Goal: Information Seeking & Learning: Learn about a topic

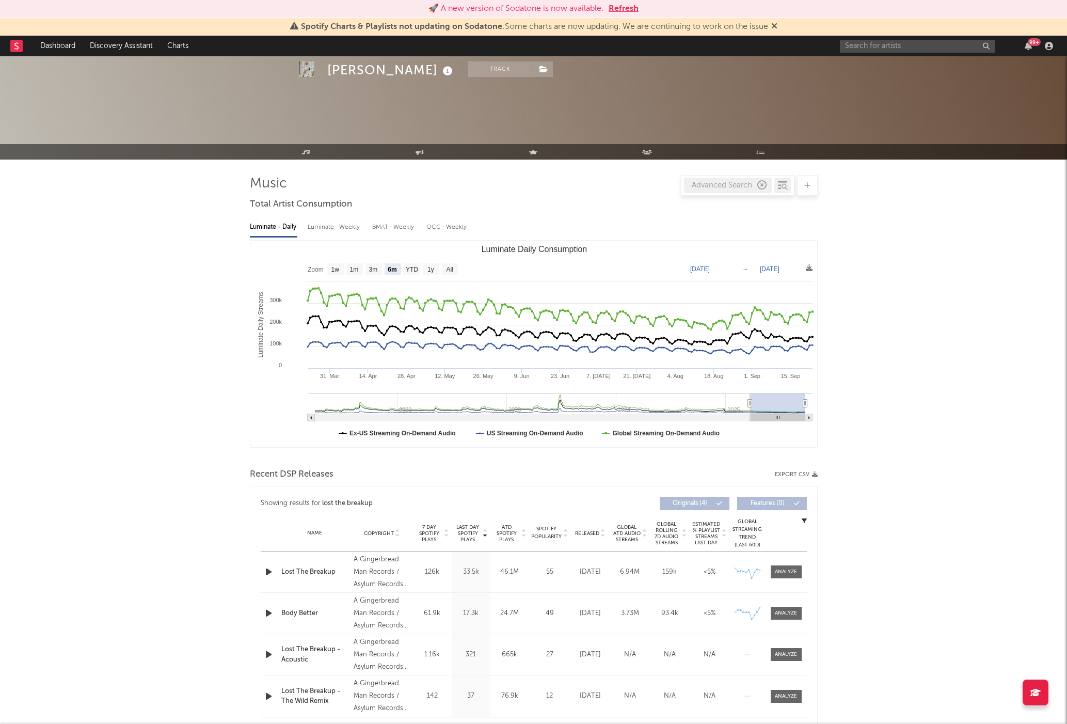
select select "6m"
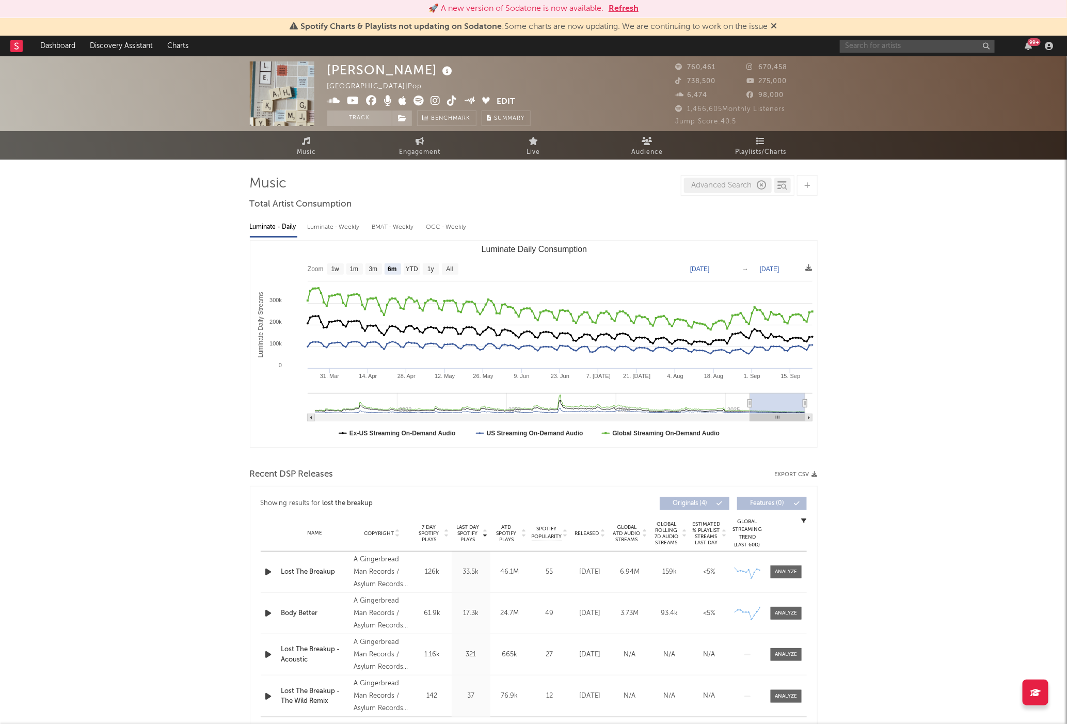
click at [890, 49] on input "text" at bounding box center [917, 46] width 155 height 13
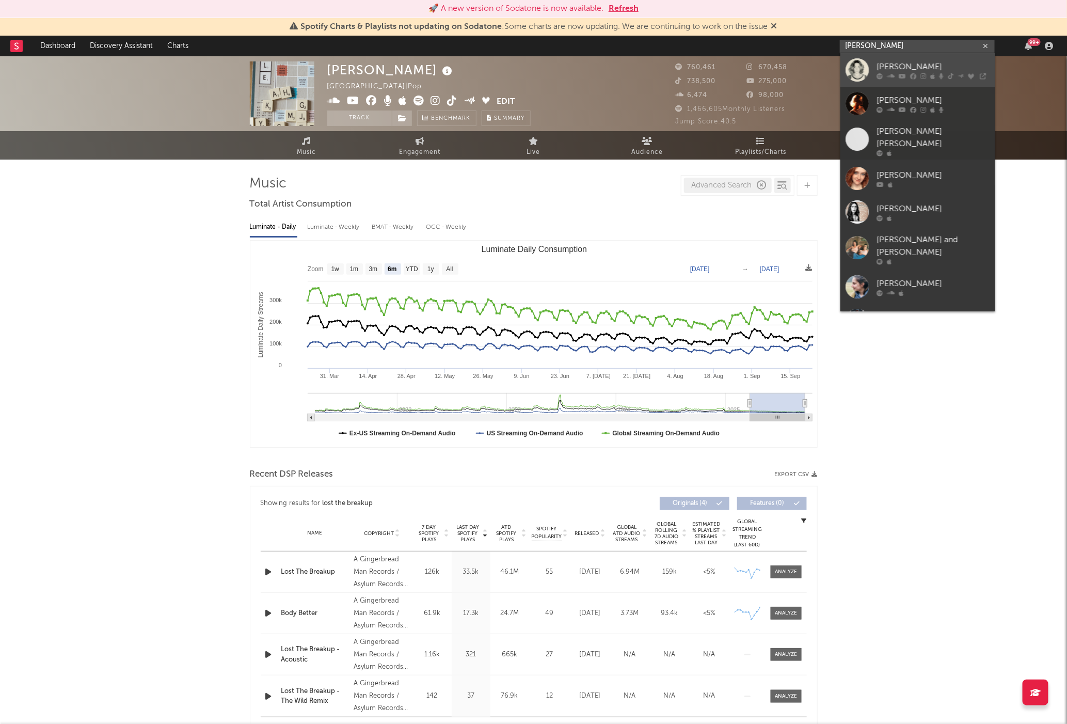
type input "[PERSON_NAME]"
click at [917, 65] on div "[PERSON_NAME]" at bounding box center [934, 66] width 114 height 12
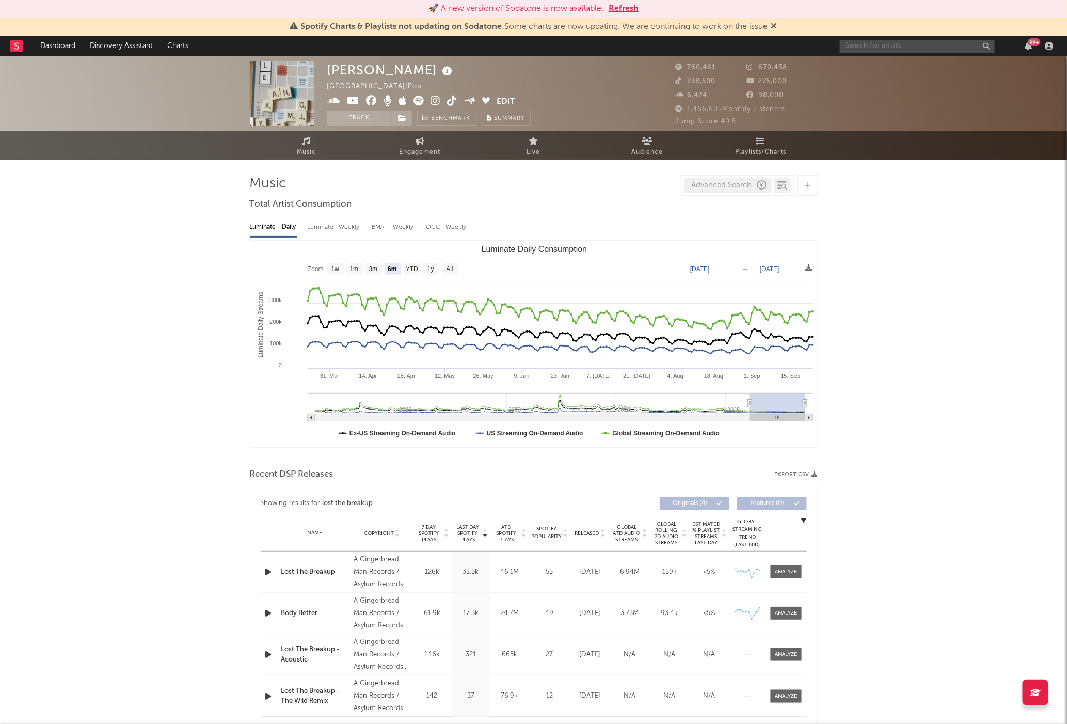
click at [917, 45] on input "text" at bounding box center [917, 46] width 155 height 13
click at [896, 46] on input "[PERSON_NAME]" at bounding box center [917, 46] width 155 height 13
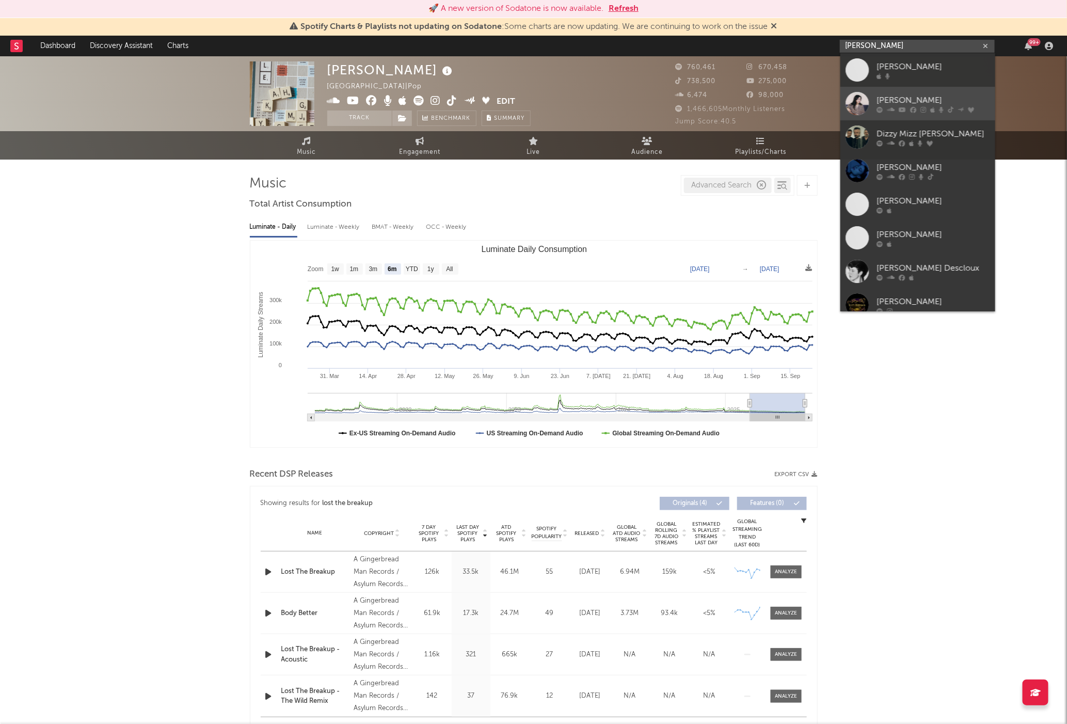
type input "[PERSON_NAME]"
click at [891, 94] on div "[PERSON_NAME]" at bounding box center [934, 100] width 114 height 12
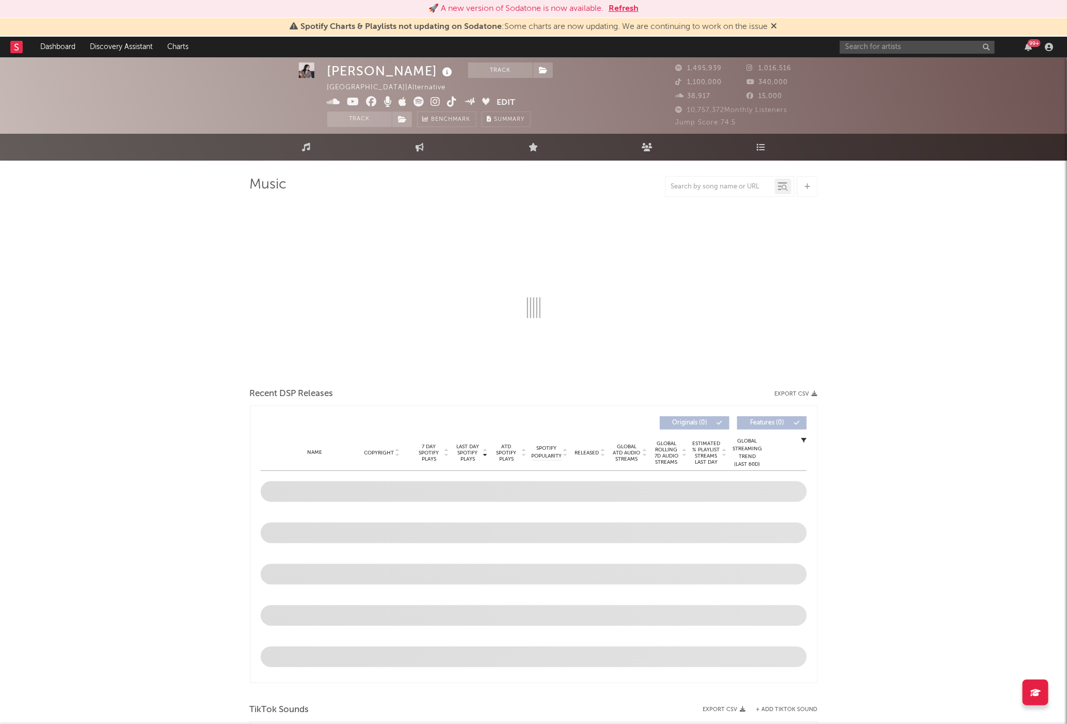
select select "6m"
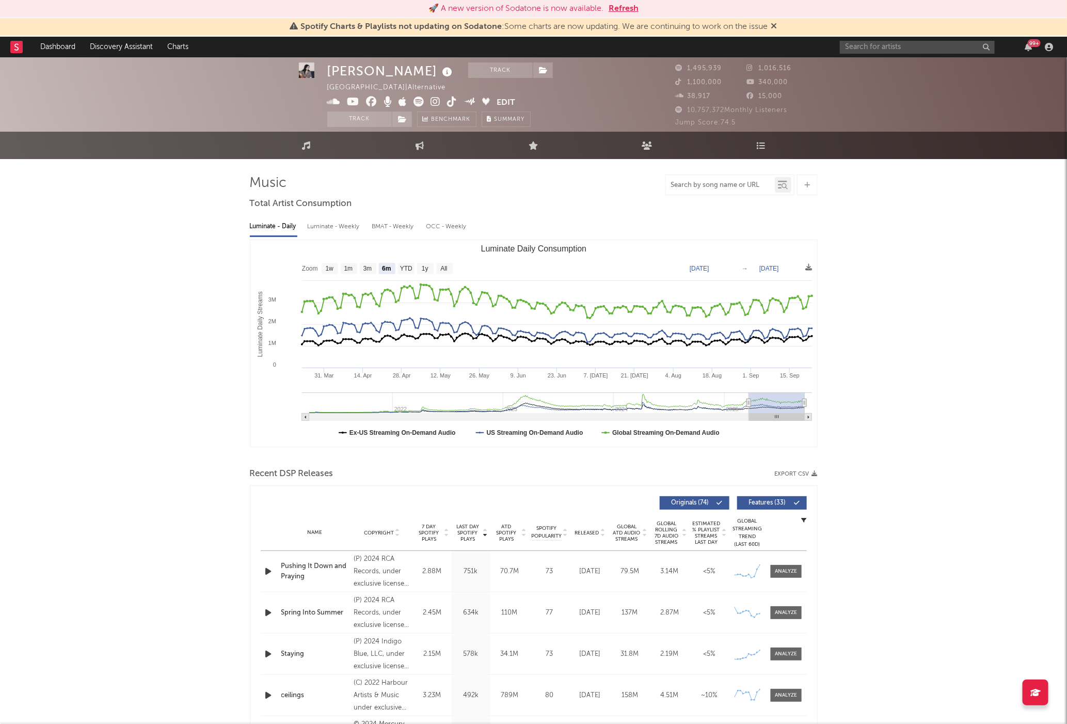
click at [717, 184] on input "text" at bounding box center [720, 185] width 109 height 8
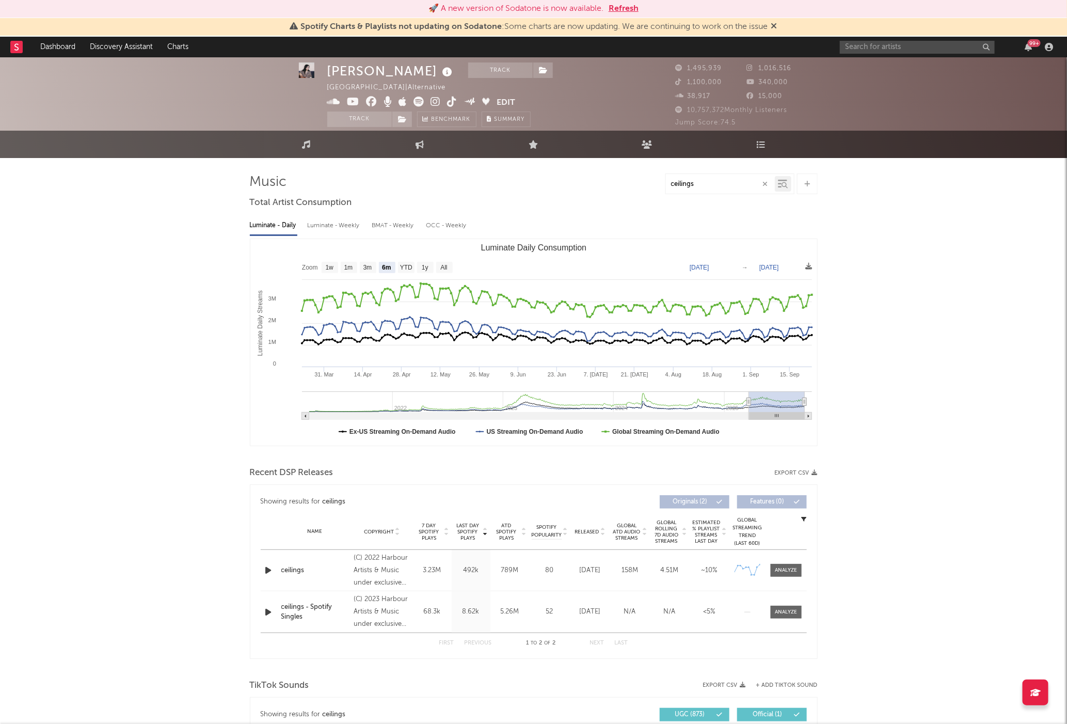
click at [779, 183] on icon at bounding box center [782, 184] width 9 height 10
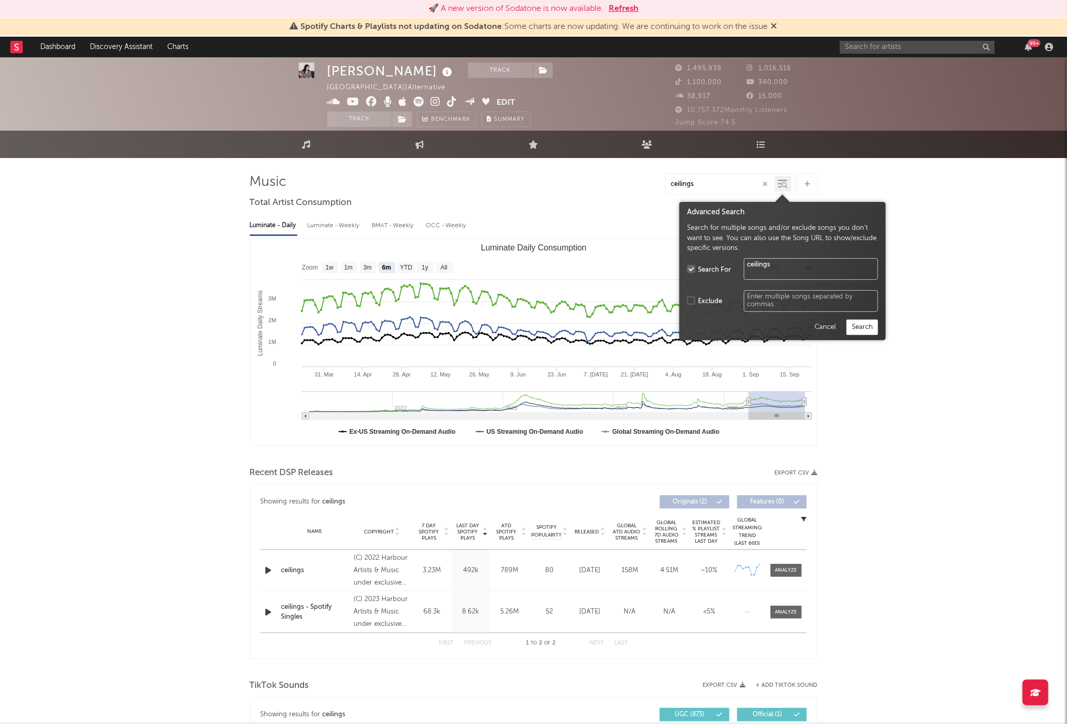
type input "ceilings"
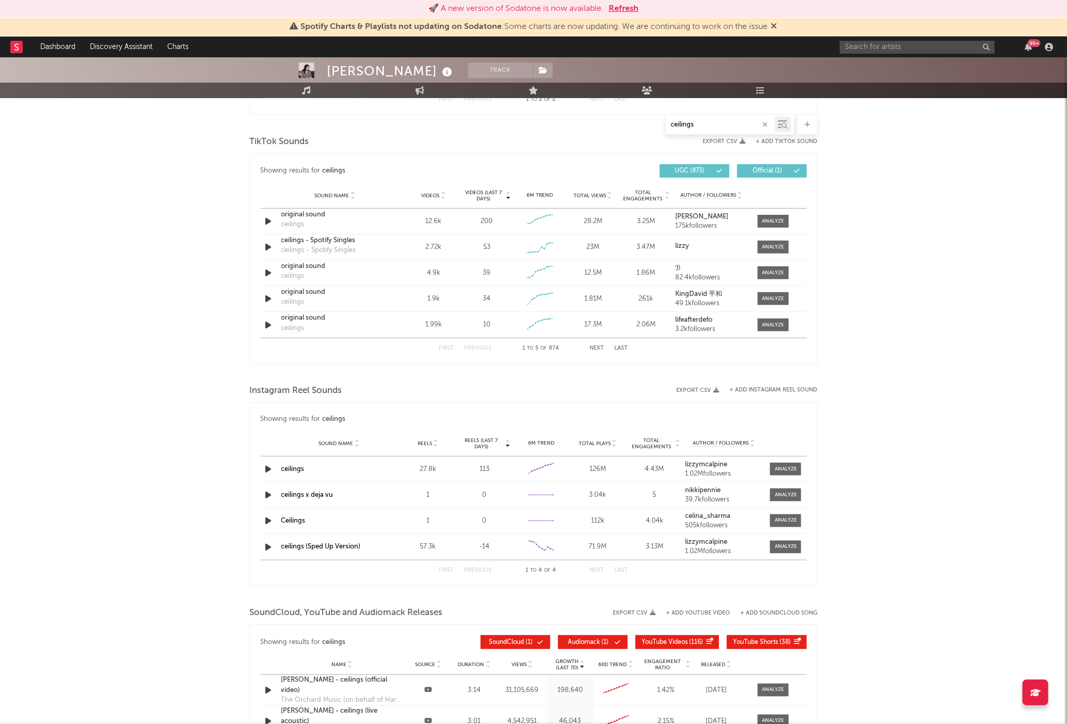
scroll to position [550, 0]
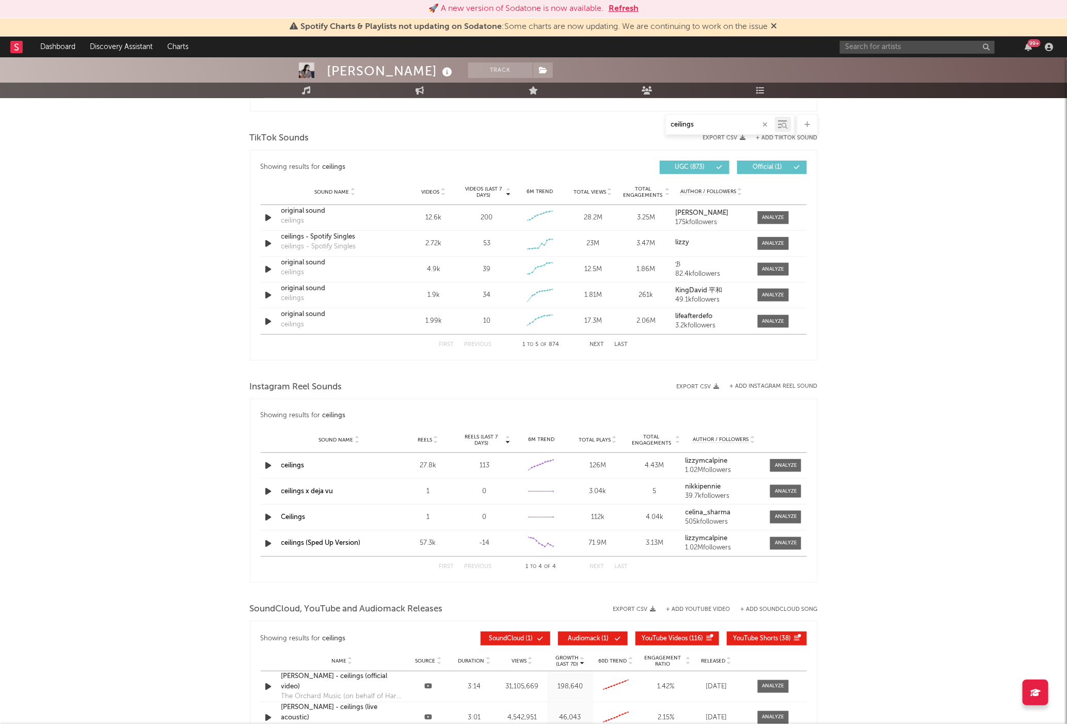
click at [723, 121] on input "ceilings" at bounding box center [720, 125] width 109 height 8
drag, startPoint x: 717, startPoint y: 121, endPoint x: 664, endPoint y: 124, distance: 52.7
click at [665, 124] on div "ceilings" at bounding box center [729, 124] width 129 height 21
paste input "[URL][DOMAIN_NAME]"
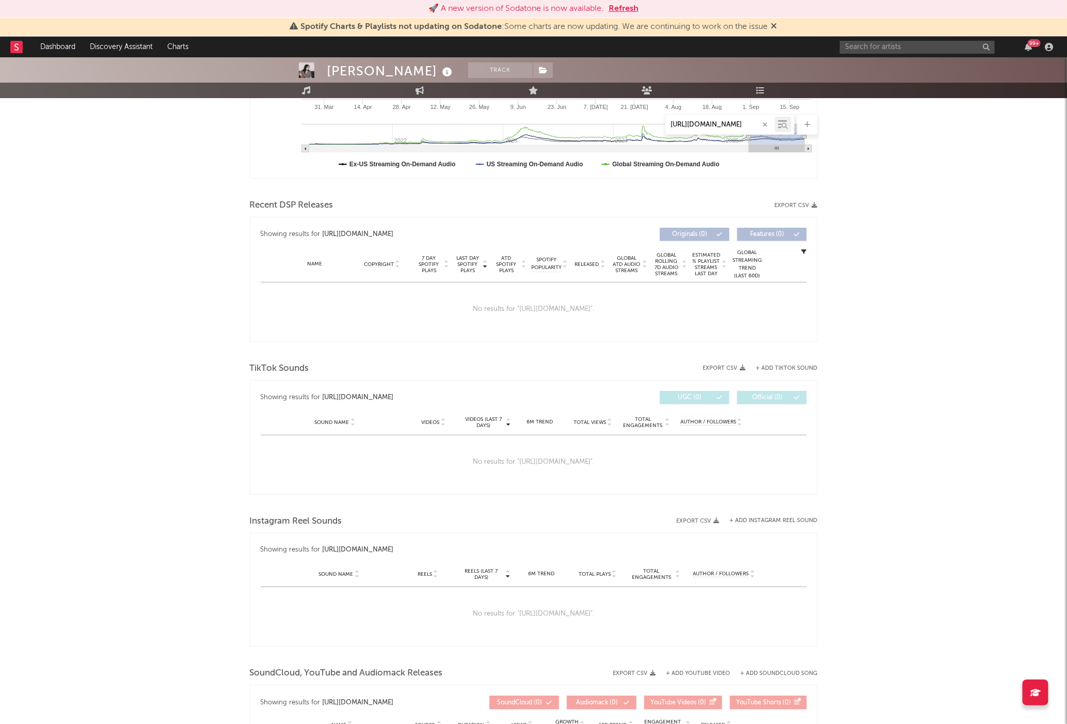
scroll to position [266, 0]
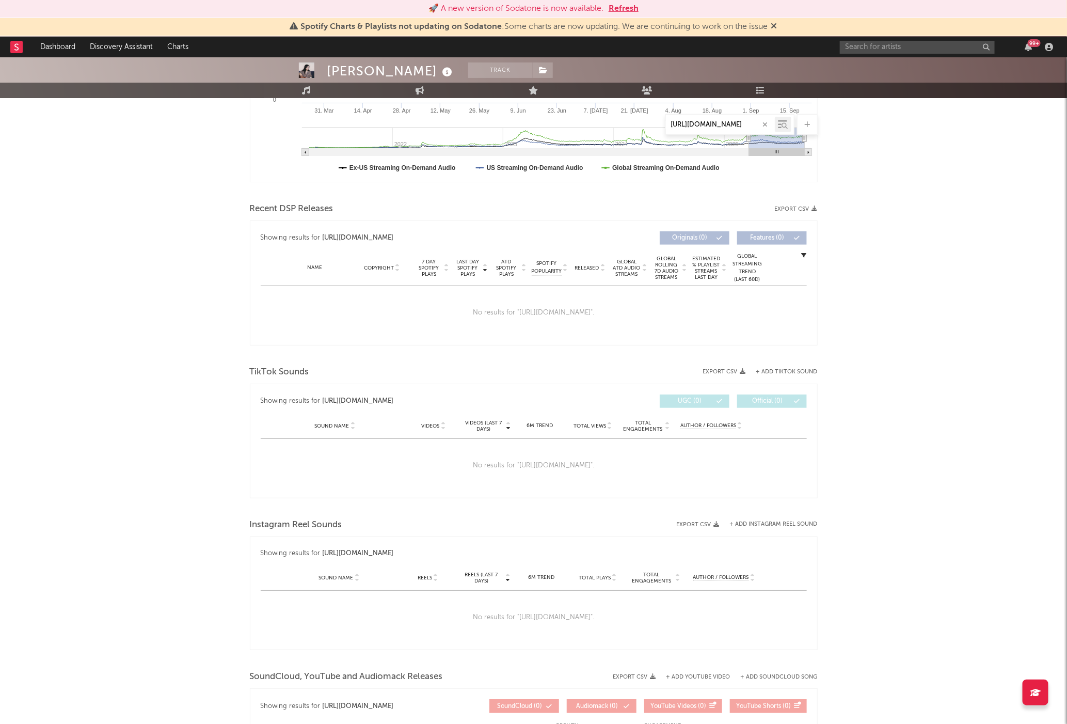
type input "[URL][DOMAIN_NAME]"
click at [654, 427] on span "Total Engagements" at bounding box center [643, 426] width 42 height 12
click at [745, 125] on input "[URL][DOMAIN_NAME]" at bounding box center [720, 125] width 109 height 8
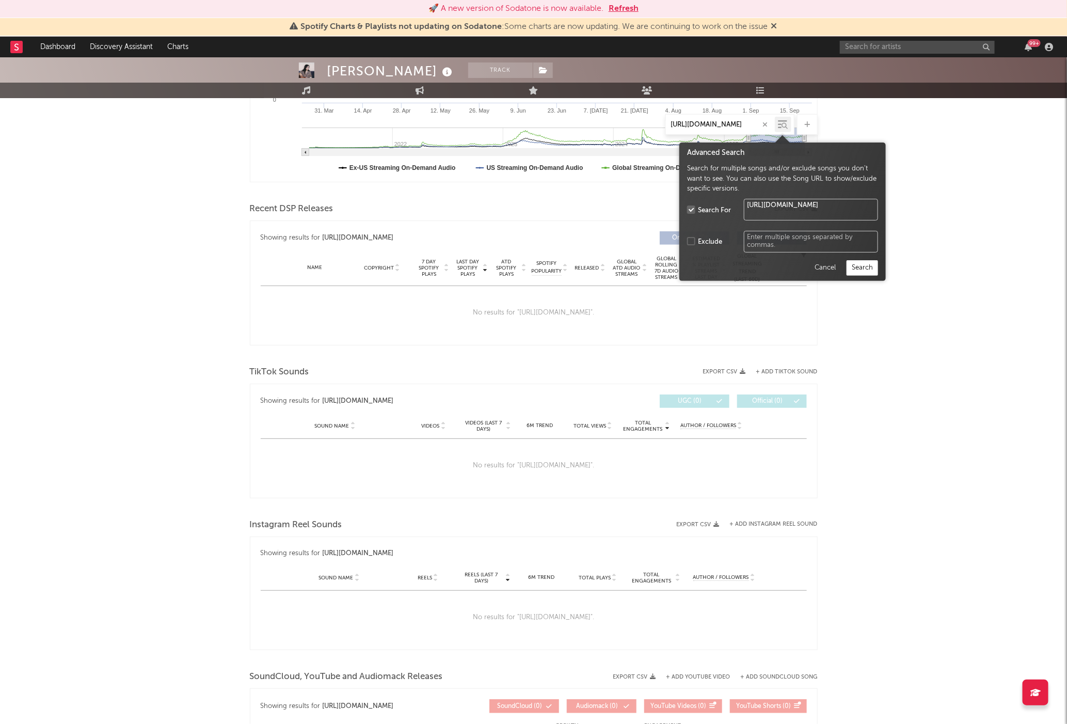
click at [782, 124] on icon at bounding box center [785, 126] width 6 height 6
click at [862, 268] on button "Search" at bounding box center [862, 267] width 31 height 15
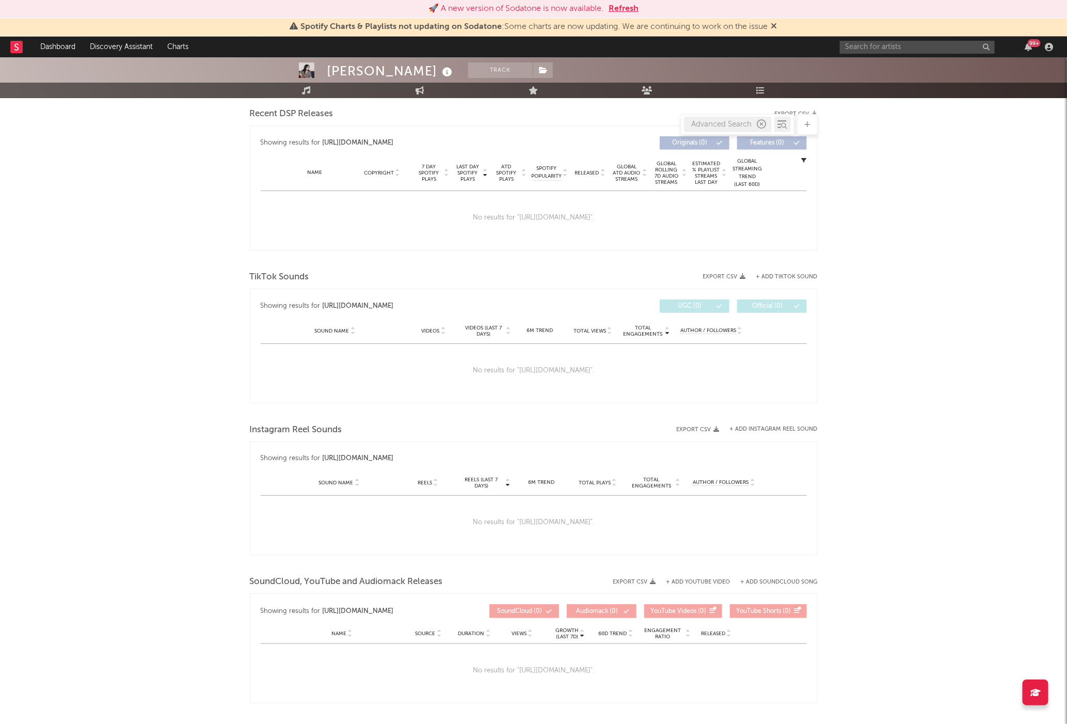
scroll to position [360, 0]
click at [596, 369] on div "No results for " [URL][DOMAIN_NAME] "." at bounding box center [534, 372] width 546 height 54
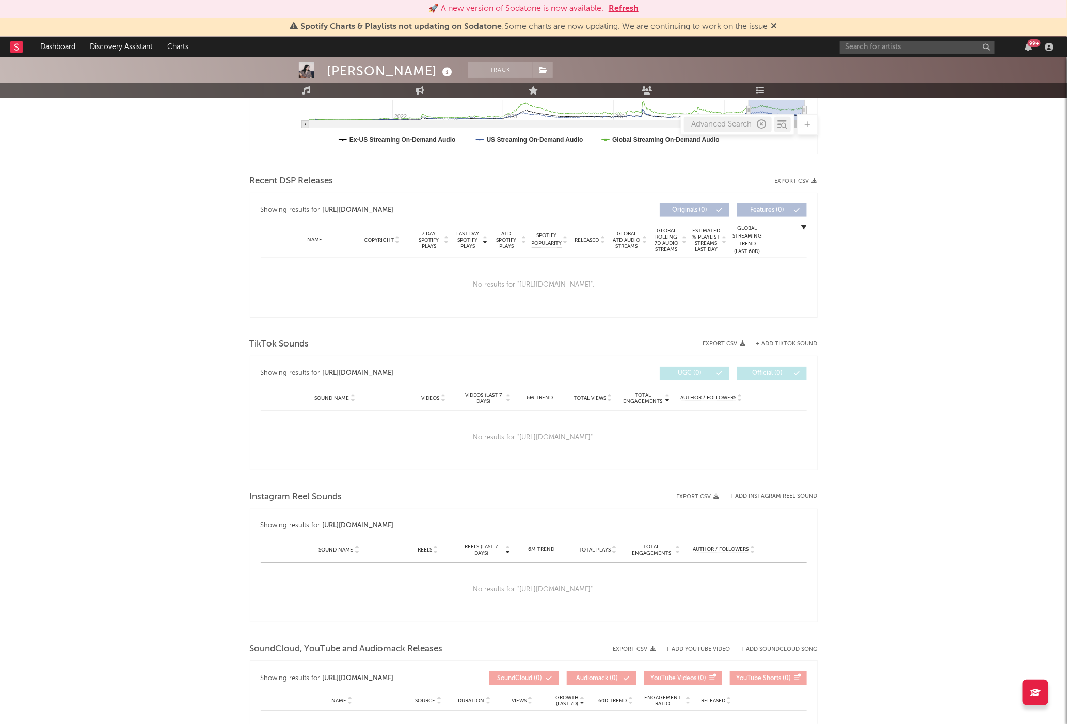
drag, startPoint x: 749, startPoint y: 121, endPoint x: 761, endPoint y: 125, distance: 13.1
click at [749, 122] on div "Advanced Search" at bounding box center [728, 124] width 88 height 15
click at [761, 124] on icon "button" at bounding box center [761, 124] width 9 height 9
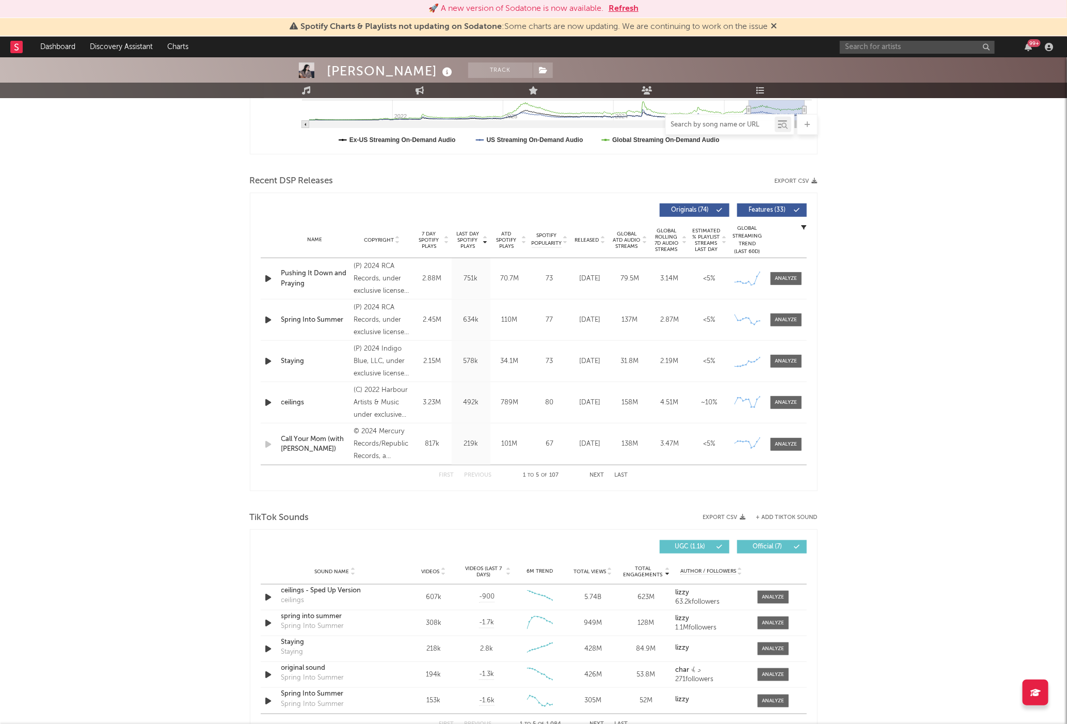
click at [720, 126] on input "text" at bounding box center [720, 125] width 109 height 8
paste input "ceilings - Sped Up Version"
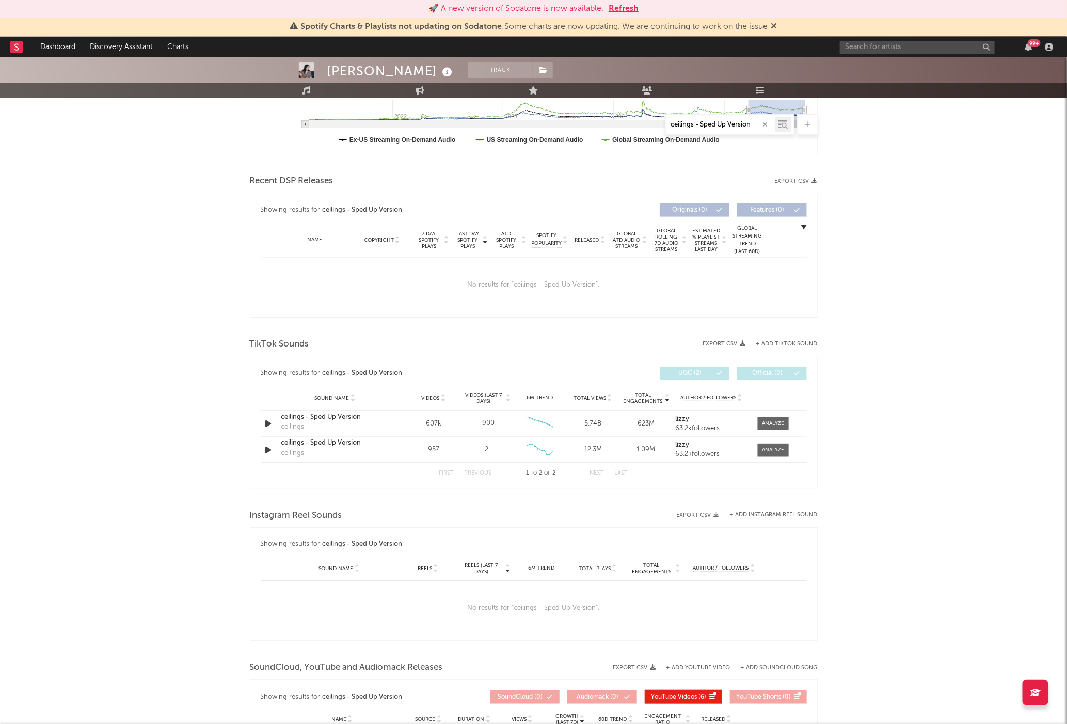
type input "ceilings - Sped Up Version"
click at [914, 324] on div "[PERSON_NAME] Track [GEOGRAPHIC_DATA] | Alternative Edit Track Benchmark Summar…" at bounding box center [533, 360] width 1067 height 1194
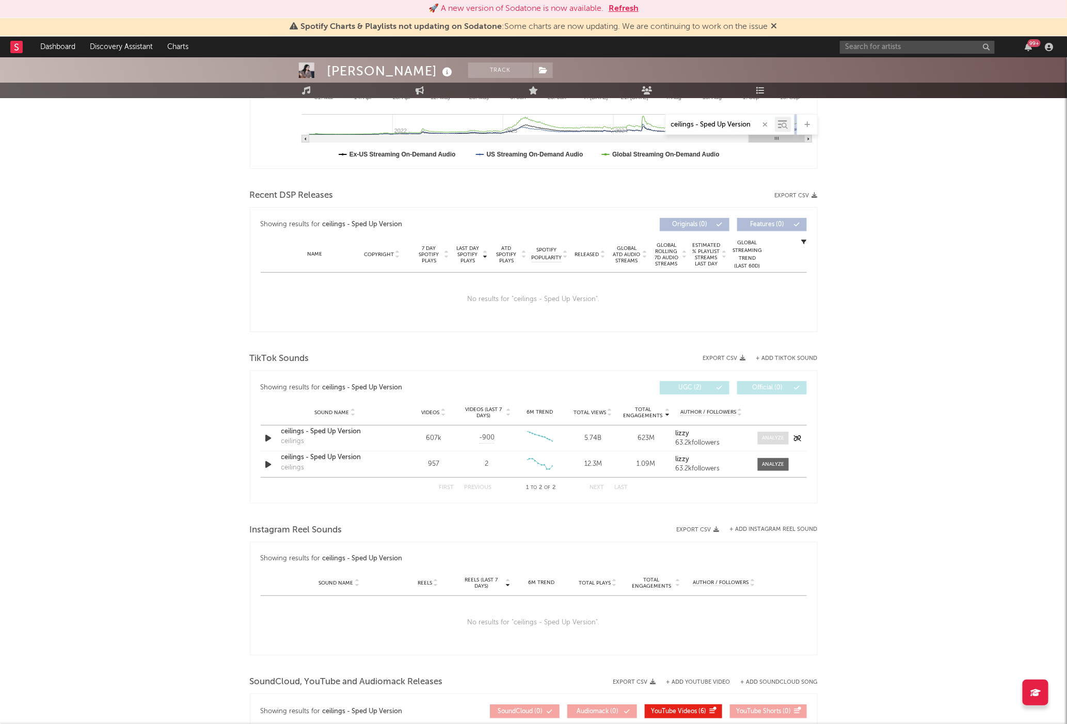
scroll to position [284, 0]
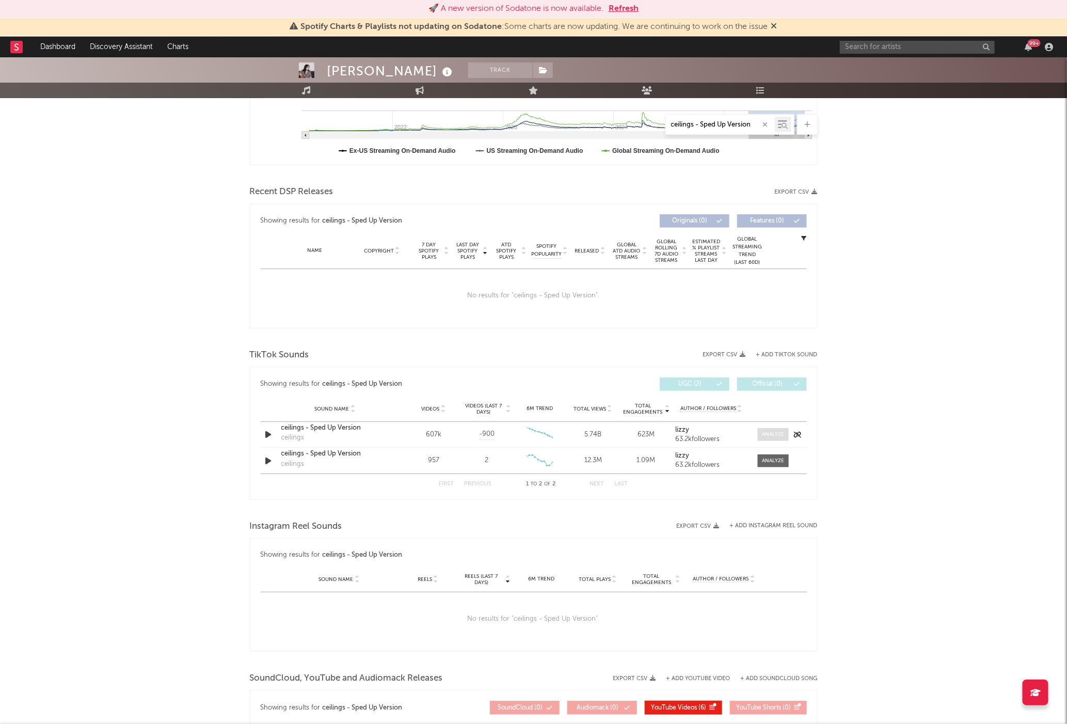
click at [771, 436] on div at bounding box center [773, 435] width 22 height 8
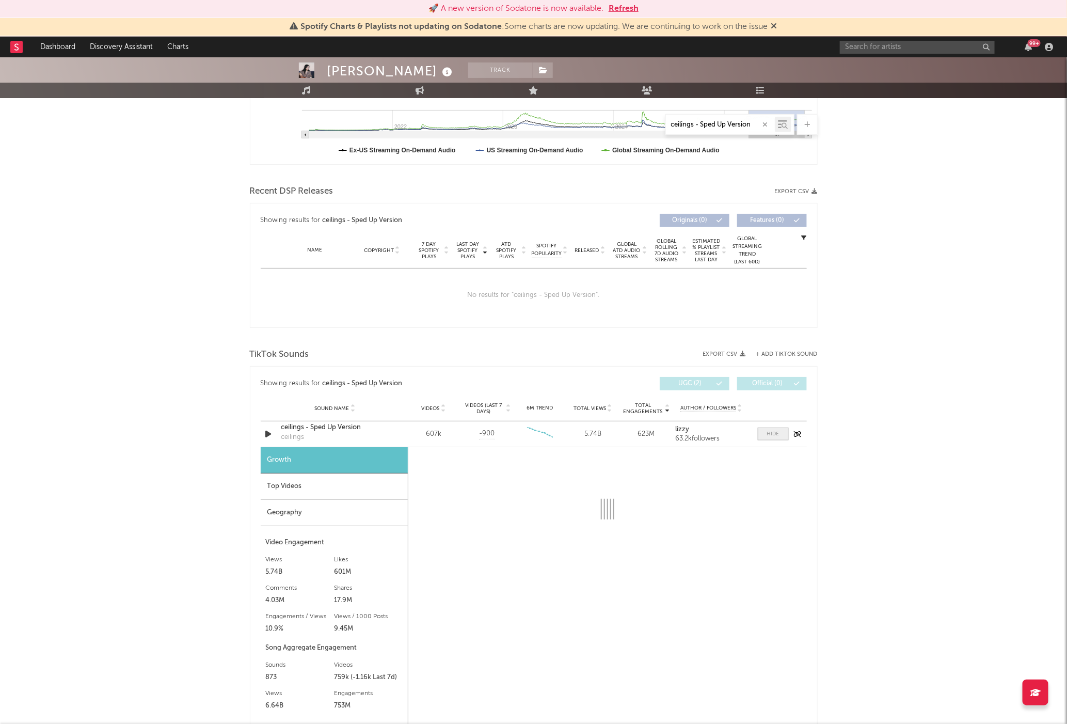
scroll to position [284, 0]
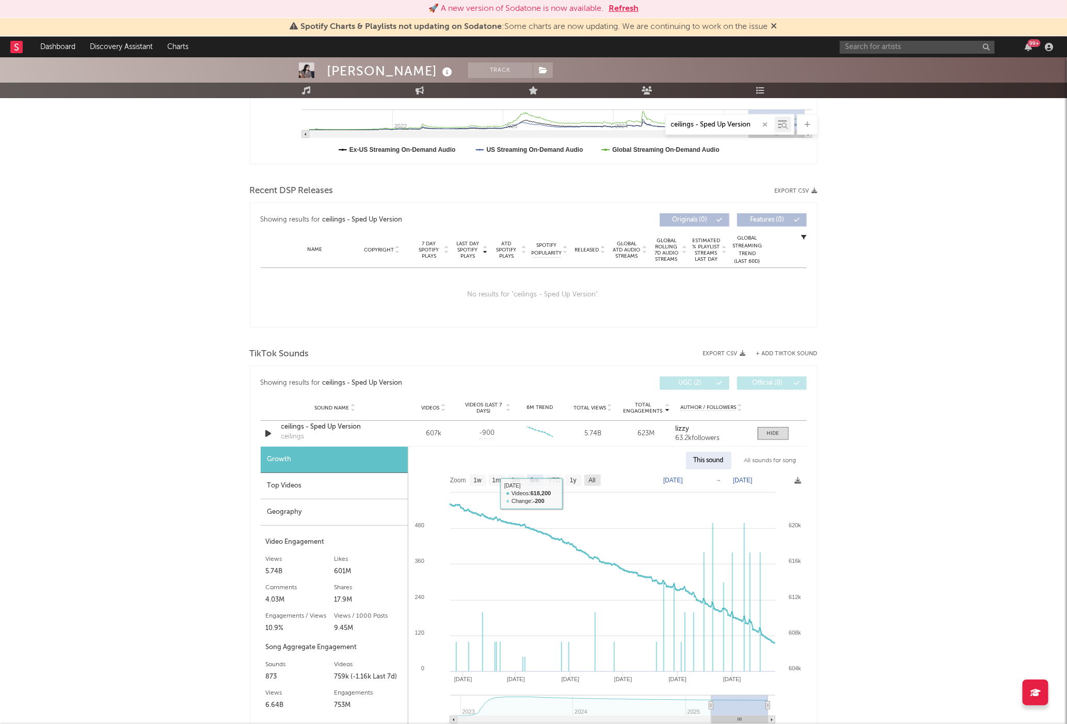
click at [594, 479] on text "All" at bounding box center [591, 480] width 7 height 7
select select "All"
type input "[DATE]"
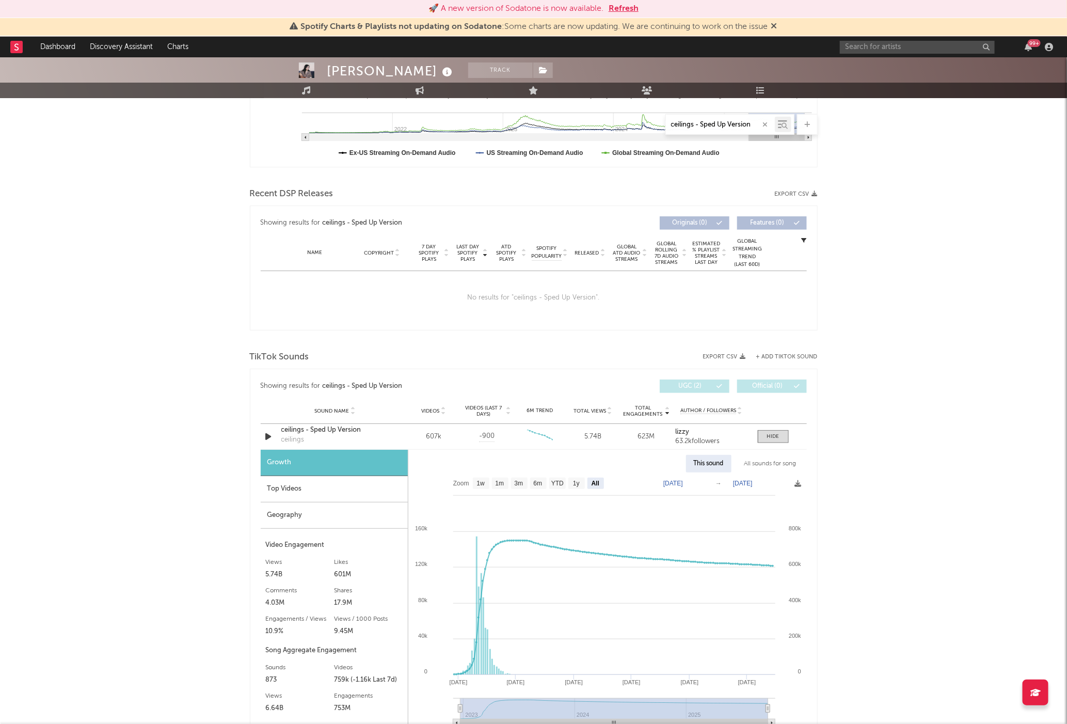
click at [987, 454] on div "[PERSON_NAME] Track [GEOGRAPHIC_DATA] | Alternative Edit Track Benchmark Summar…" at bounding box center [533, 515] width 1067 height 1478
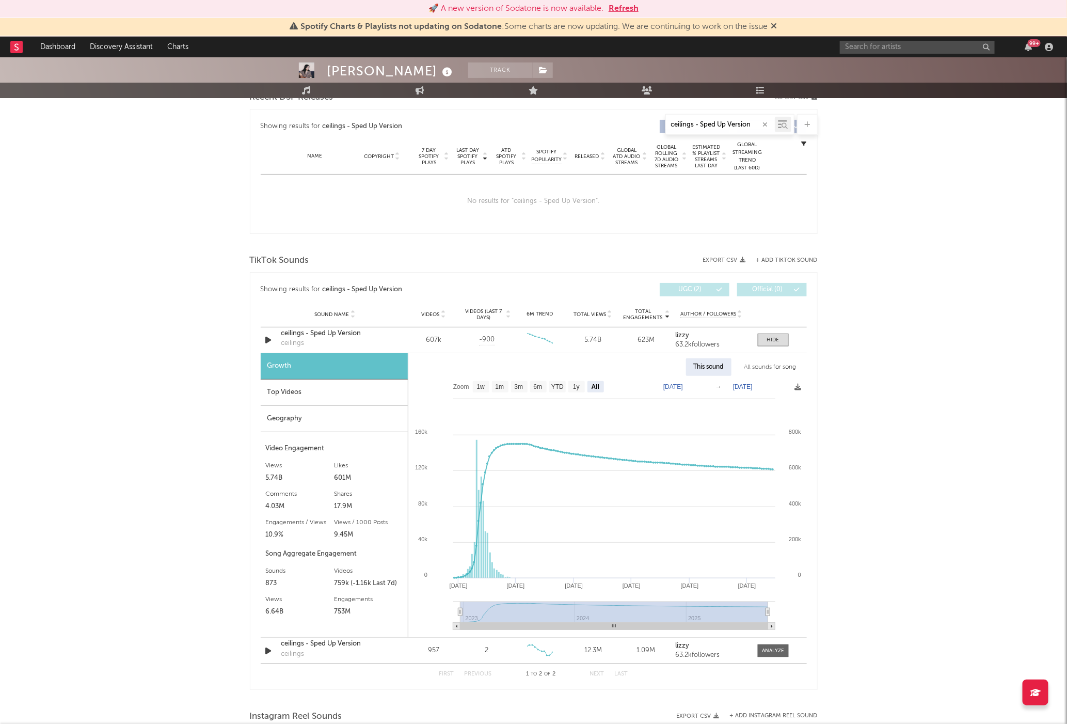
scroll to position [384, 0]
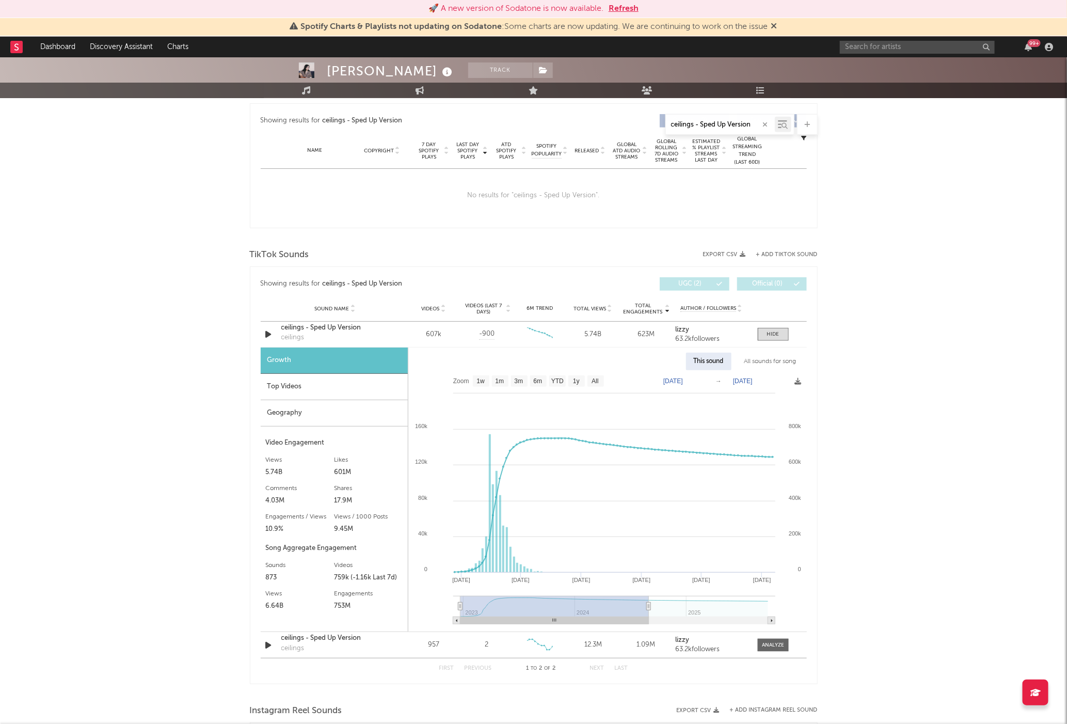
type input "[DATE]"
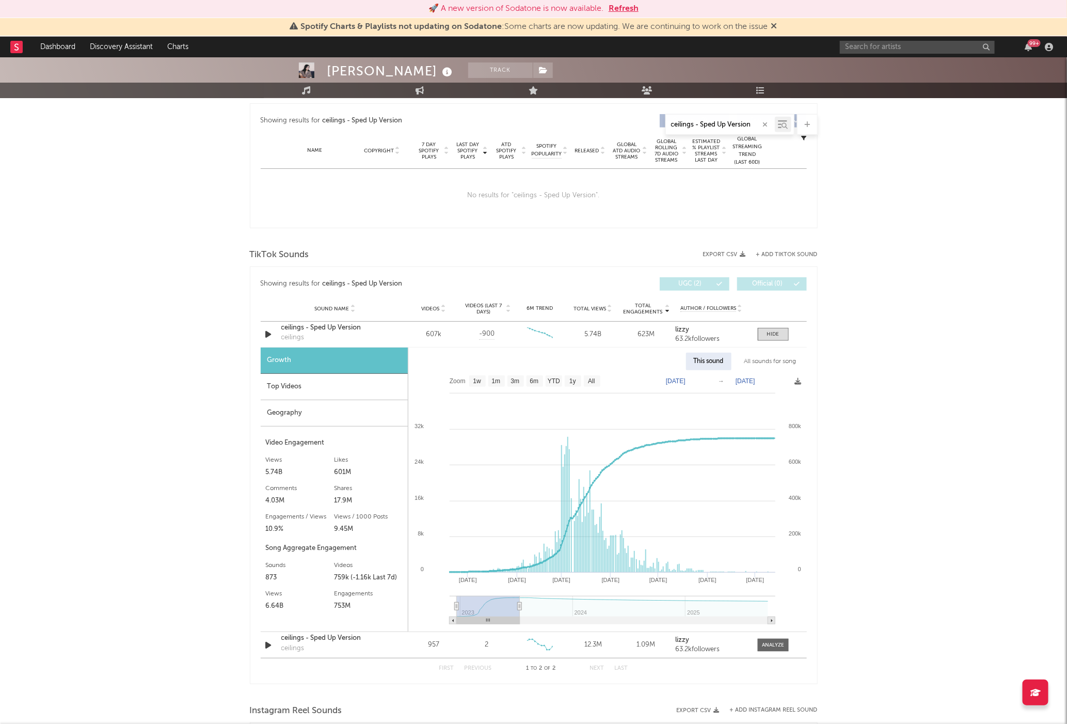
drag, startPoint x: 770, startPoint y: 607, endPoint x: 520, endPoint y: 604, distance: 250.4
click at [520, 604] on icon at bounding box center [519, 606] width 4 height 8
type input "[DATE]"
select select "6m"
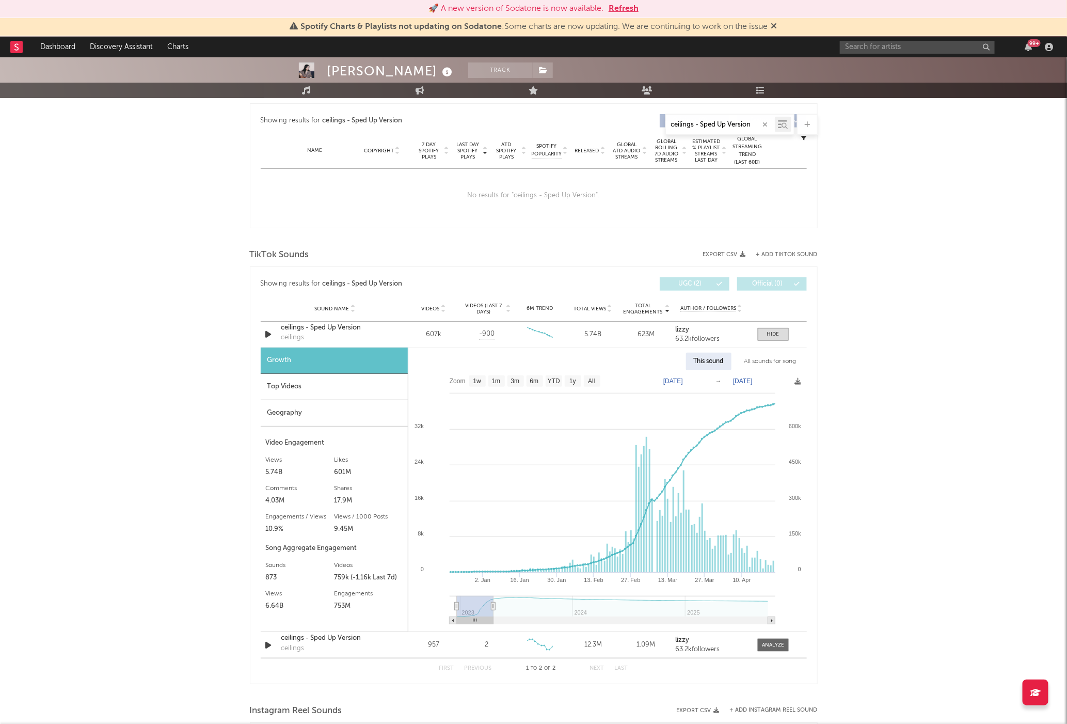
type input "[DATE]"
select select "3m"
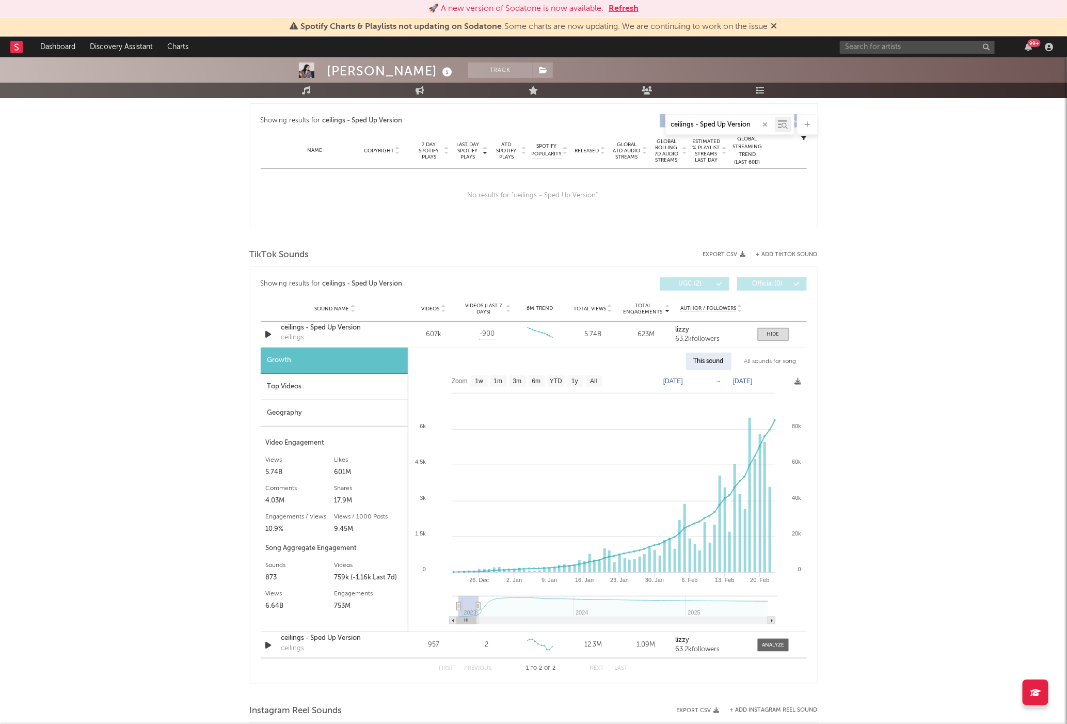
drag, startPoint x: 520, startPoint y: 608, endPoint x: 476, endPoint y: 612, distance: 43.6
click at [476, 612] on g at bounding box center [615, 610] width 326 height 28
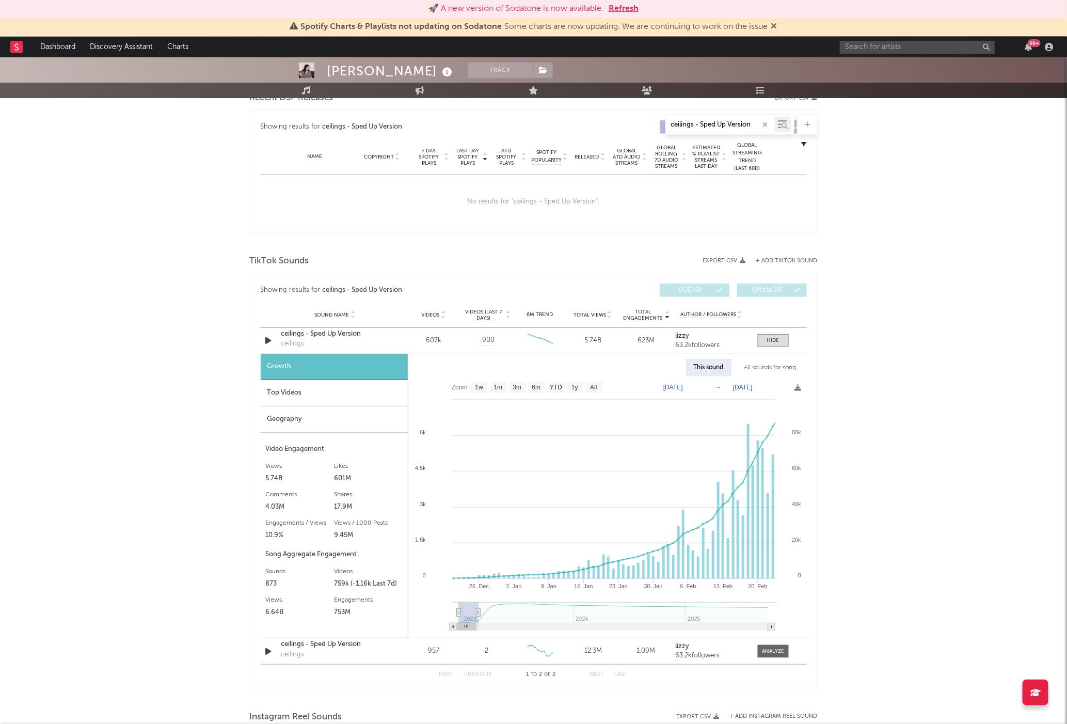
scroll to position [375, 0]
type input "[DATE]"
select select "3m"
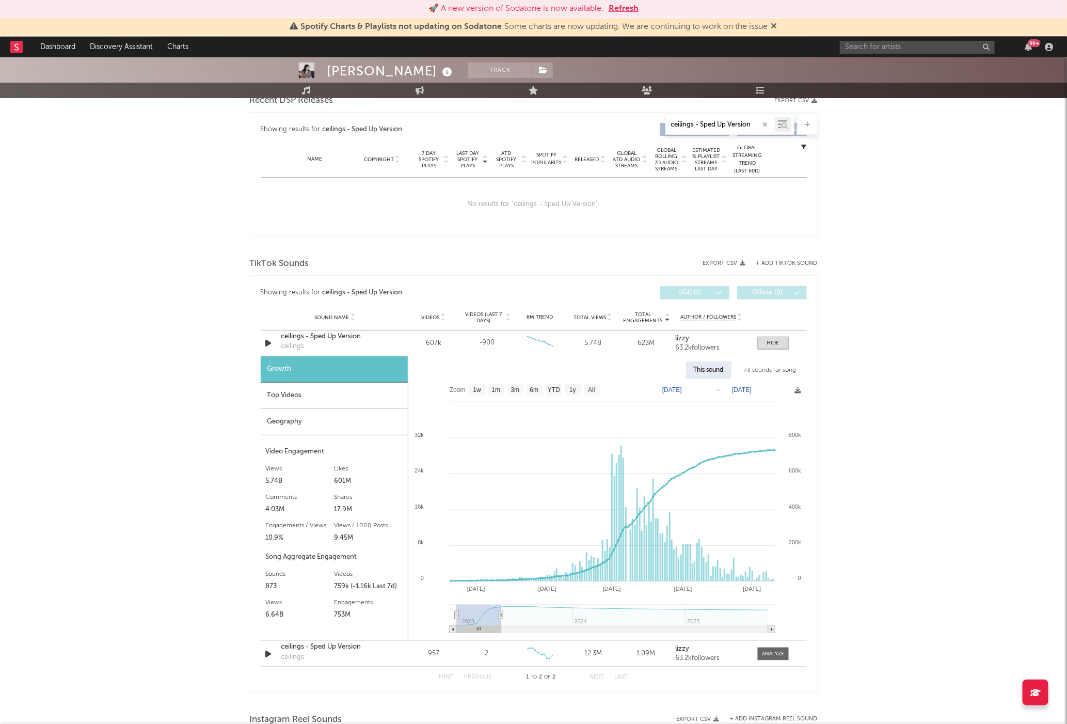
type input "[DATE]"
select select "6m"
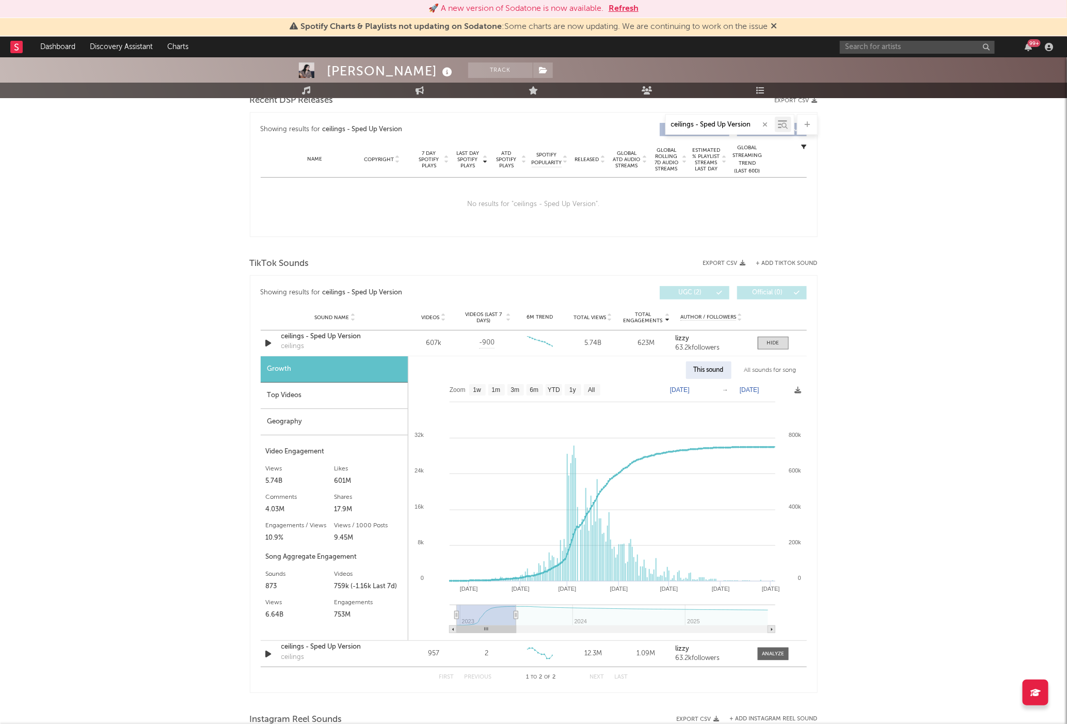
type input "[DATE]"
select select "6m"
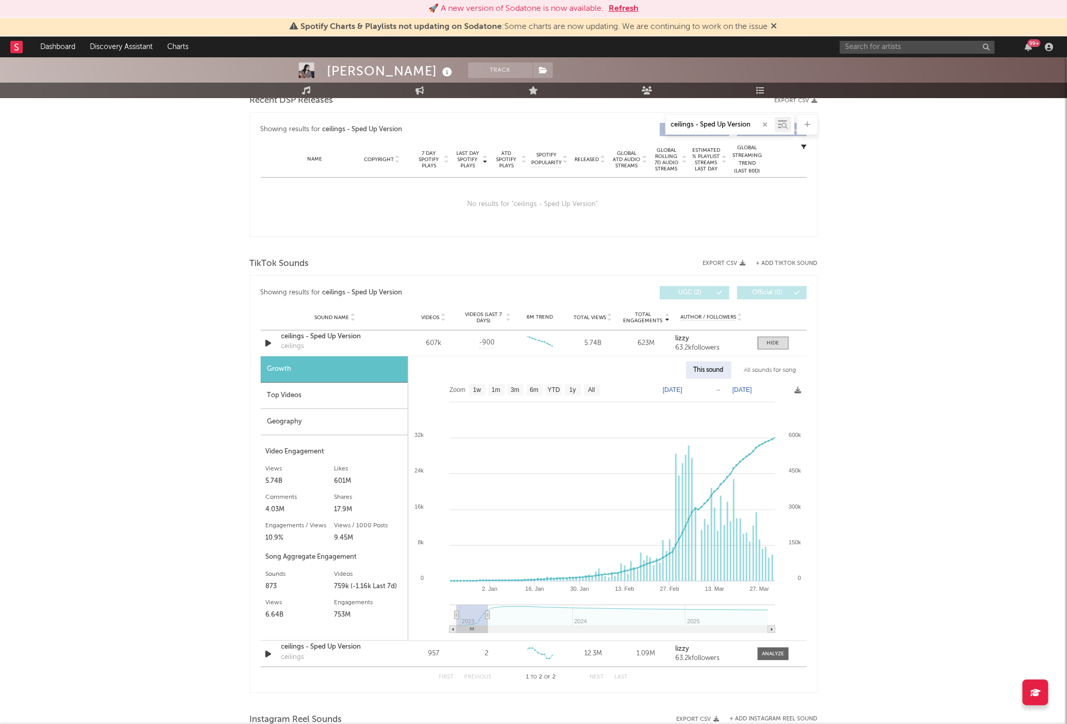
drag, startPoint x: 479, startPoint y: 613, endPoint x: 533, endPoint y: 606, distance: 54.8
click at [488, 618] on icon at bounding box center [487, 615] width 4 height 8
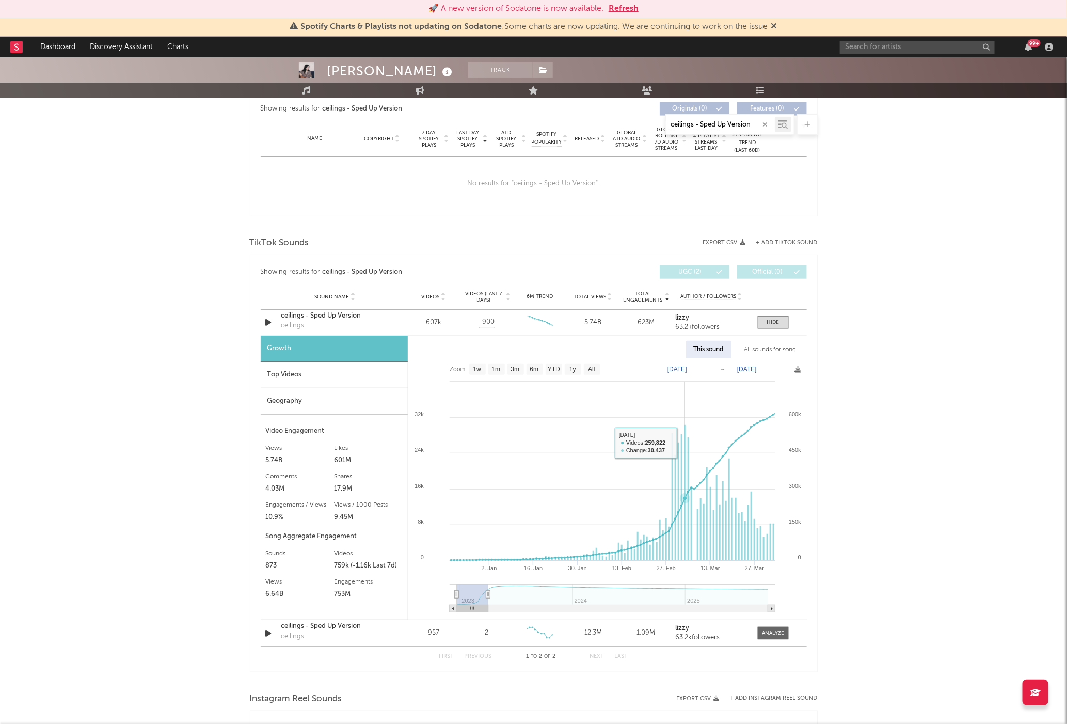
scroll to position [399, 0]
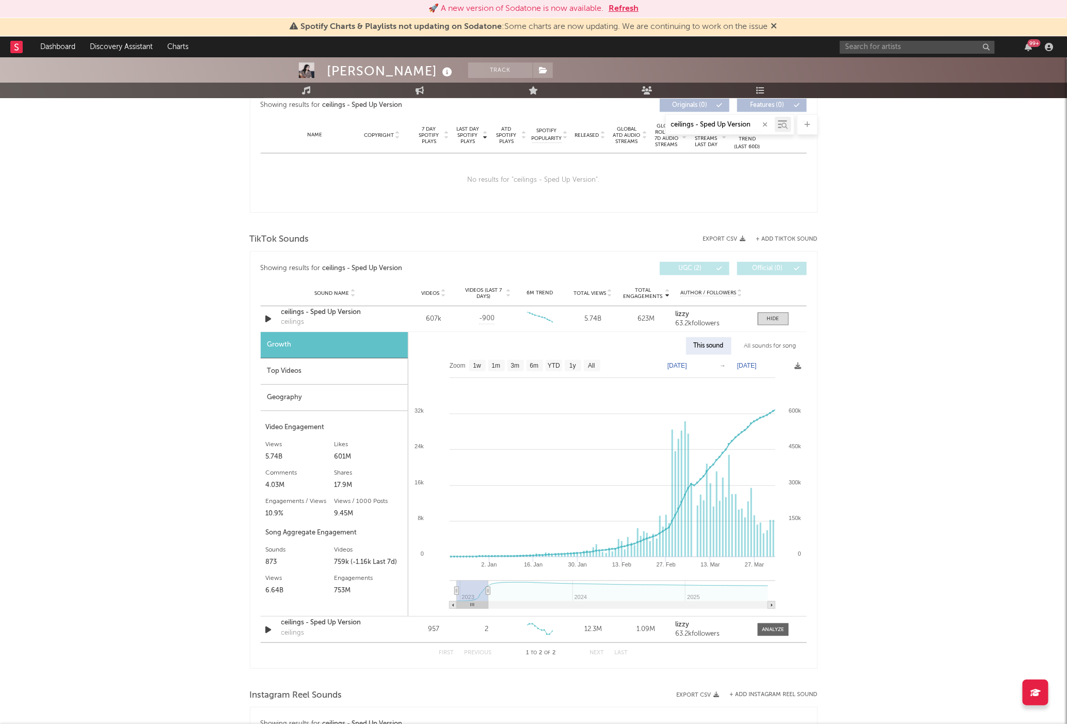
type input "[DATE]"
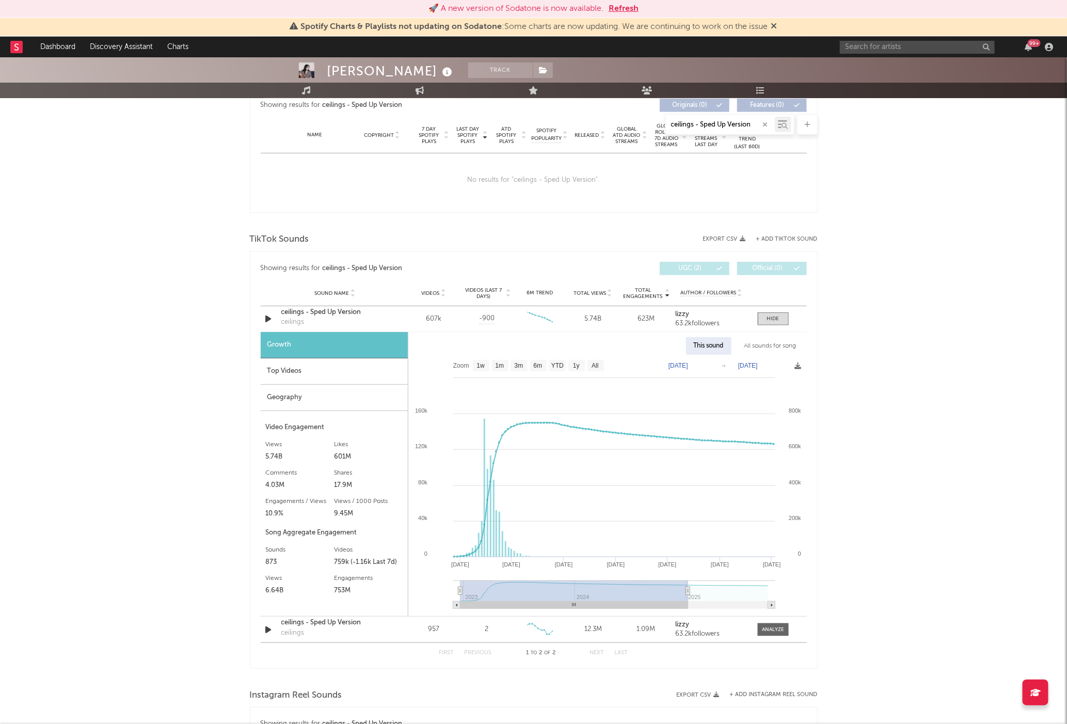
type input "[DATE]"
select select "All"
type input "[DATE]"
drag, startPoint x: 488, startPoint y: 592, endPoint x: 791, endPoint y: 589, distance: 303.5
click at [791, 589] on icon "Created with Highcharts 10.3.3 Jan '[DATE] Jan '[DATE] [DATE] '[DATE] 2023 2024…" at bounding box center [607, 485] width 398 height 261
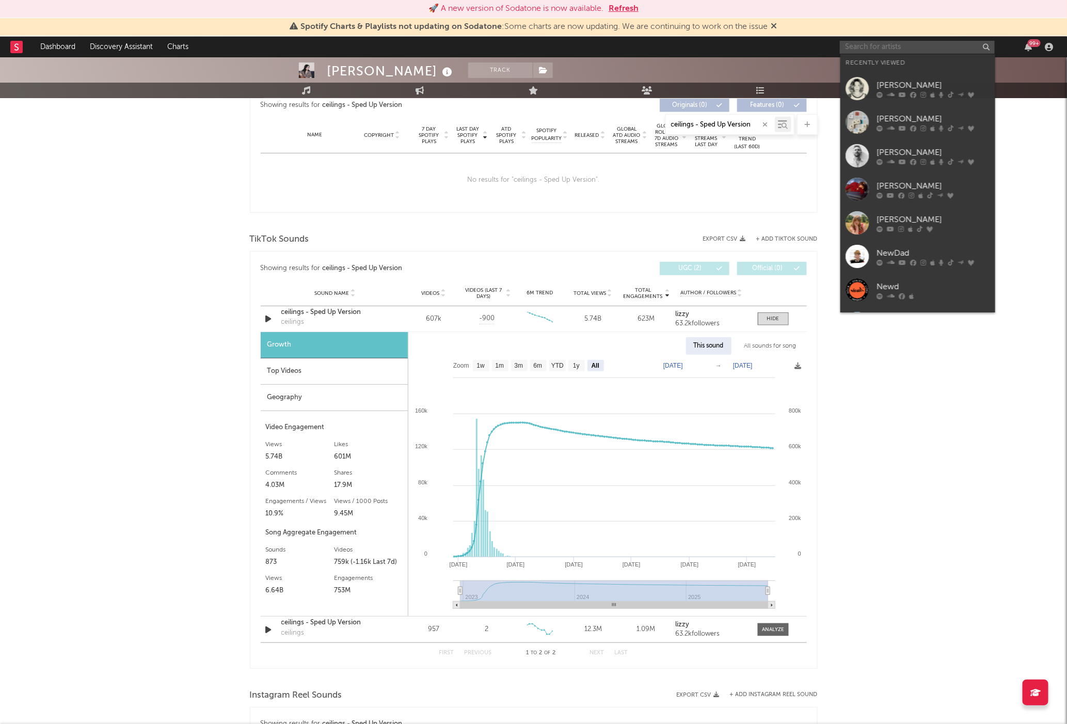
click at [902, 49] on input "text" at bounding box center [917, 47] width 155 height 13
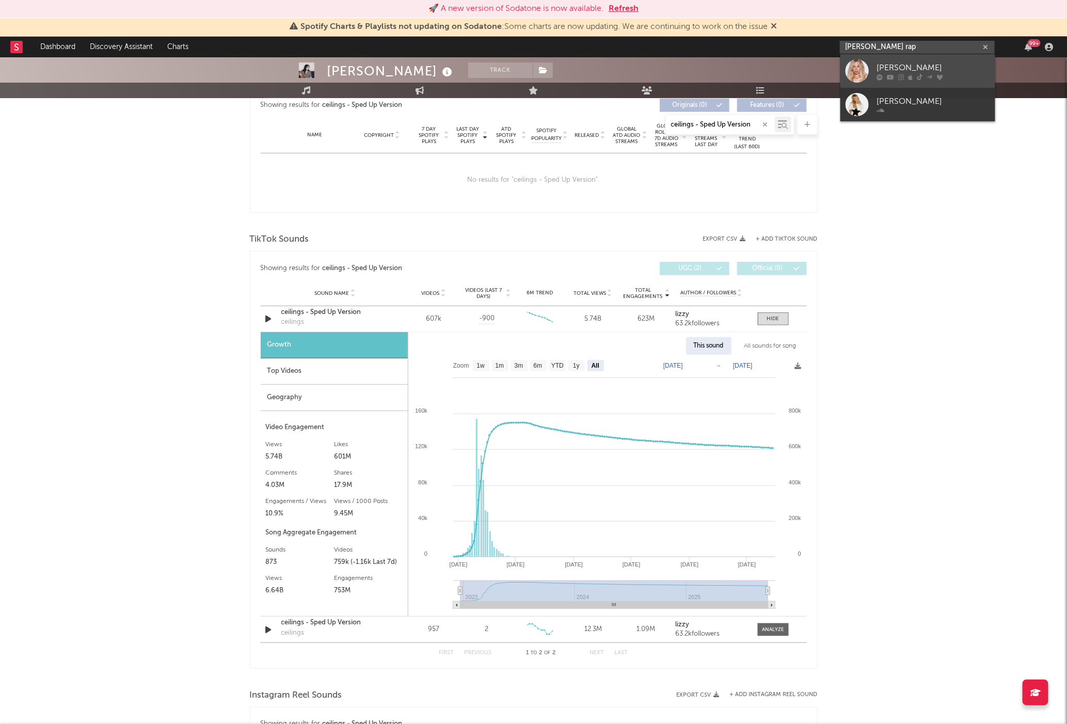
type input "[PERSON_NAME] rap"
click at [904, 66] on div "[PERSON_NAME]" at bounding box center [934, 67] width 114 height 12
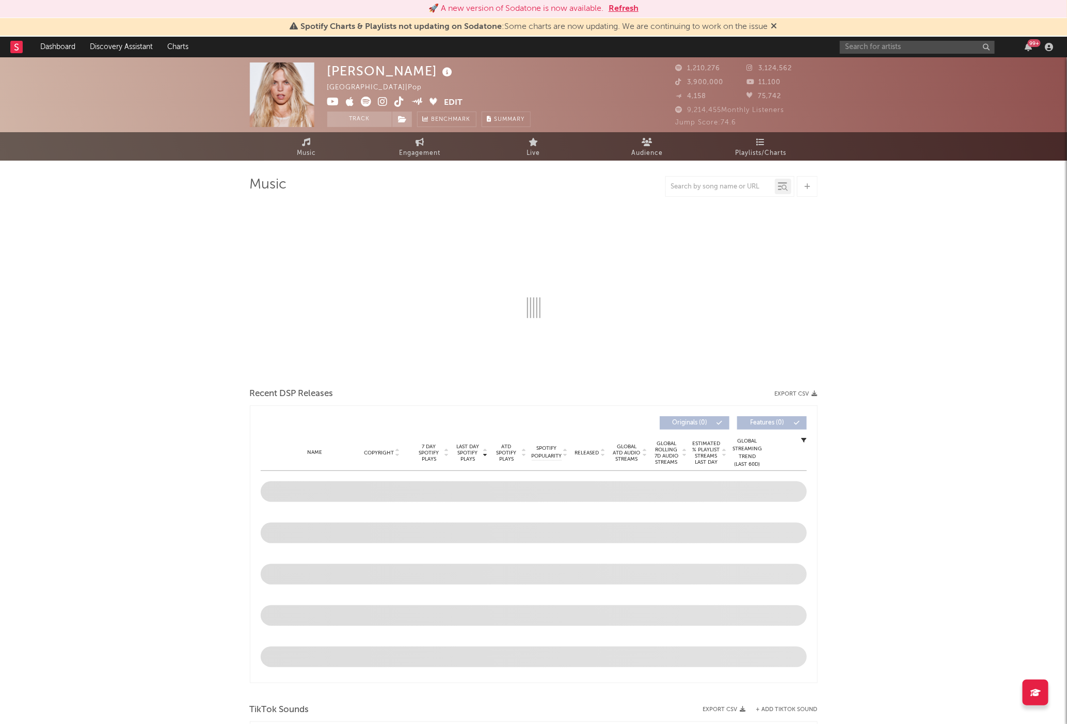
select select "6m"
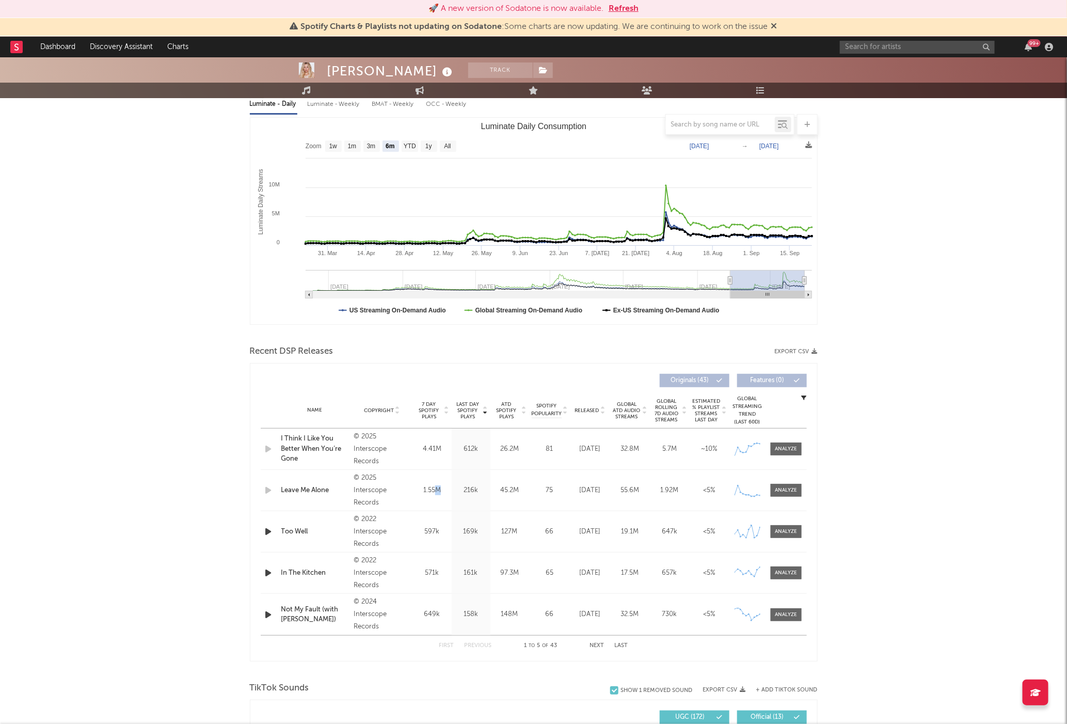
click at [436, 497] on div "Name Leave Me Alone Copyright © 2025 Interscope Records Label Interscope Record…" at bounding box center [534, 490] width 546 height 41
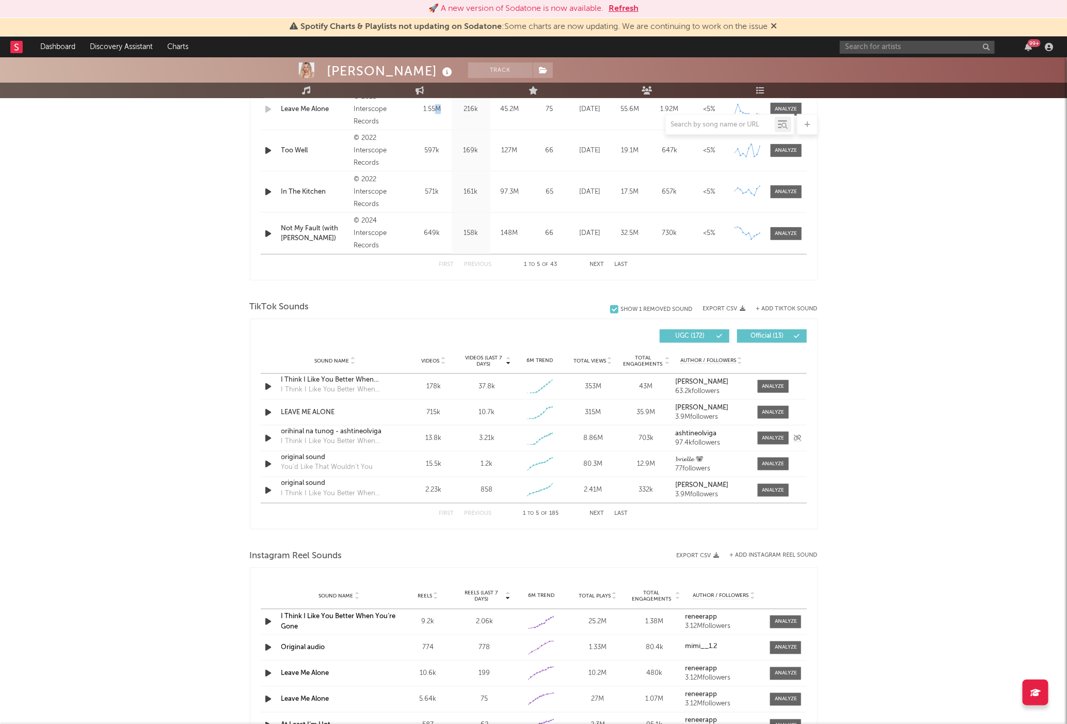
scroll to position [493, 0]
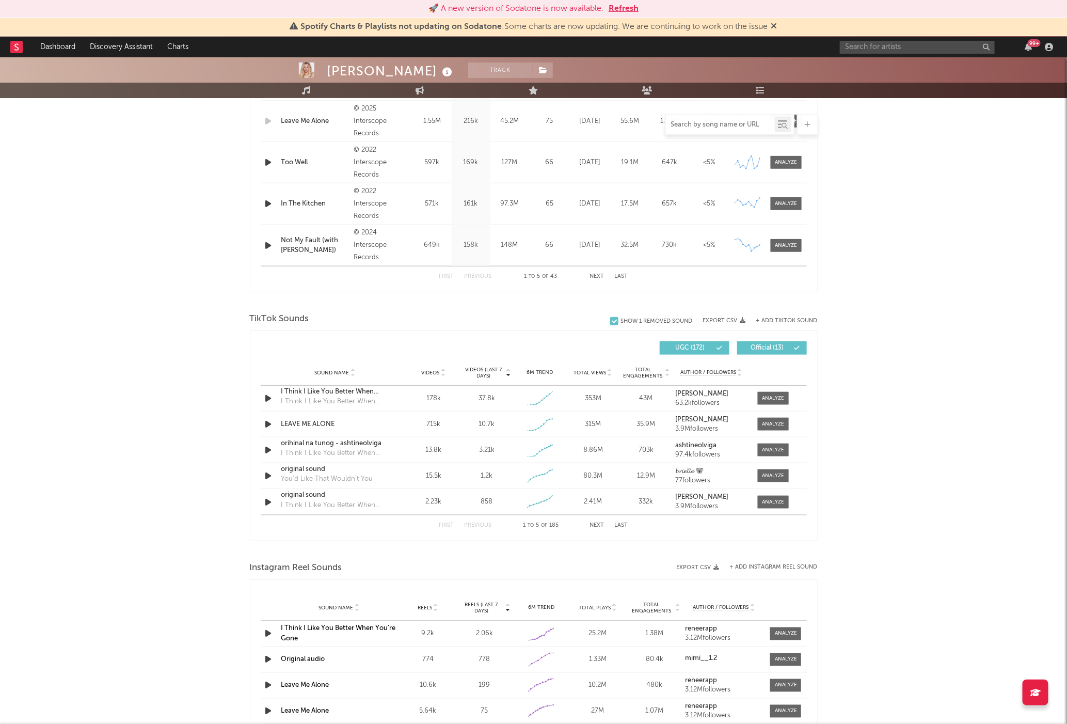
click at [722, 121] on input "text" at bounding box center [720, 125] width 109 height 8
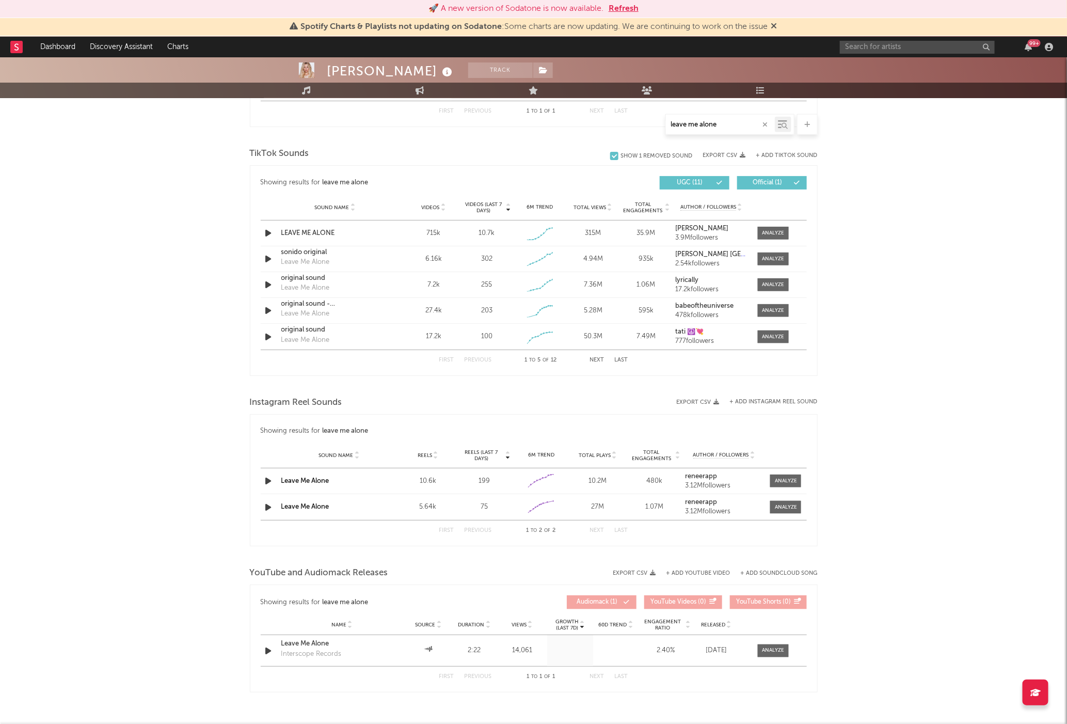
click at [782, 124] on icon at bounding box center [785, 126] width 6 height 6
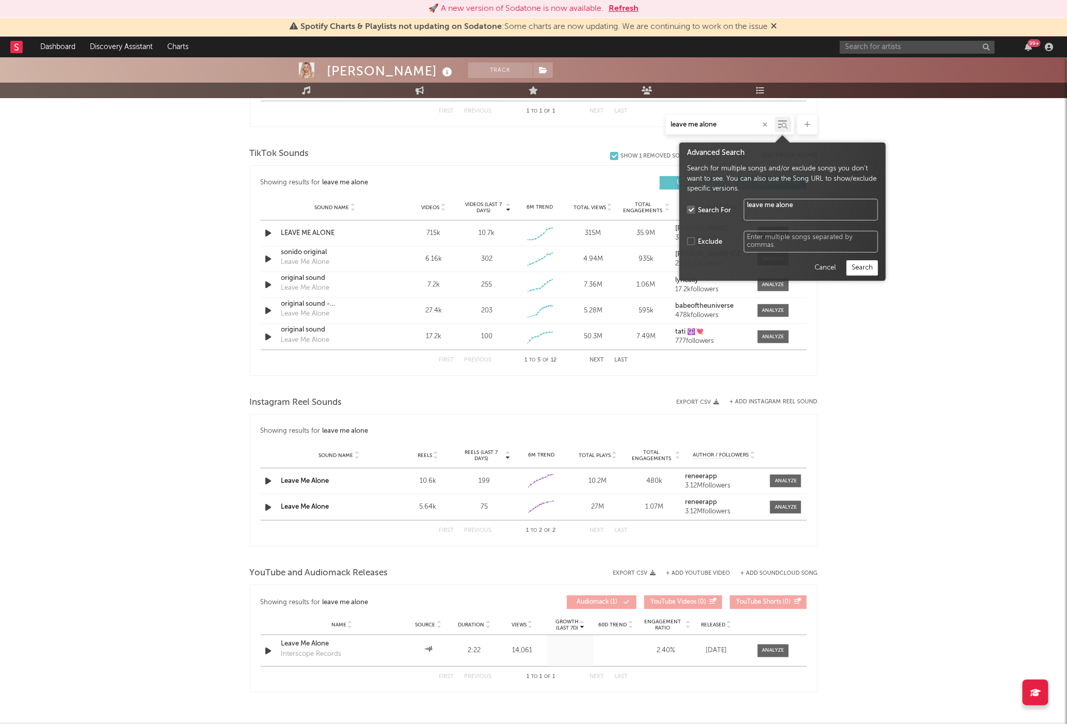
type input "leave me alone"
click at [867, 267] on button "Search" at bounding box center [862, 267] width 31 height 15
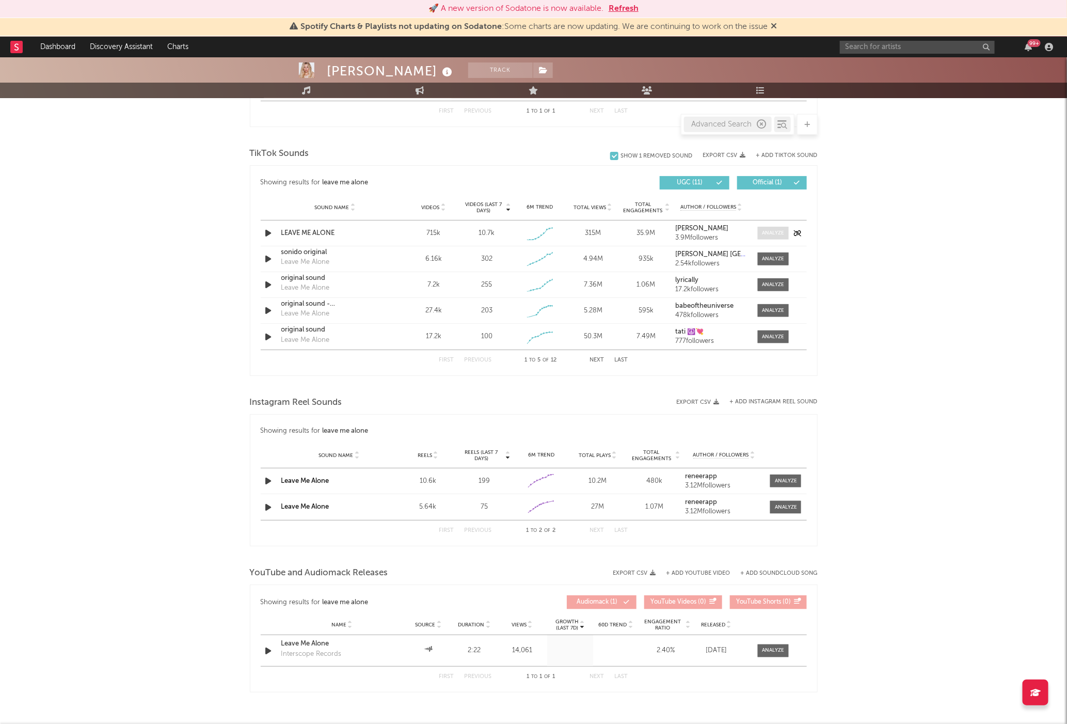
click at [770, 234] on div at bounding box center [773, 233] width 22 height 8
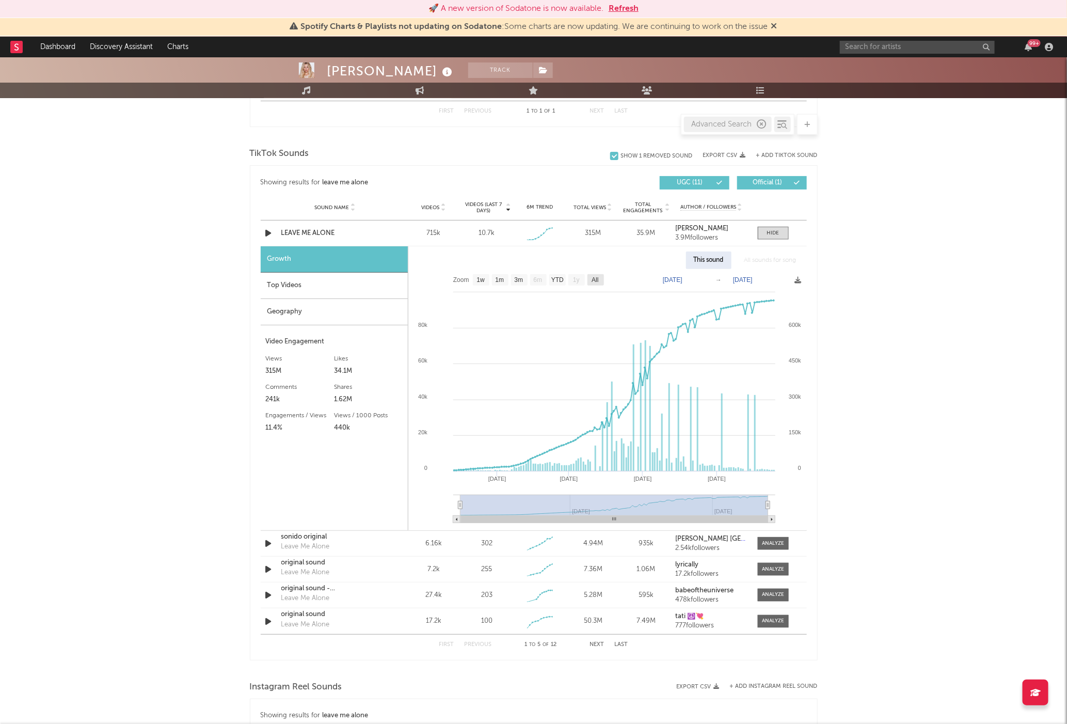
click at [597, 282] on text "All" at bounding box center [595, 280] width 7 height 7
select select "All"
click at [946, 308] on div "[PERSON_NAME] Track [GEOGRAPHIC_DATA] | Pop Edit Track Benchmark Summary 1,210,…" at bounding box center [533, 309] width 1067 height 1490
click at [995, 397] on div "[PERSON_NAME] Track [GEOGRAPHIC_DATA] | Pop Edit Track Benchmark Summary 1,210,…" at bounding box center [533, 309] width 1067 height 1490
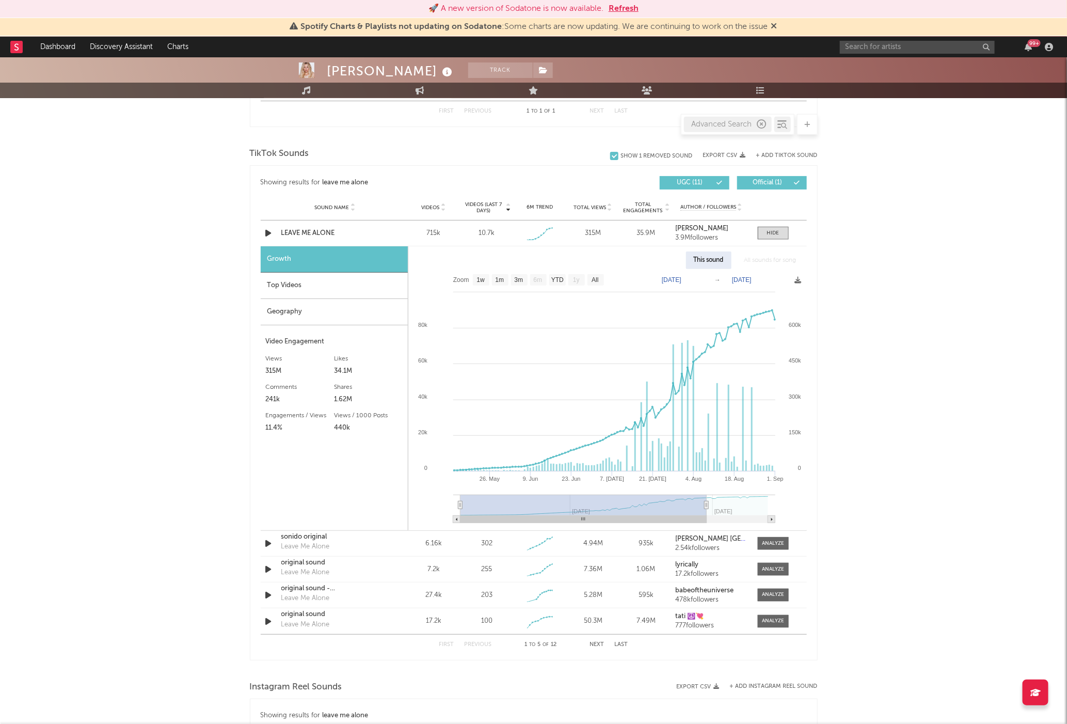
type input "[DATE]"
select select "3m"
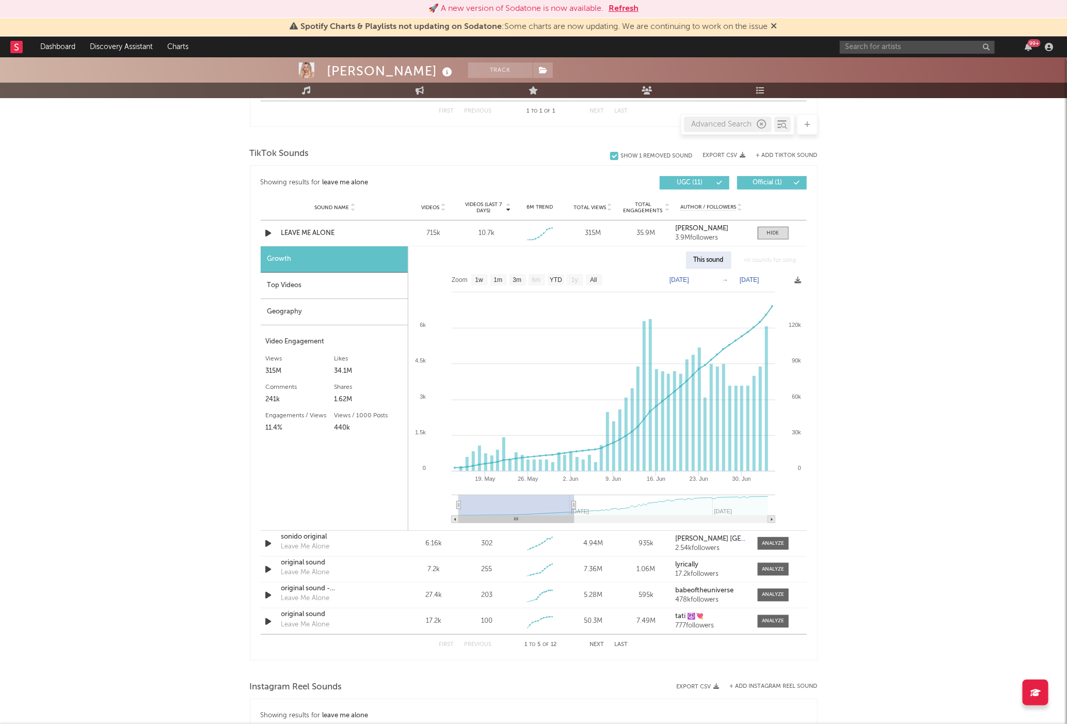
type input "[DATE]"
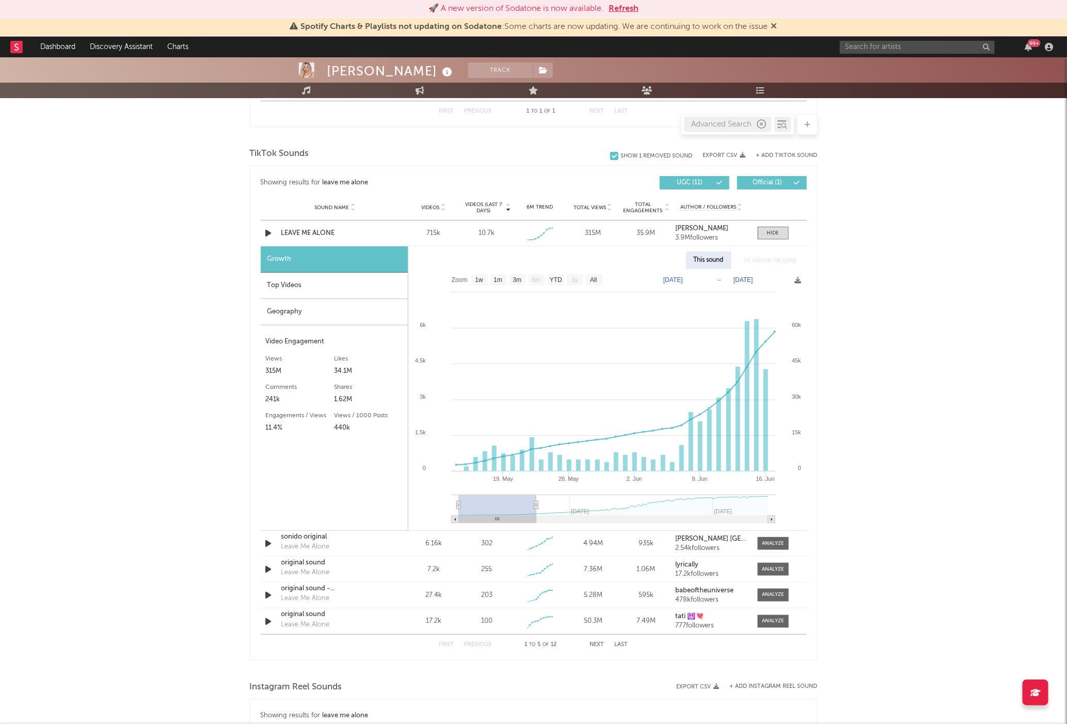
select select "1m"
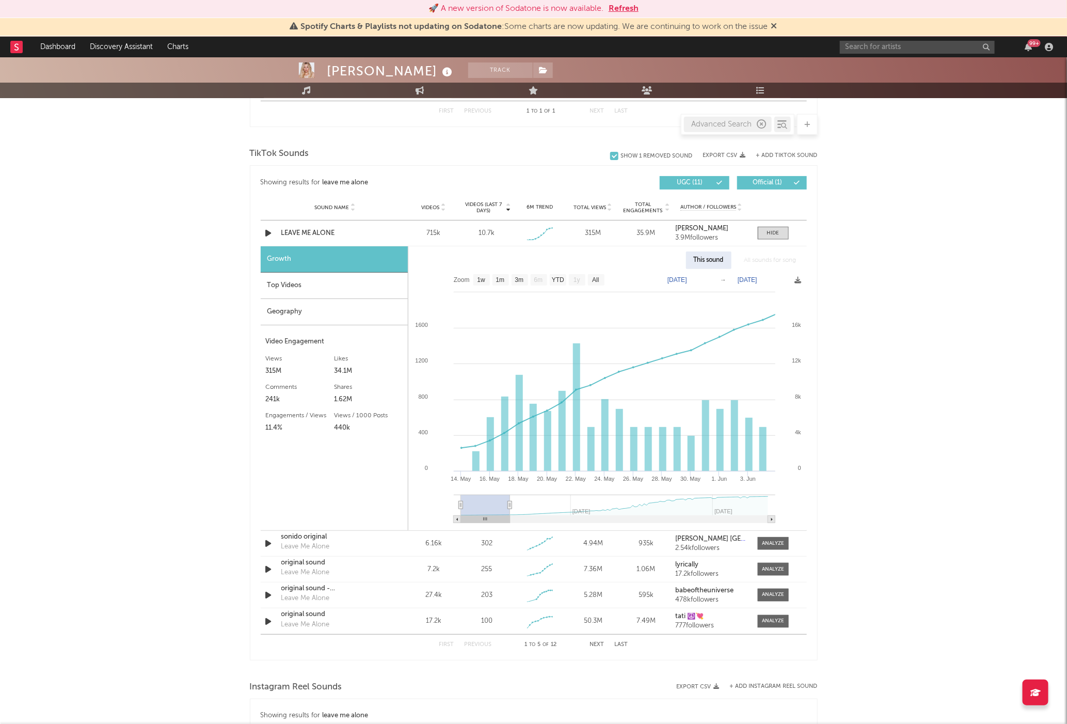
drag, startPoint x: 768, startPoint y: 504, endPoint x: 509, endPoint y: 516, distance: 259.4
click at [510, 516] on g at bounding box center [615, 509] width 322 height 28
click at [510, 509] on icon at bounding box center [509, 505] width 4 height 8
click at [509, 507] on icon at bounding box center [509, 505] width 4 height 8
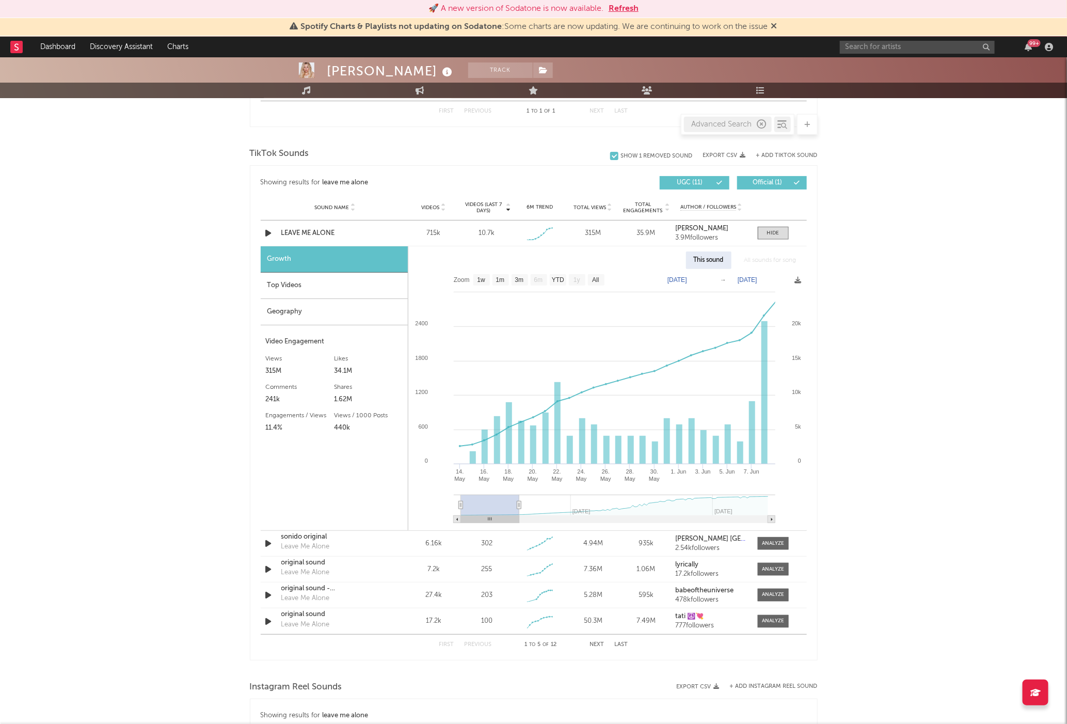
type input "[DATE]"
select select "1m"
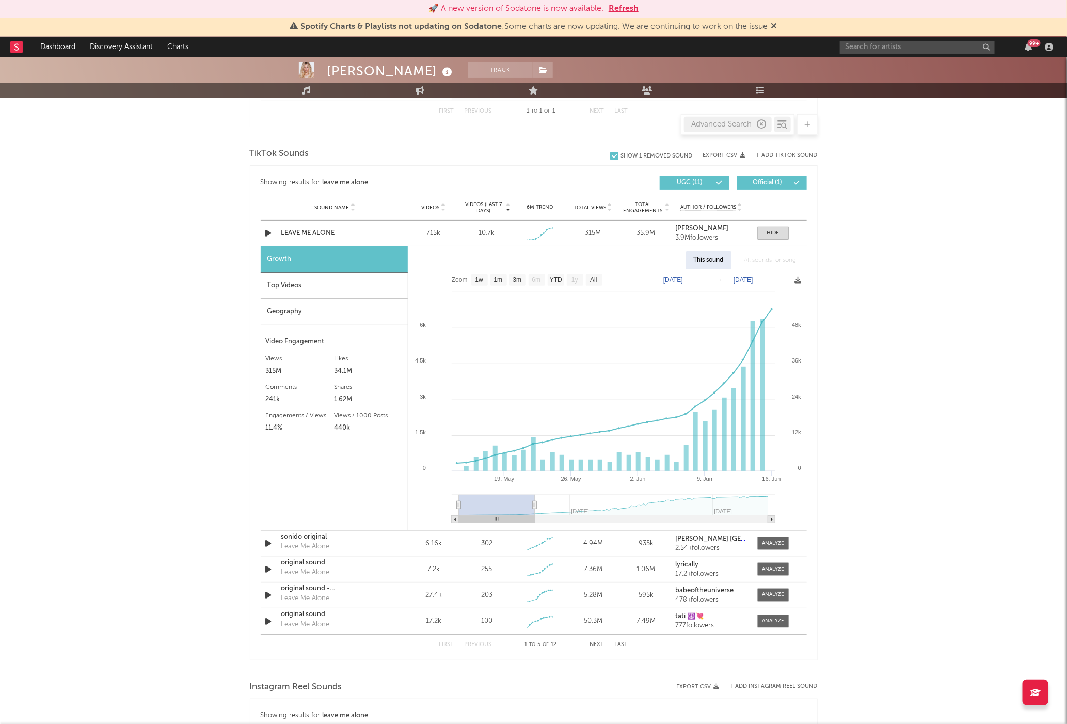
drag, startPoint x: 509, startPoint y: 507, endPoint x: 568, endPoint y: 513, distance: 58.6
click at [558, 513] on g at bounding box center [614, 509] width 324 height 28
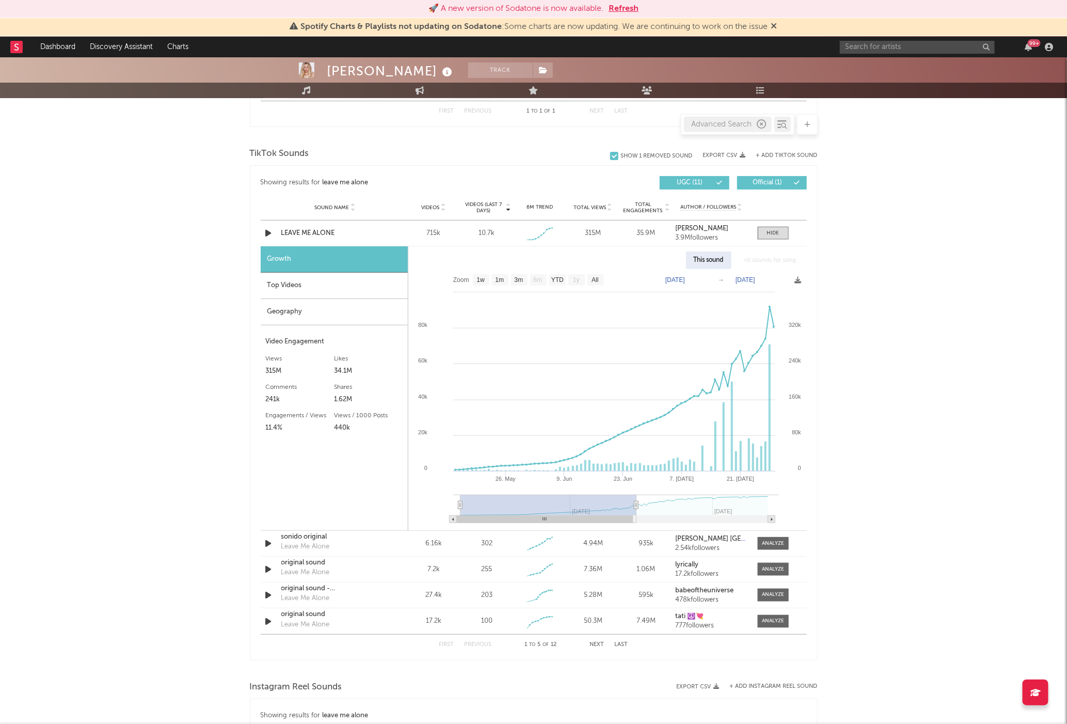
type input "[DATE]"
select select "3m"
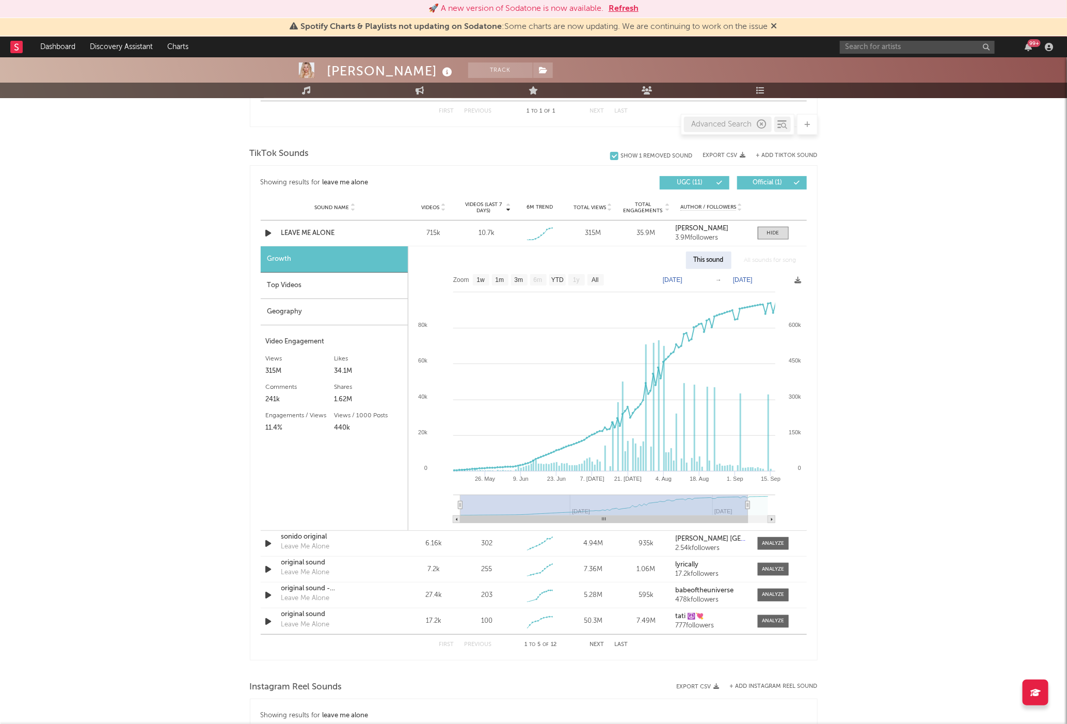
type input "[DATE]"
select select "All"
drag, startPoint x: 559, startPoint y: 507, endPoint x: 783, endPoint y: 504, distance: 224.6
click at [783, 504] on icon "Created with Highcharts 10.3.3 Sep '[DATE] [DATE] '[DATE] [DATE] '[DATE] 0 600k…" at bounding box center [607, 399] width 398 height 261
type input "[DATE]"
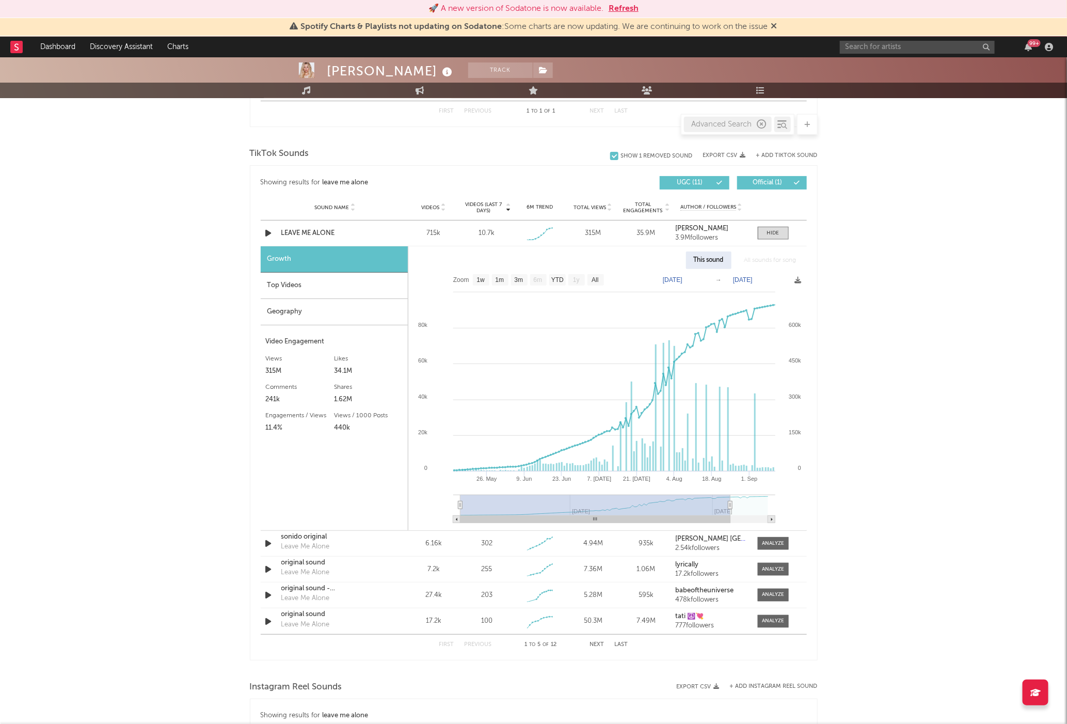
select select "3m"
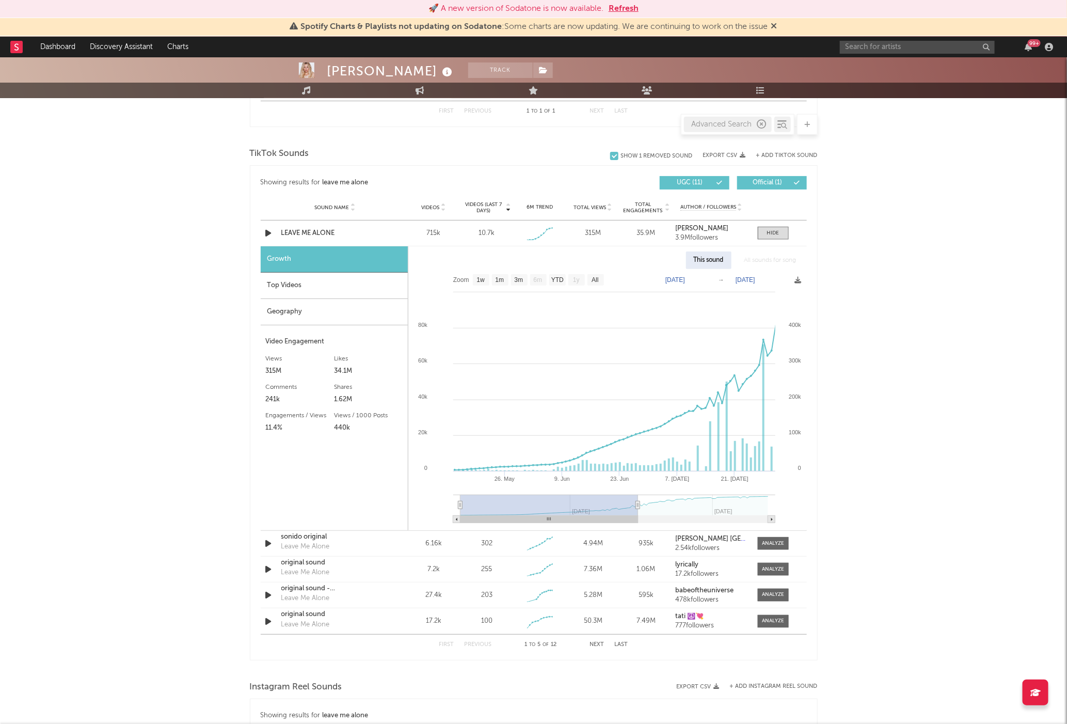
drag, startPoint x: 768, startPoint y: 505, endPoint x: 638, endPoint y: 512, distance: 129.7
click at [638, 512] on g at bounding box center [614, 509] width 322 height 28
type input "[DATE]"
select select "3m"
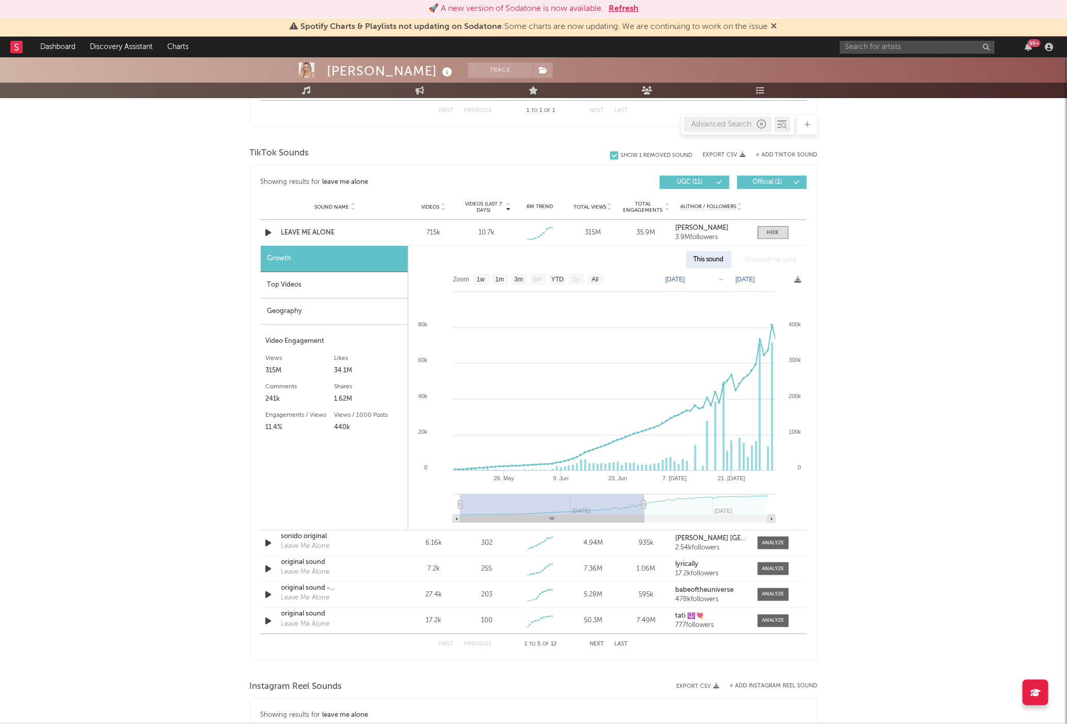
type input "[DATE]"
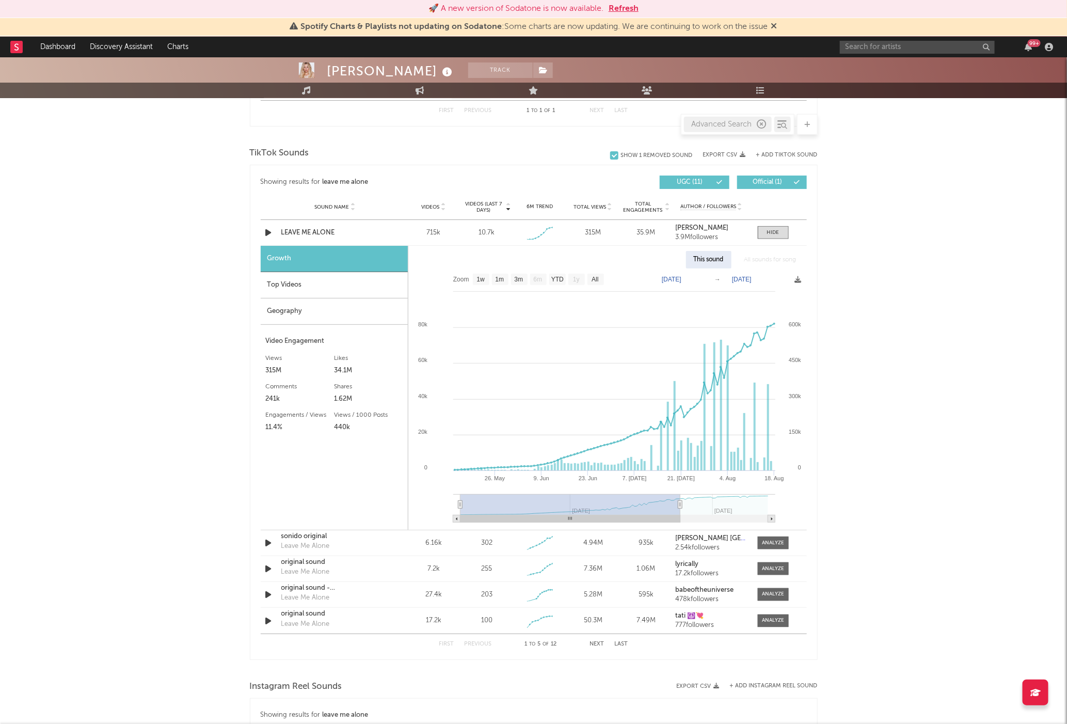
drag, startPoint x: 637, startPoint y: 503, endPoint x: 680, endPoint y: 505, distance: 43.4
click at [680, 505] on icon at bounding box center [680, 505] width 4 height 8
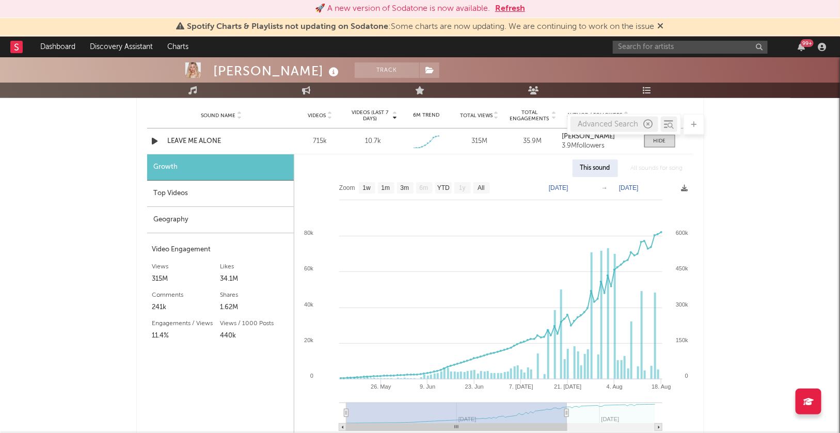
scroll to position [586, 0]
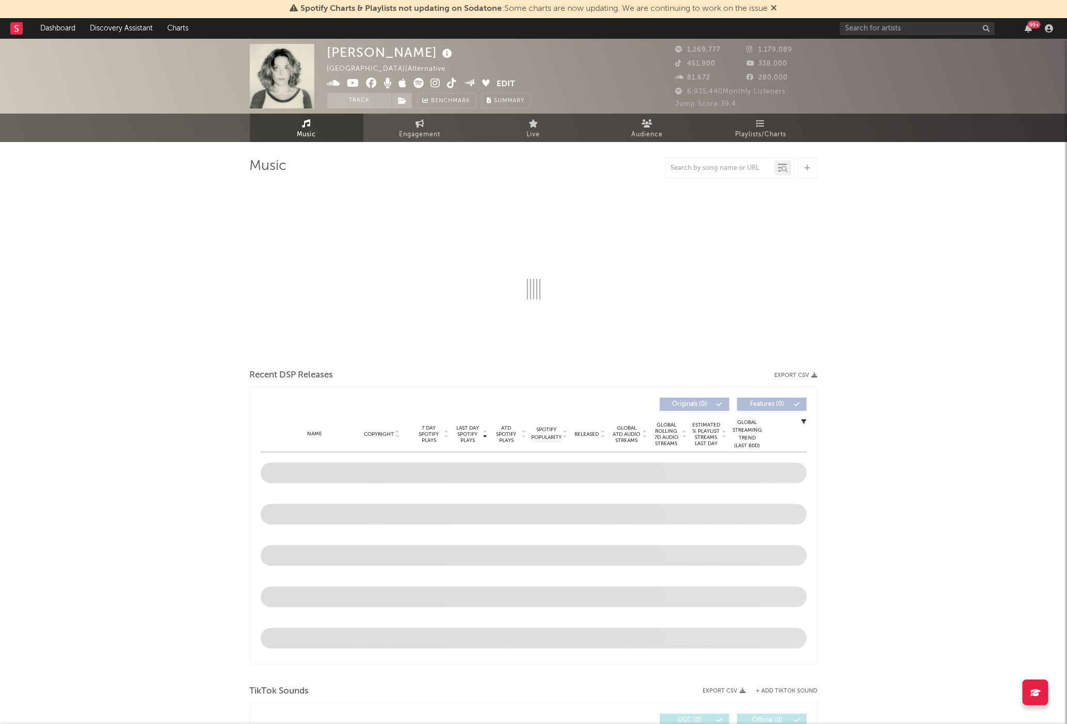
select select "6m"
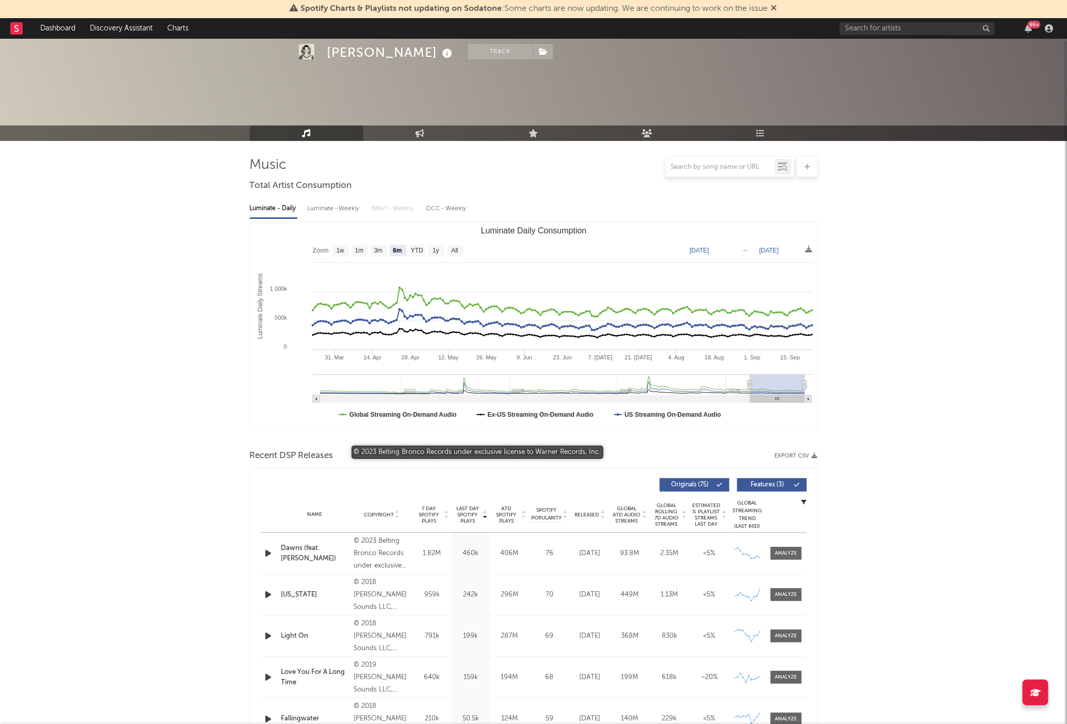
scroll to position [109, 0]
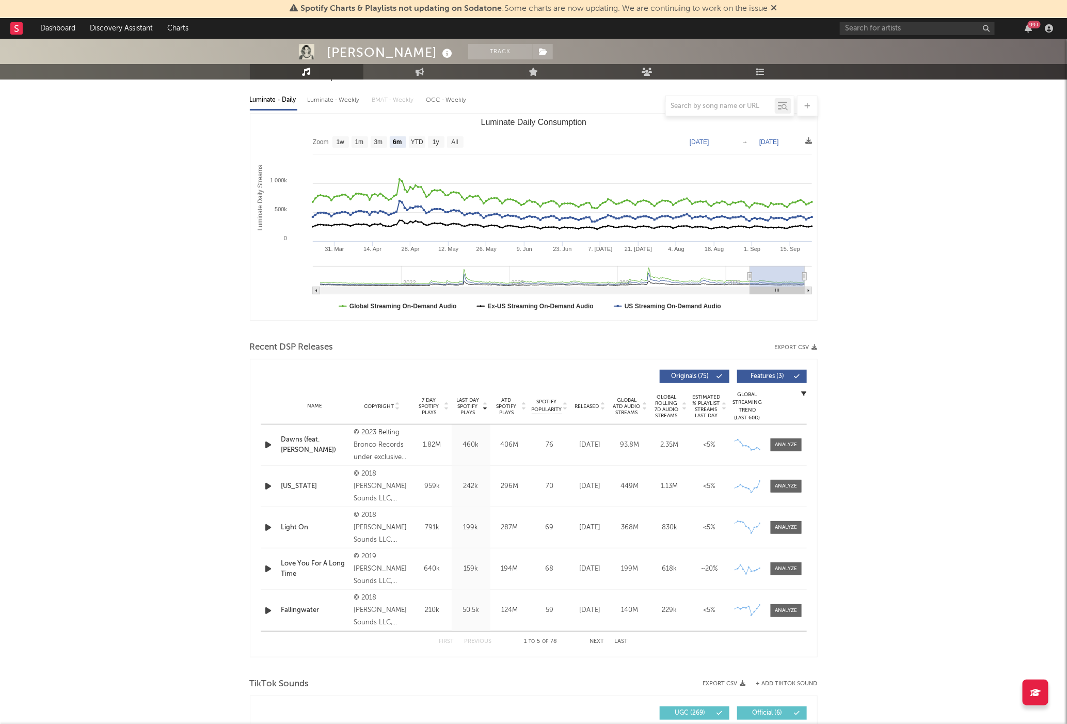
click at [301, 484] on div "[US_STATE]" at bounding box center [315, 486] width 68 height 10
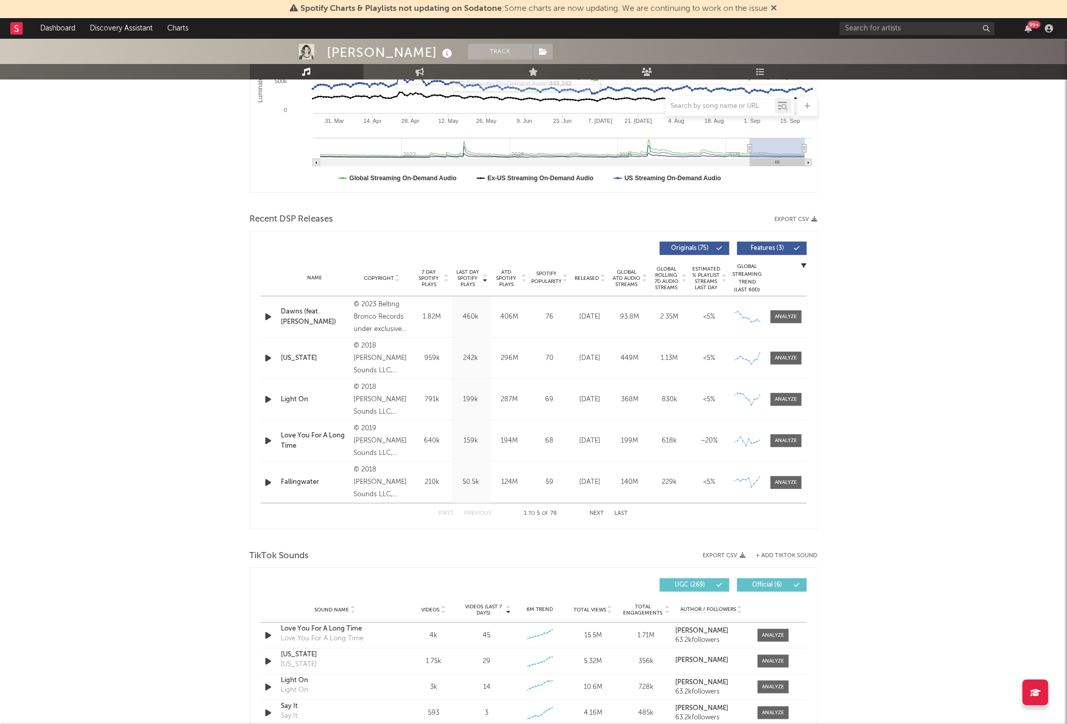
scroll to position [494, 0]
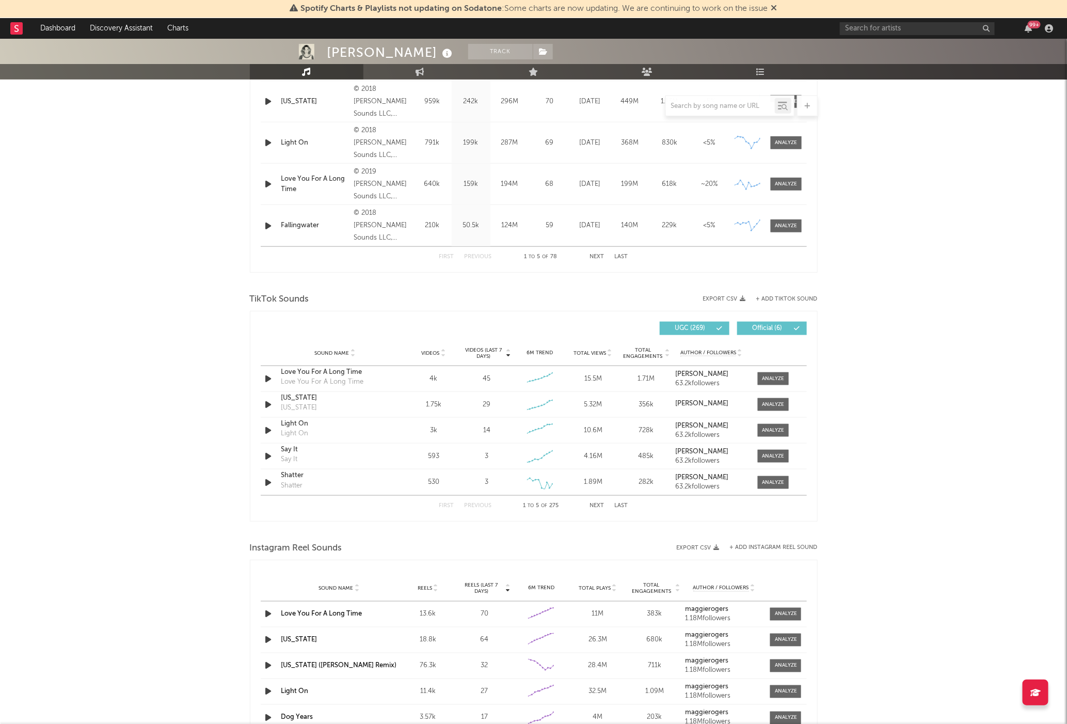
click at [792, 302] on div "TikTok Sounds" at bounding box center [534, 300] width 568 height 18
drag, startPoint x: 341, startPoint y: 405, endPoint x: 392, endPoint y: 386, distance: 53.9
click at [341, 405] on div "[US_STATE] [US_STATE]" at bounding box center [335, 405] width 108 height 24
click at [444, 351] on icon at bounding box center [443, 351] width 5 height 4
click at [335, 375] on div "[US_STATE]" at bounding box center [335, 372] width 108 height 10
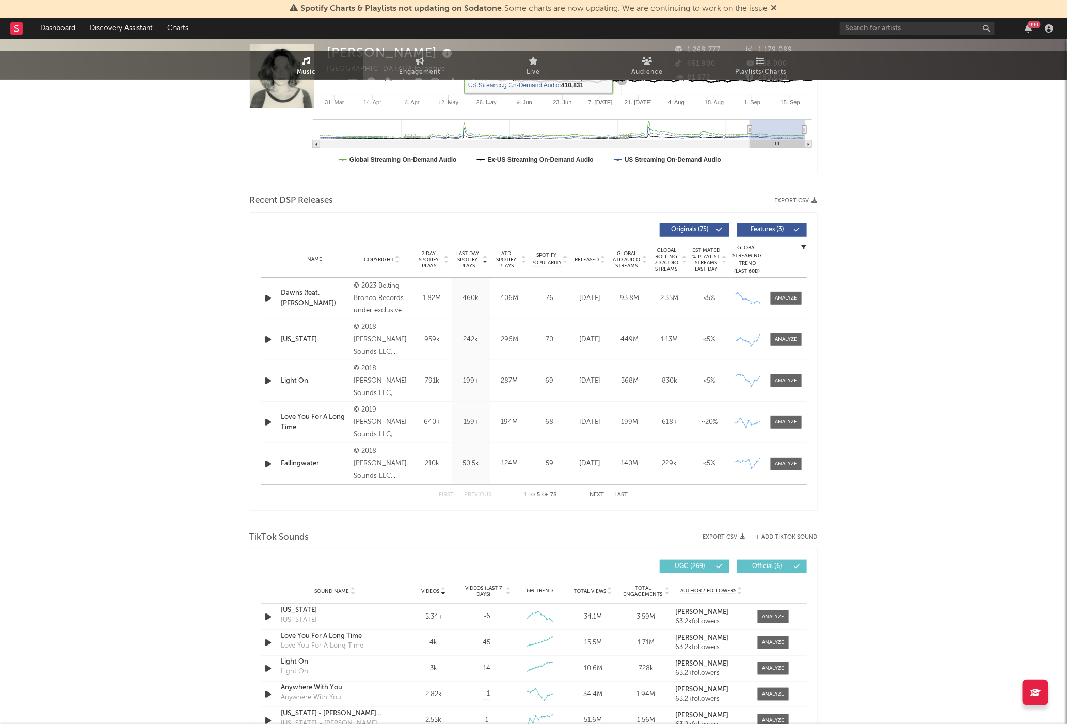
scroll to position [0, 0]
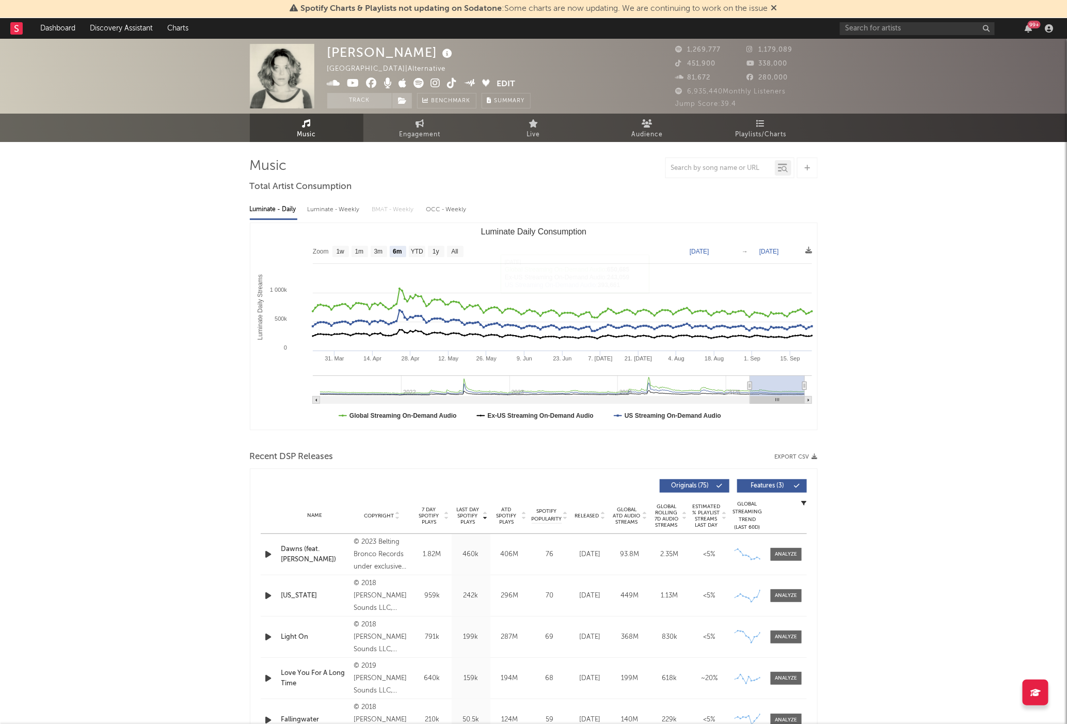
click at [735, 172] on div at bounding box center [720, 168] width 109 height 13
click at [737, 166] on input "text" at bounding box center [720, 168] width 109 height 8
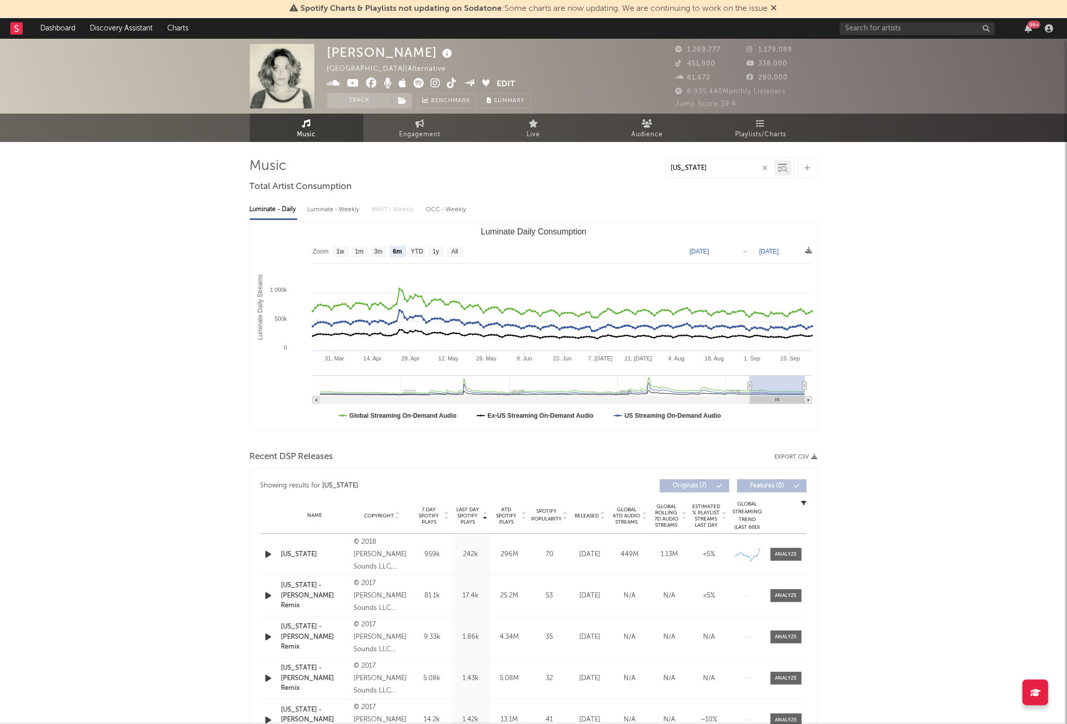
type input "alaska"
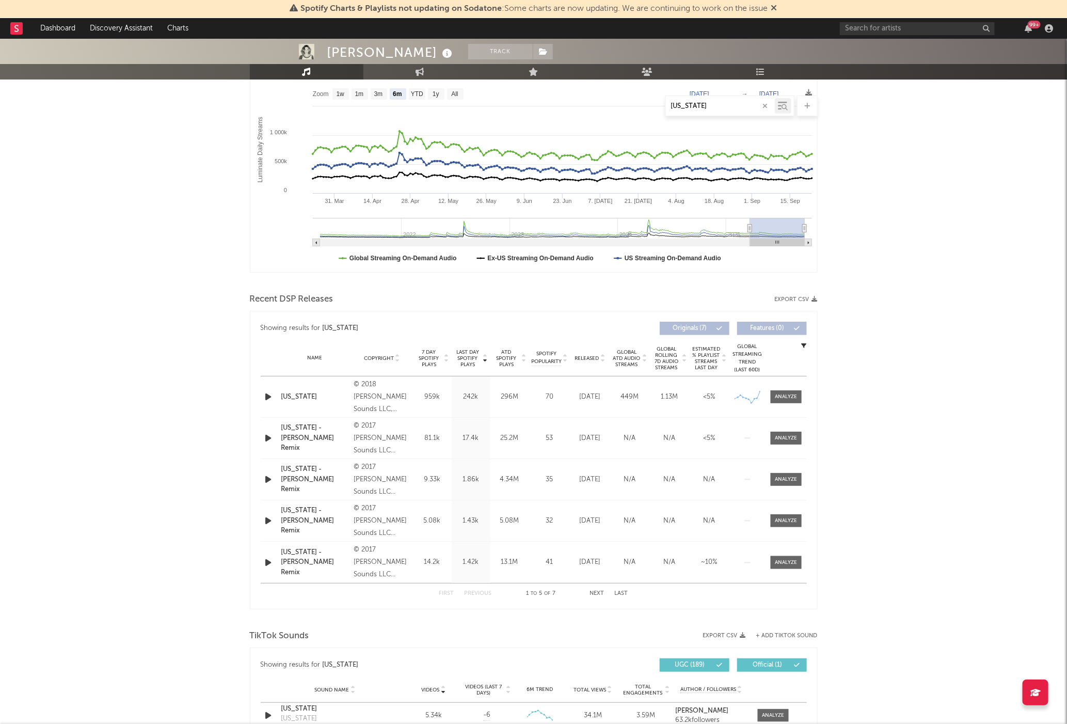
scroll to position [182, 0]
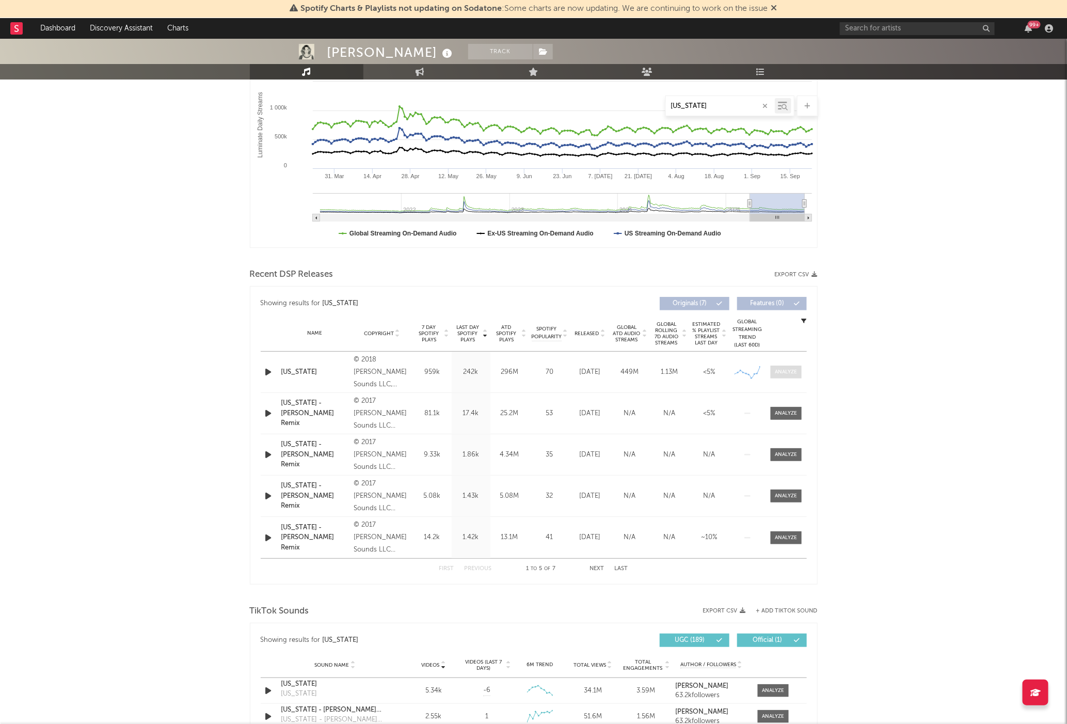
click at [779, 371] on div at bounding box center [786, 372] width 22 height 8
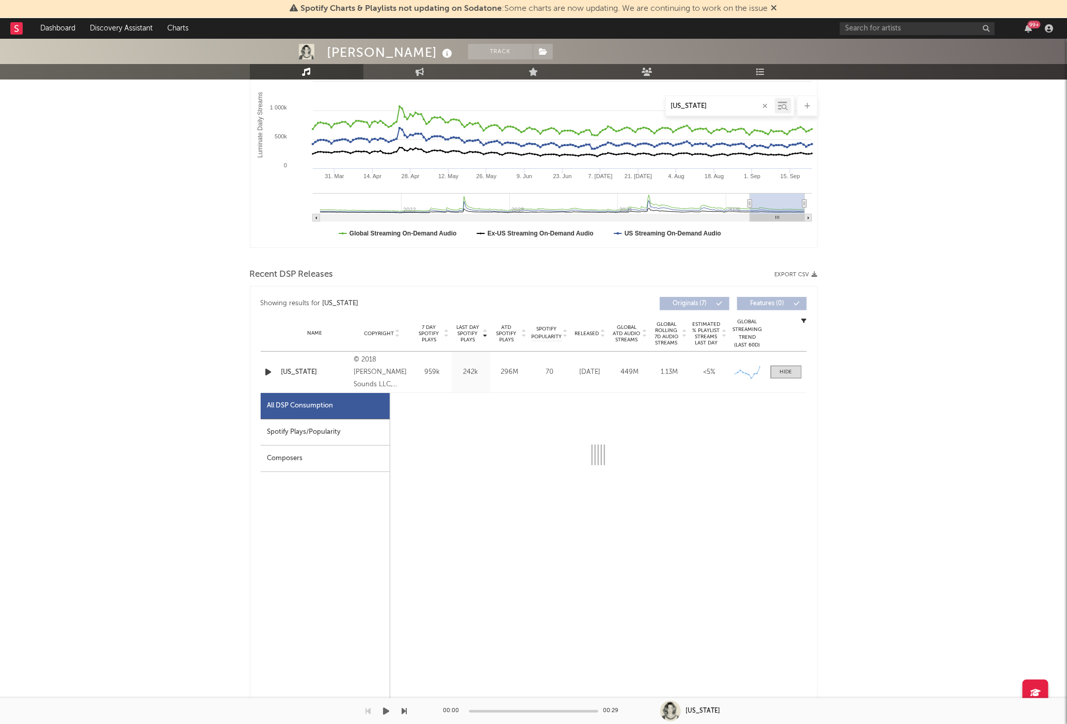
select select "6m"
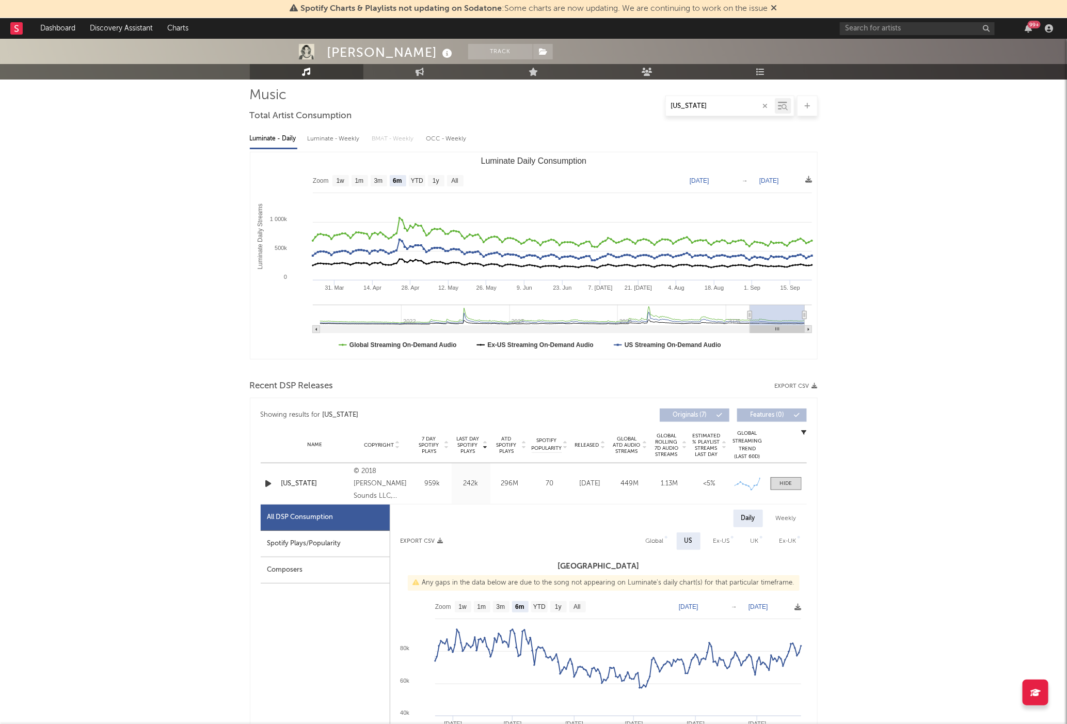
scroll to position [63, 0]
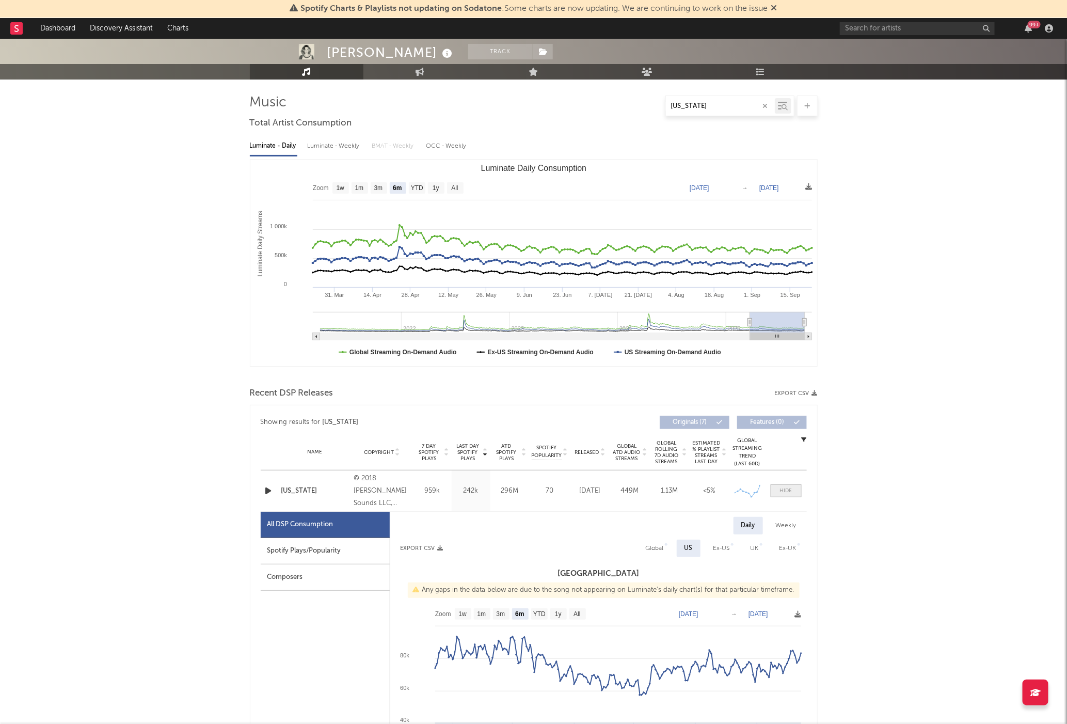
click at [784, 489] on div at bounding box center [786, 491] width 12 height 8
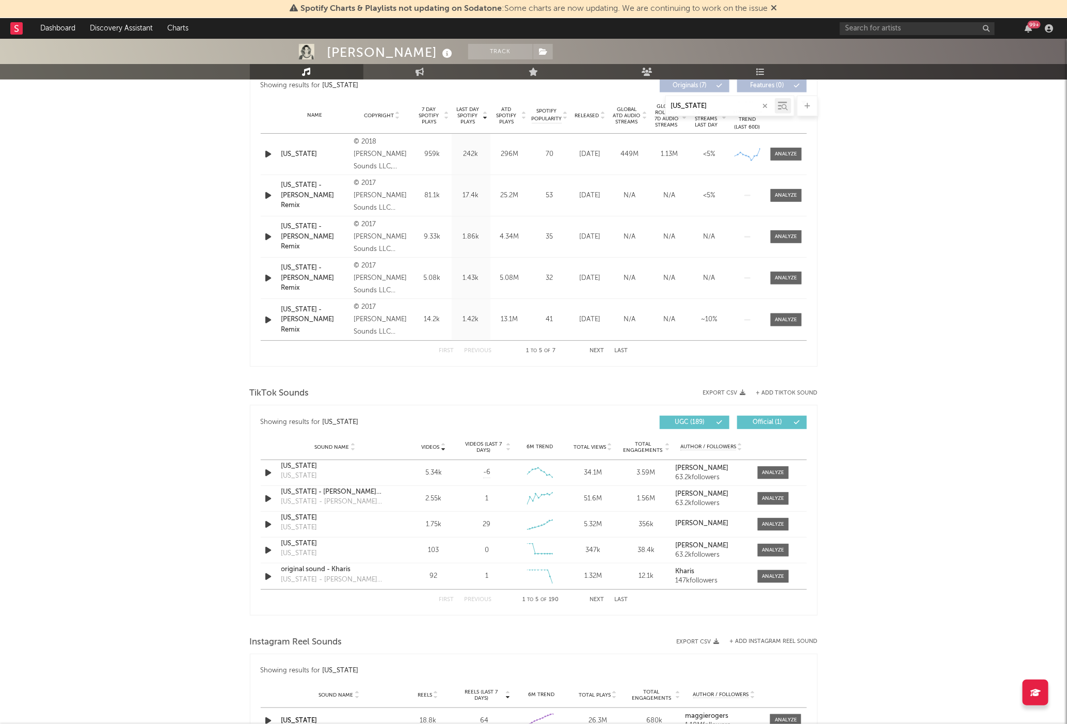
scroll to position [520, 0]
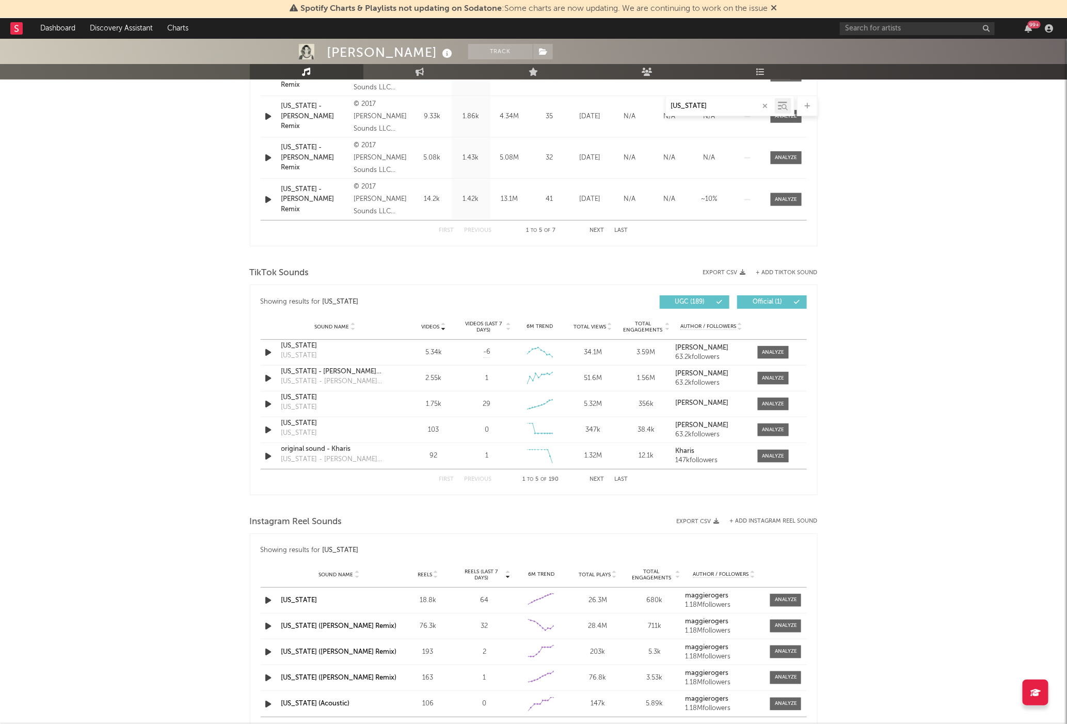
click at [443, 325] on icon at bounding box center [443, 325] width 5 height 4
click at [444, 324] on icon at bounding box center [443, 325] width 5 height 4
click at [770, 353] on div at bounding box center [773, 352] width 22 height 8
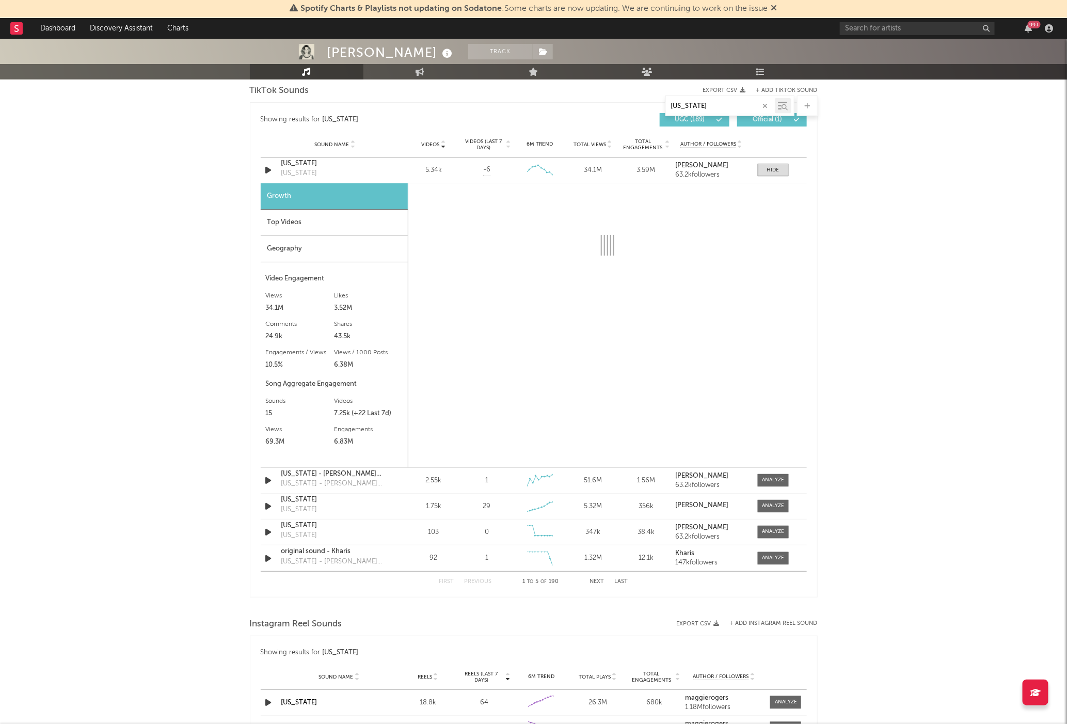
scroll to position [706, 0]
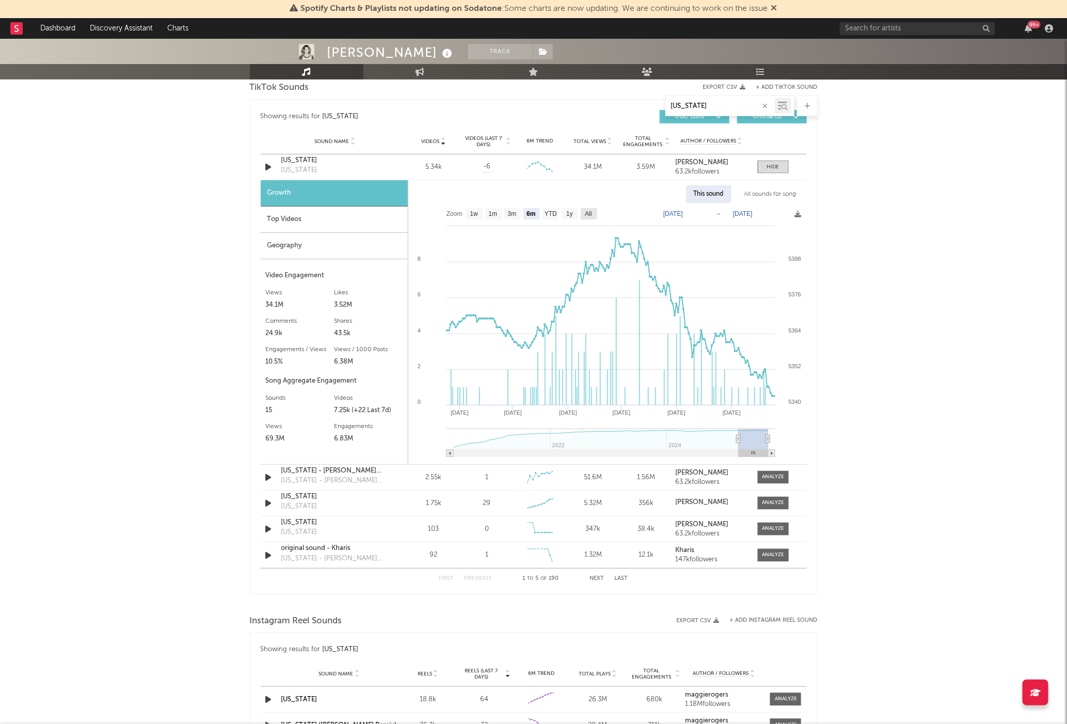
click at [589, 214] on text "All" at bounding box center [588, 214] width 7 height 7
select select "All"
type input "2020-05-01"
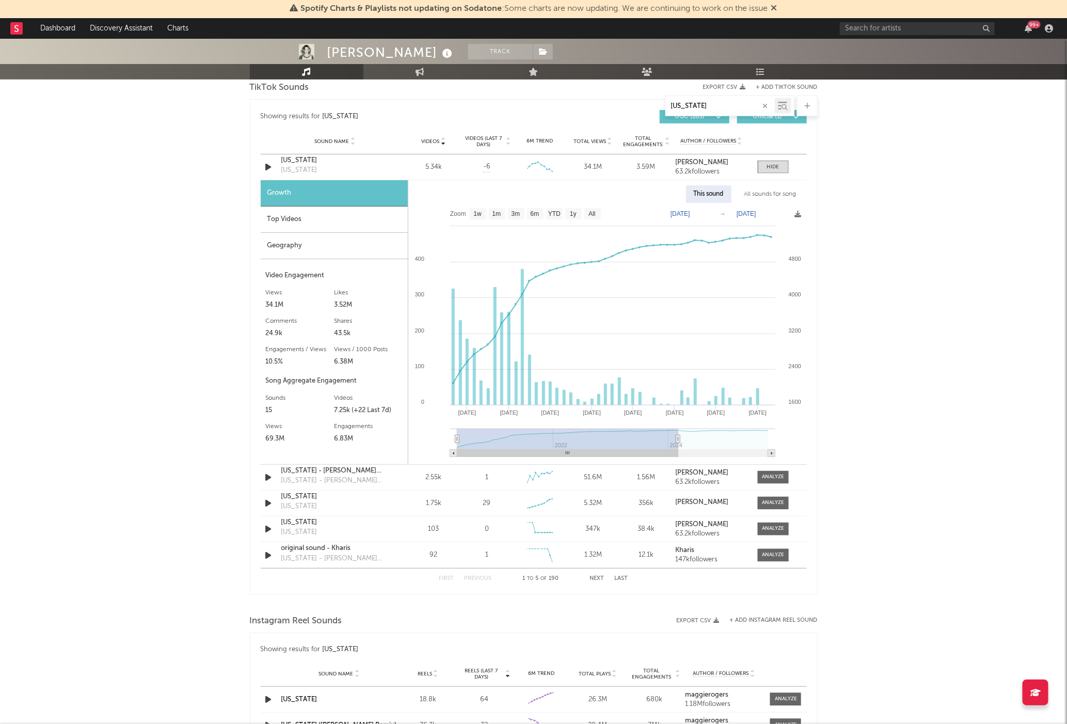
type input "[DATE]"
type input "2020-04-27"
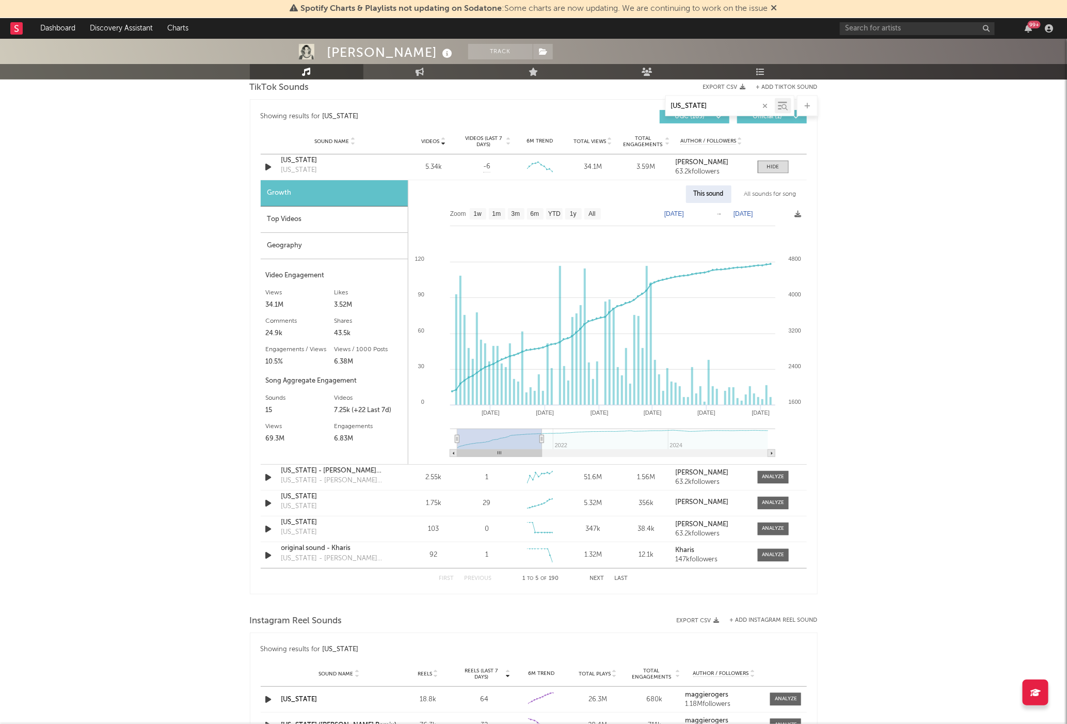
drag, startPoint x: 770, startPoint y: 439, endPoint x: 542, endPoint y: 450, distance: 227.9
click at [542, 450] on g at bounding box center [612, 442] width 325 height 28
type input "[DATE]"
type input "2020-05-01"
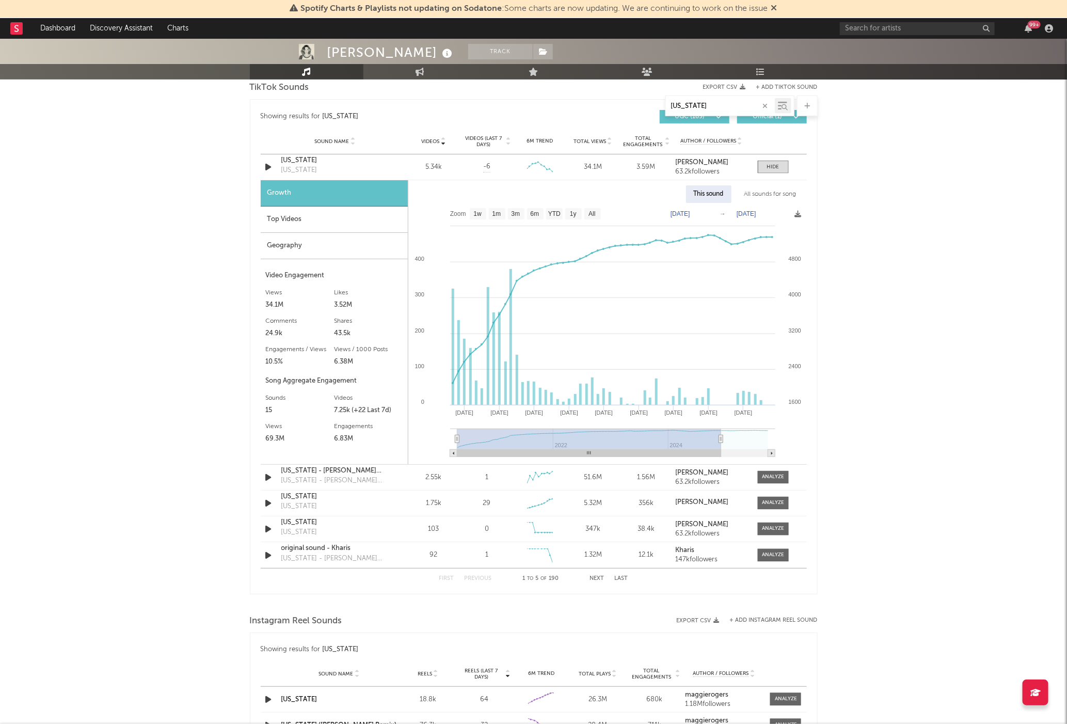
type input "[DATE]"
select select "All"
type input "[DATE]"
drag, startPoint x: 543, startPoint y: 440, endPoint x: 759, endPoint y: 427, distance: 217.2
click at [805, 445] on icon "Created with Highcharts 10.3.3 2021 2022 2023 2024 2025 2022 2024 2400 4800 160…" at bounding box center [607, 333] width 398 height 261
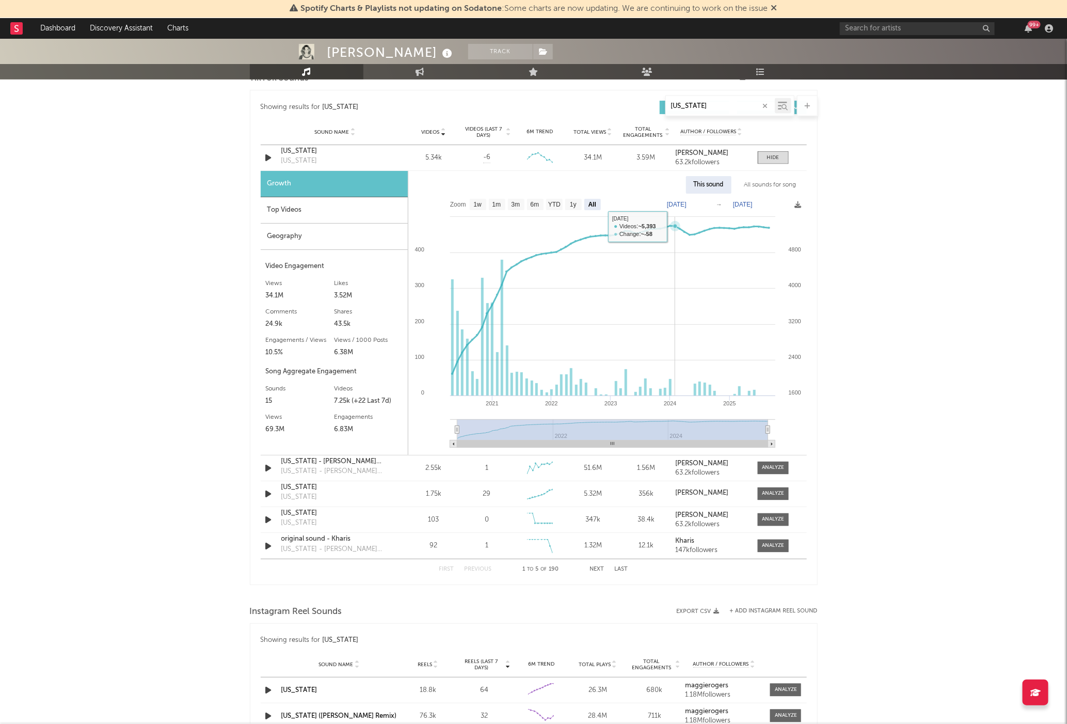
scroll to position [715, 0]
drag, startPoint x: 767, startPoint y: 106, endPoint x: 725, endPoint y: 106, distance: 42.3
click at [767, 106] on icon "button" at bounding box center [765, 106] width 5 height 7
click at [720, 105] on input "text" at bounding box center [720, 106] width 109 height 8
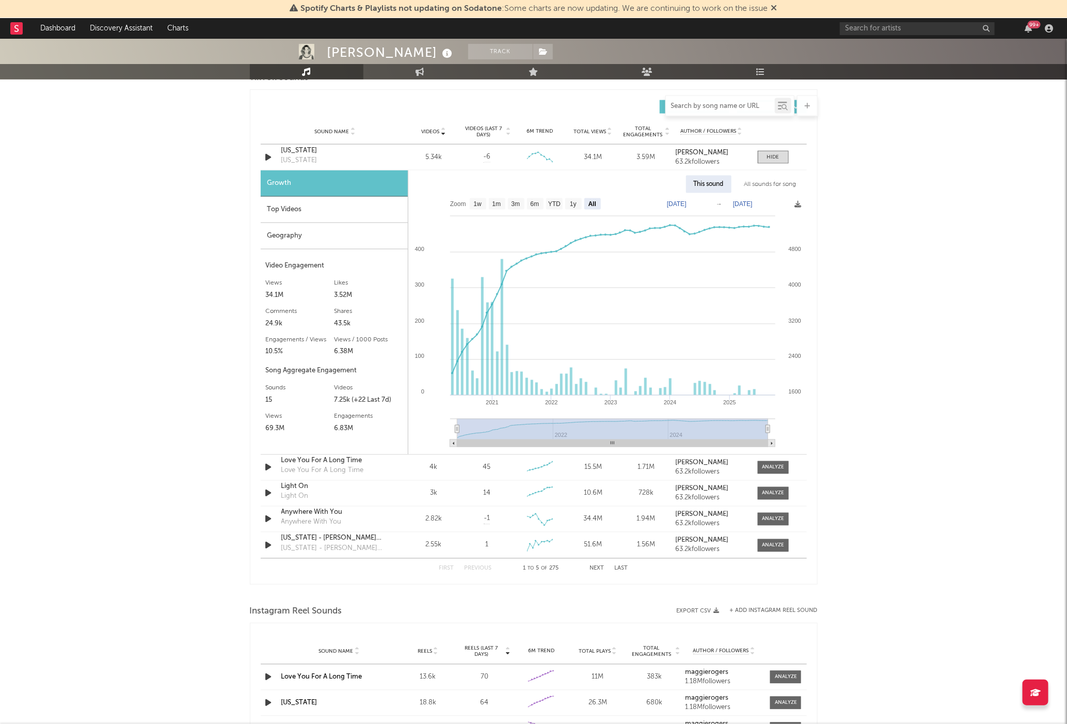
paste input "Lizzie McAlpine"
type input "Lizzie McAlpine"
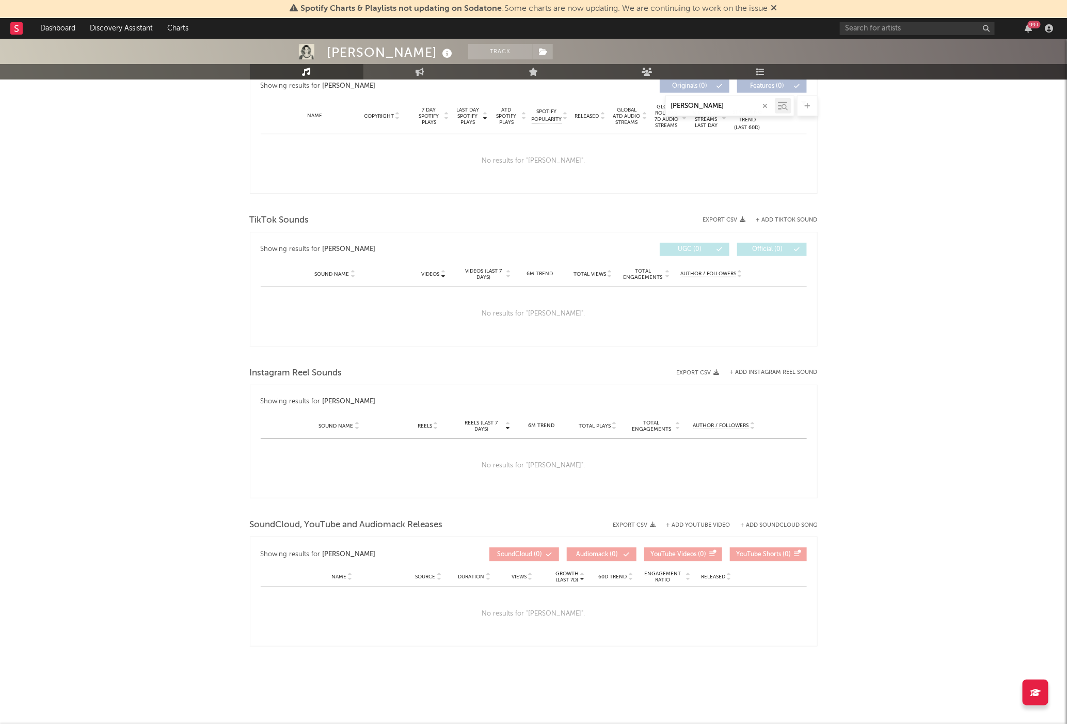
scroll to position [401, 0]
click at [765, 107] on icon "button" at bounding box center [765, 106] width 5 height 7
click at [907, 29] on input "text" at bounding box center [917, 28] width 155 height 13
select select "6m"
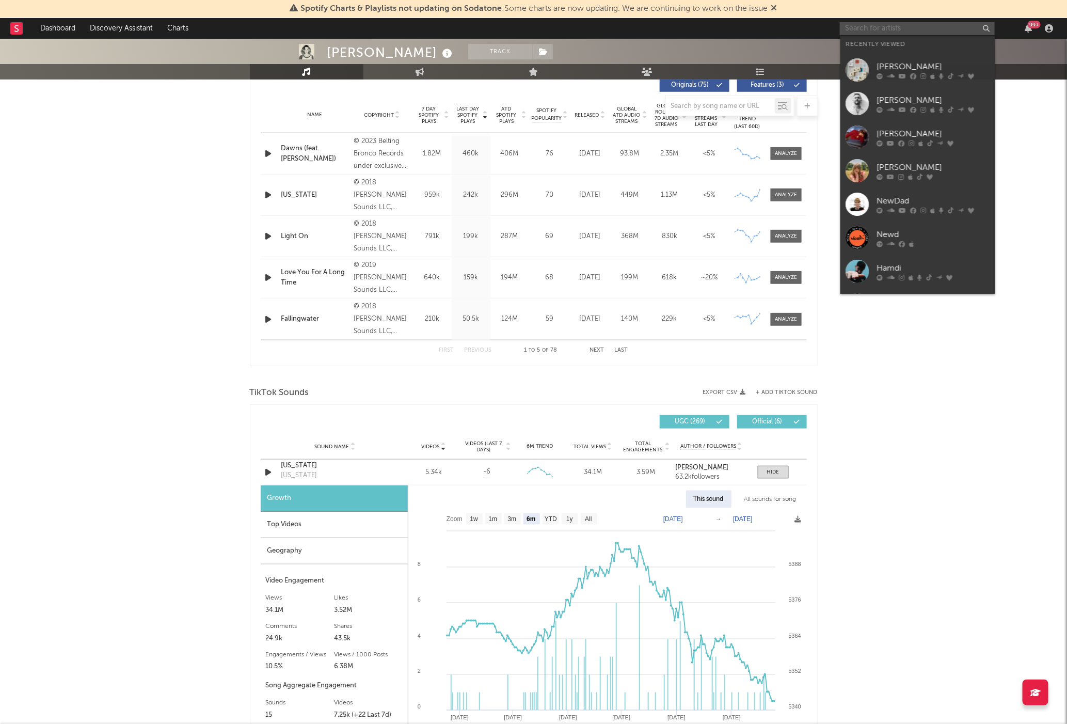
scroll to position [715, 0]
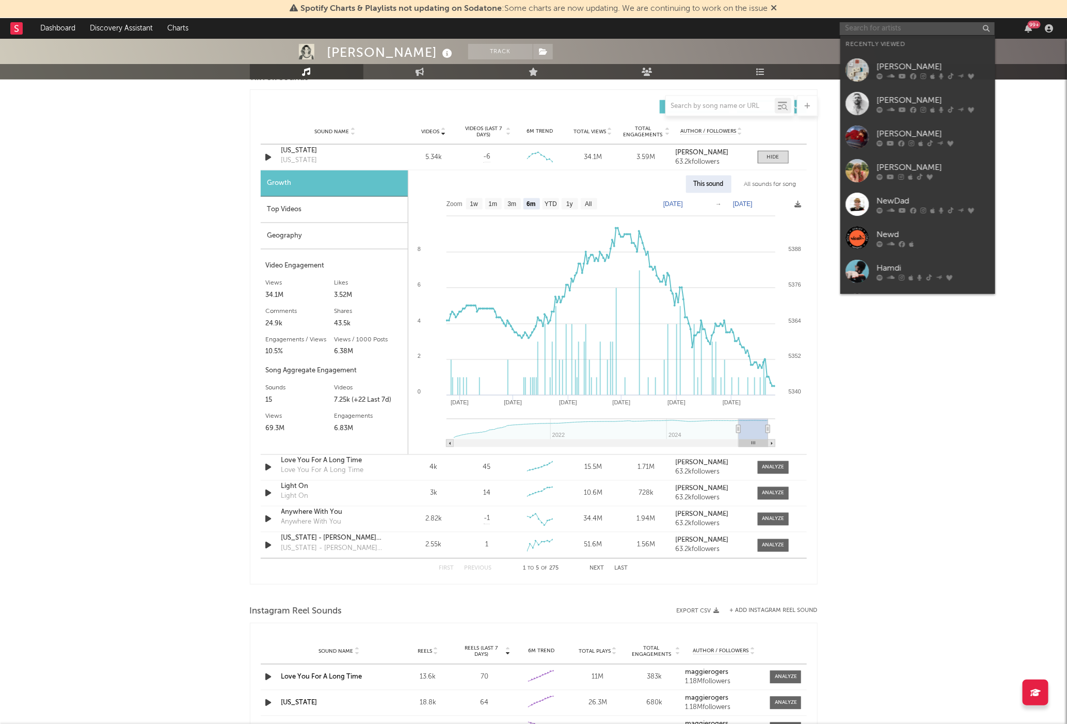
paste input "Lizzie McAlpine"
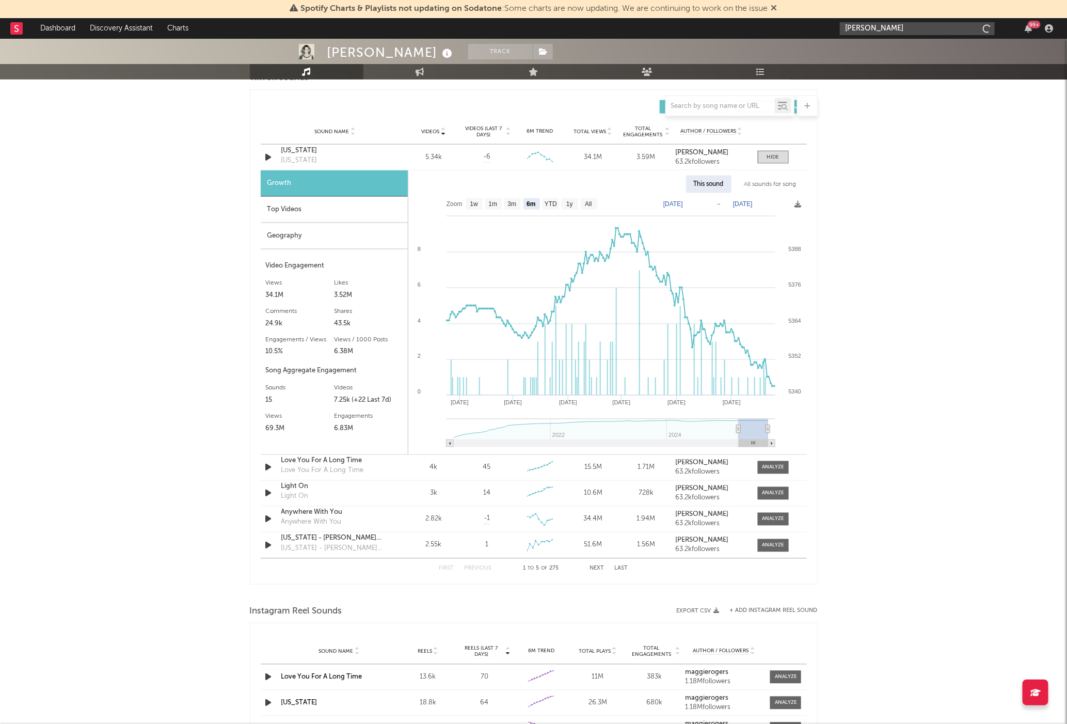
type input "Lizzie McAlpine"
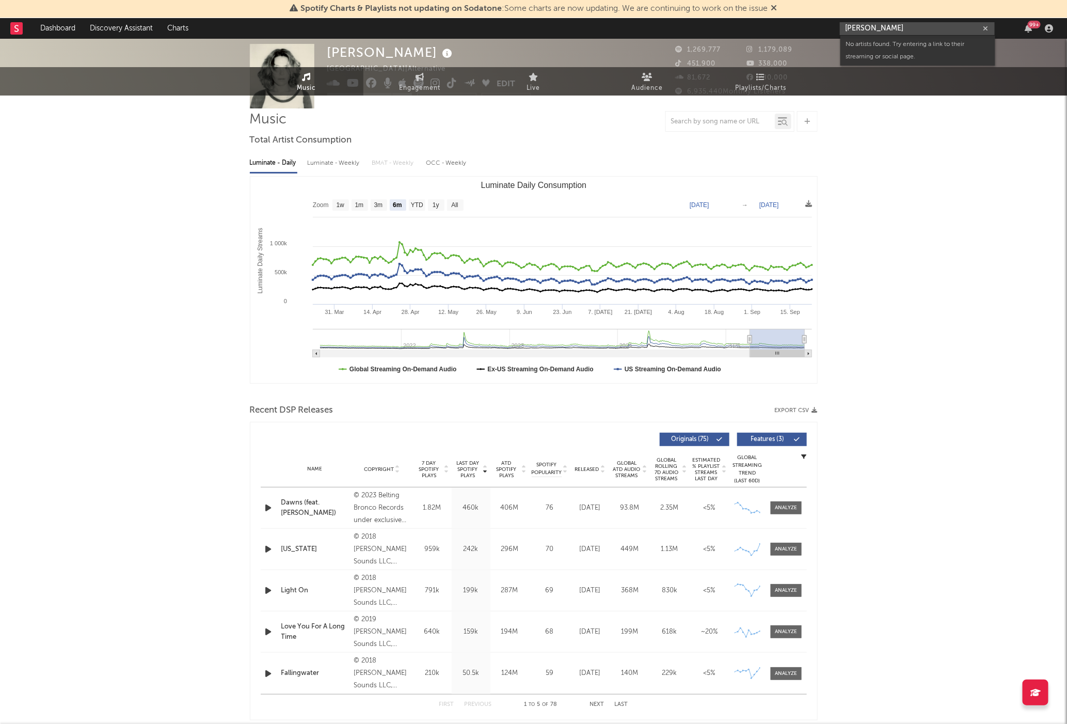
scroll to position [0, 0]
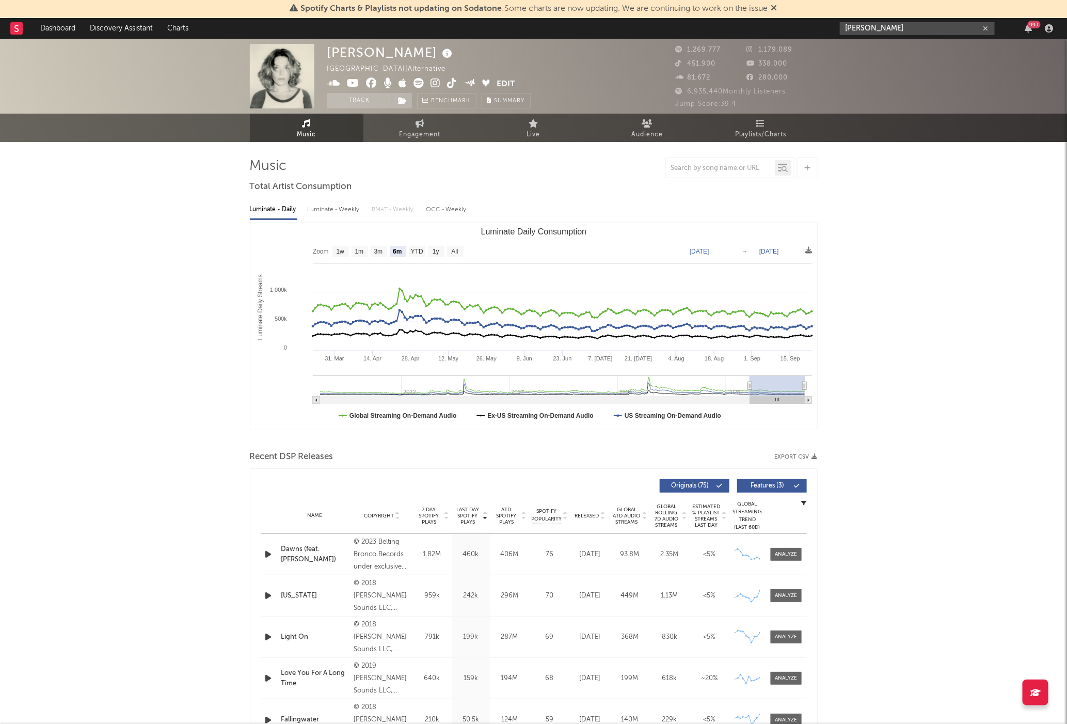
click at [1032, 28] on div "99 +" at bounding box center [1034, 25] width 13 height 8
drag, startPoint x: 901, startPoint y: 30, endPoint x: 786, endPoint y: 28, distance: 114.6
click at [787, 28] on nav "Dashboard Discovery Assistant Charts Lizzie McAlpine 99 +" at bounding box center [533, 28] width 1067 height 21
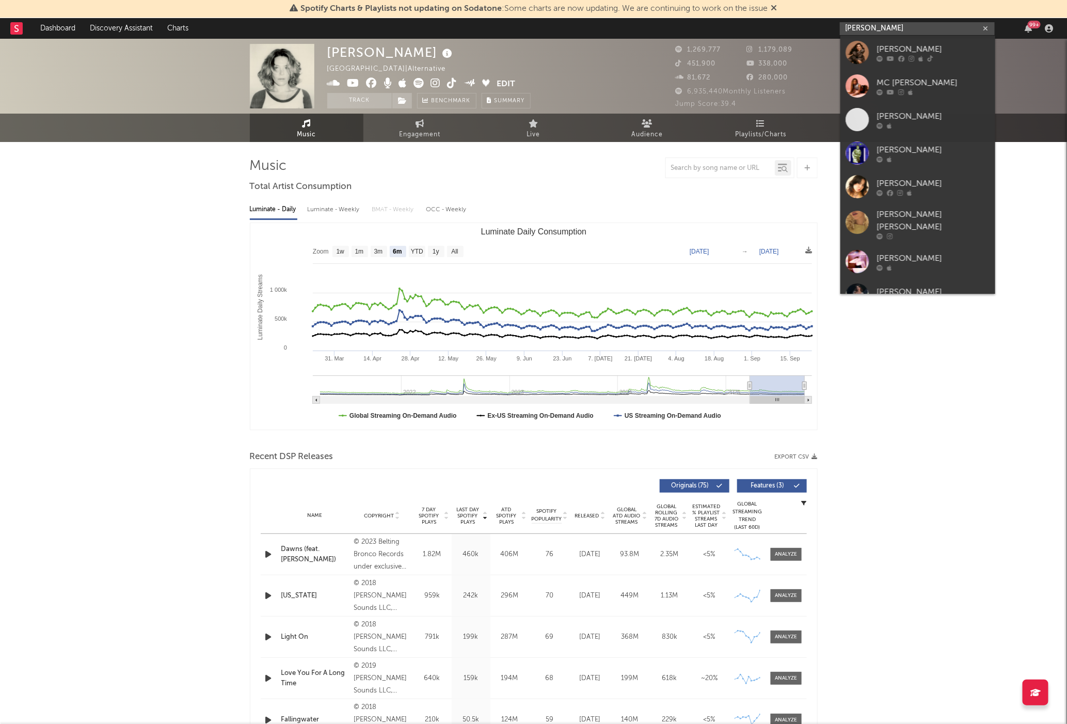
click at [864, 31] on input "lizzie mc" at bounding box center [917, 28] width 155 height 13
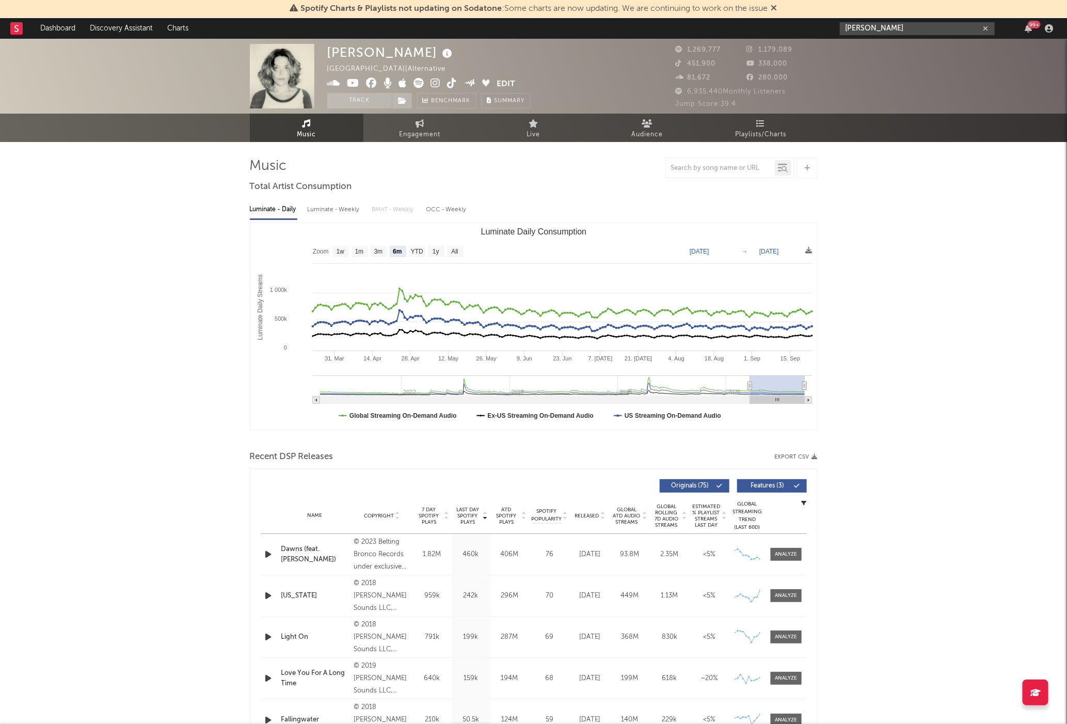
click at [910, 31] on input "[PERSON_NAME]" at bounding box center [917, 28] width 155 height 13
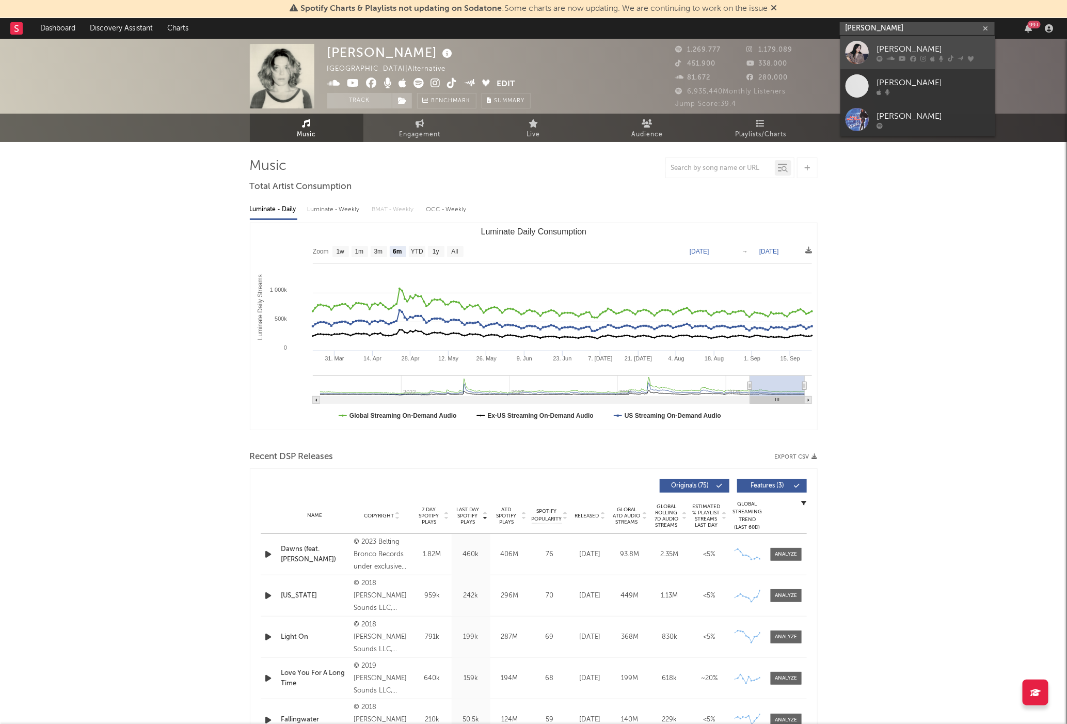
type input "[PERSON_NAME]"
click at [916, 46] on div "[PERSON_NAME]" at bounding box center [934, 49] width 114 height 12
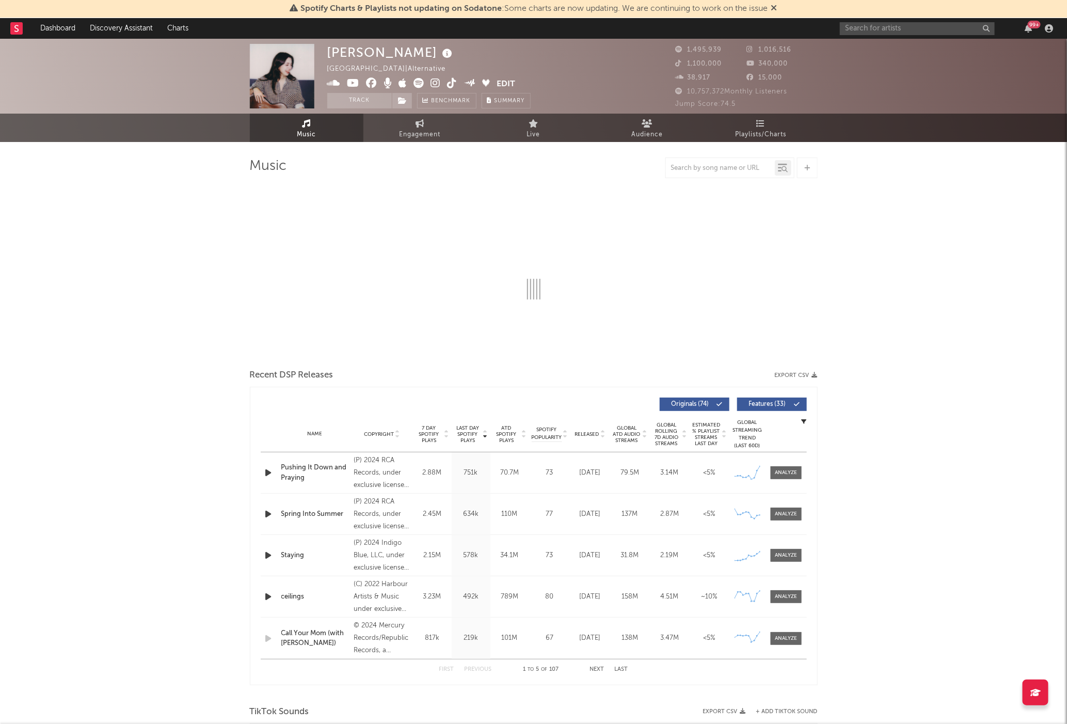
select select "6m"
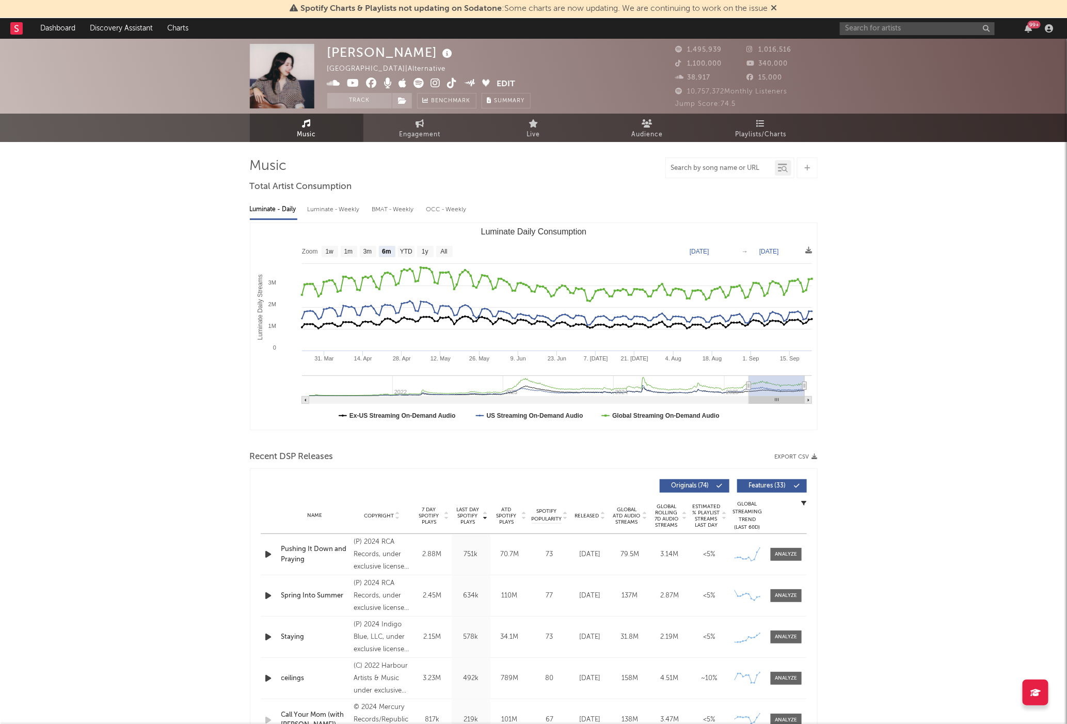
click at [748, 164] on input "text" at bounding box center [720, 168] width 109 height 8
paste input "Ceilings"
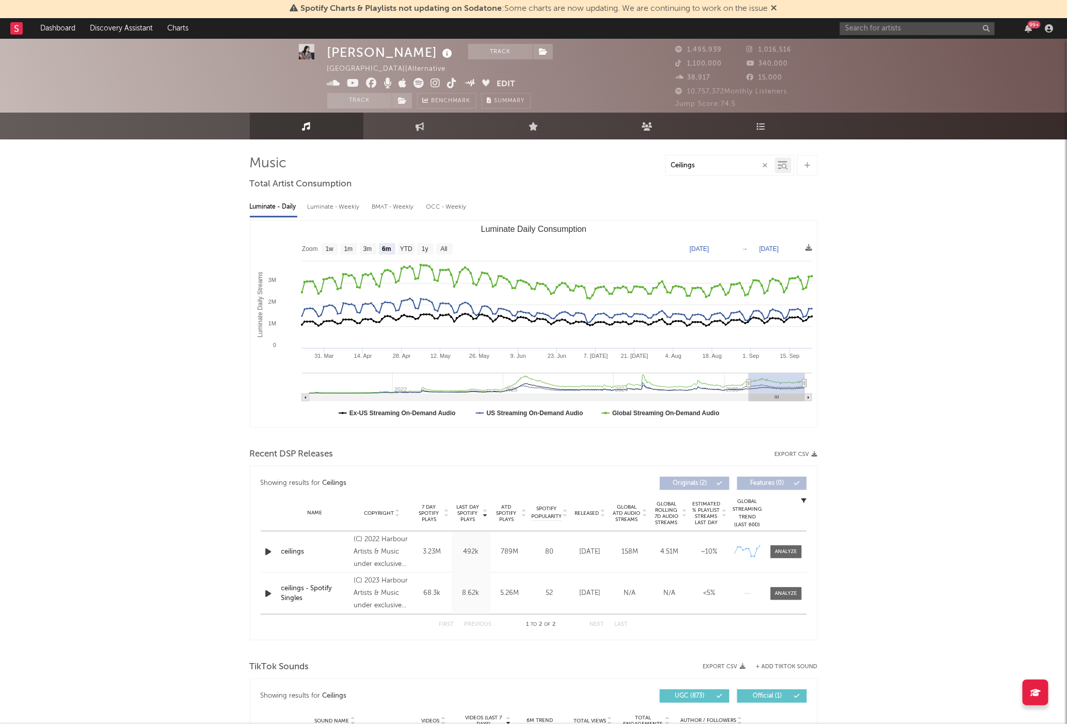
scroll to position [4, 0]
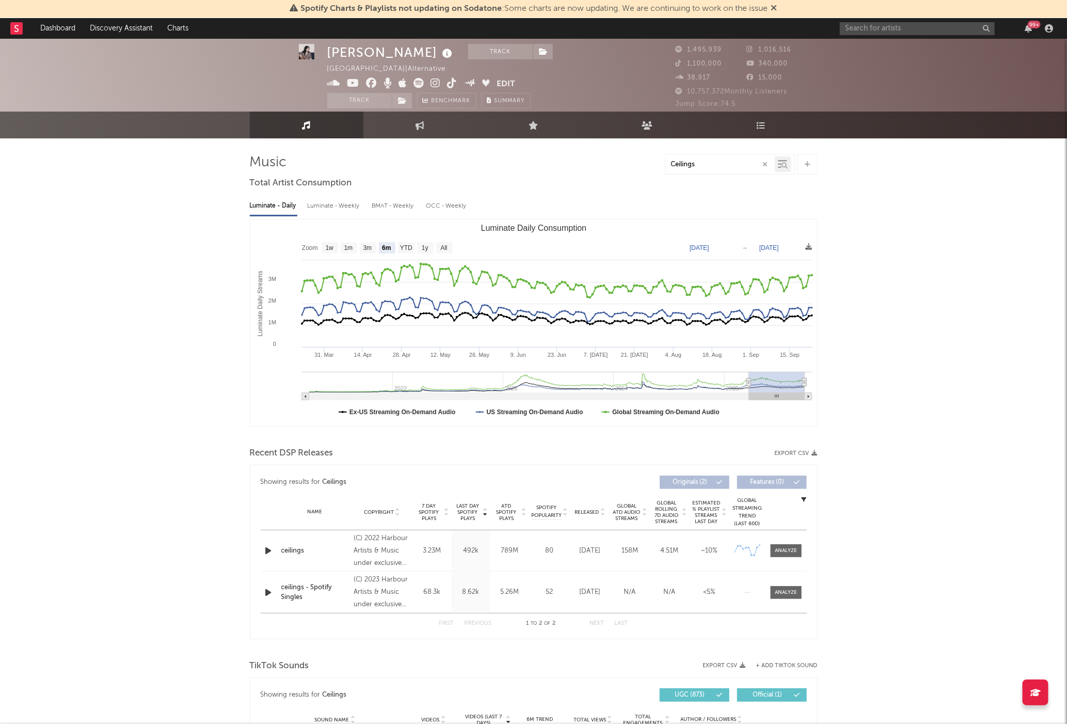
click at [721, 162] on input "Ceilings" at bounding box center [720, 165] width 109 height 8
click at [782, 167] on icon at bounding box center [785, 166] width 6 height 6
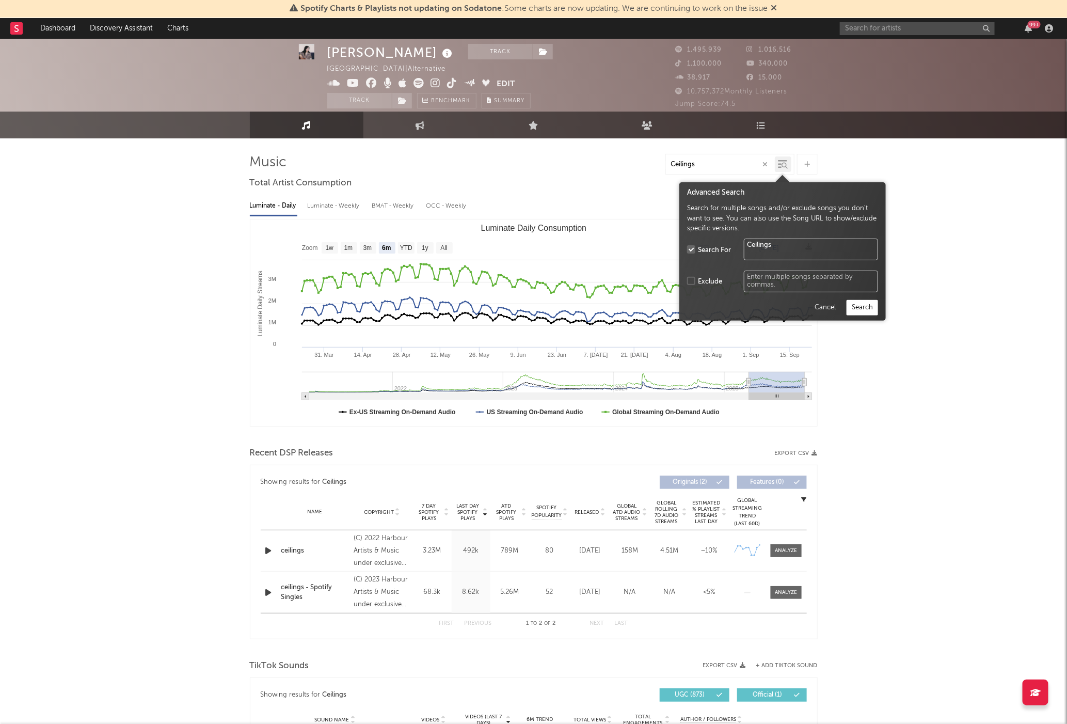
type input "Ceilings"
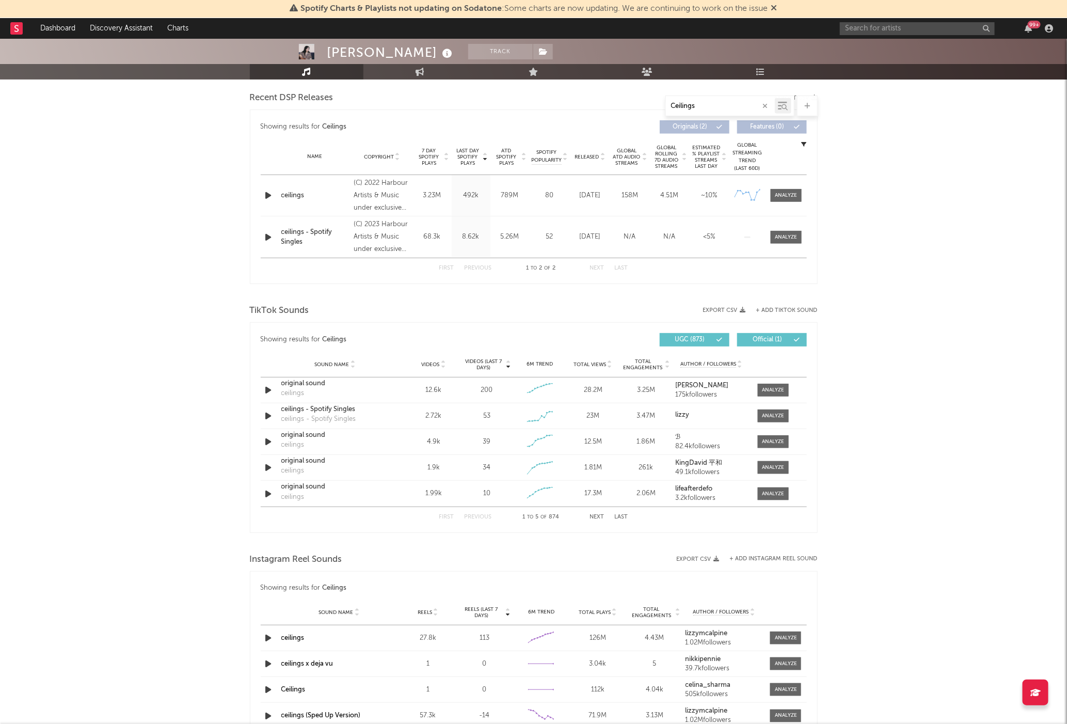
scroll to position [361, 0]
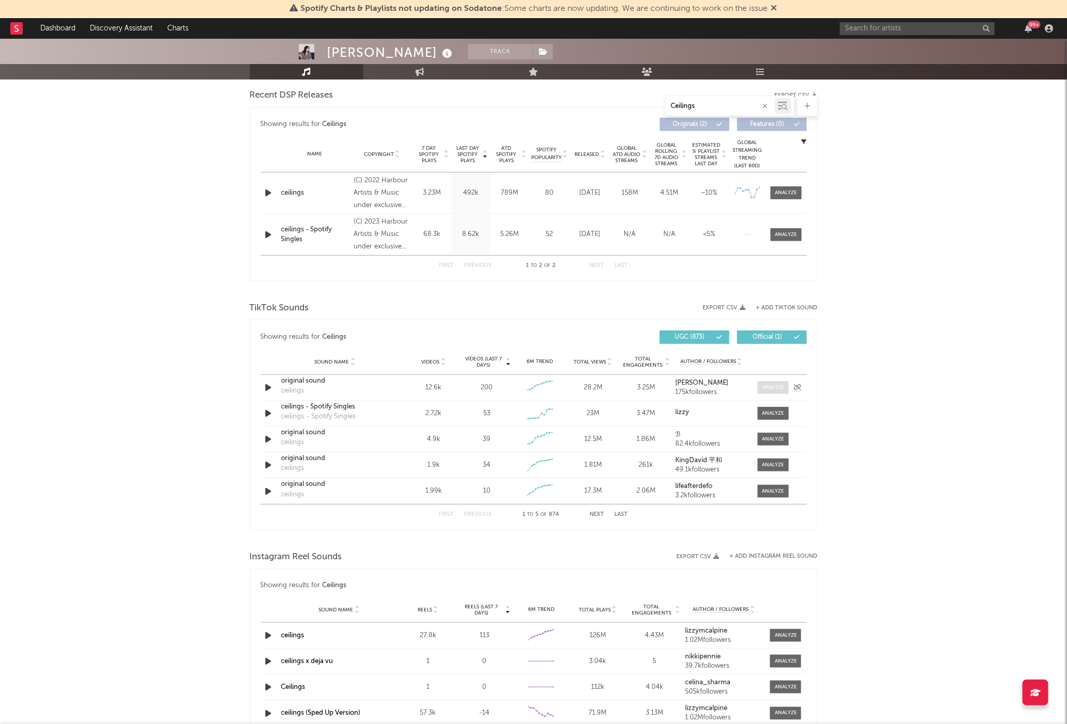
click at [769, 384] on div at bounding box center [773, 388] width 22 height 8
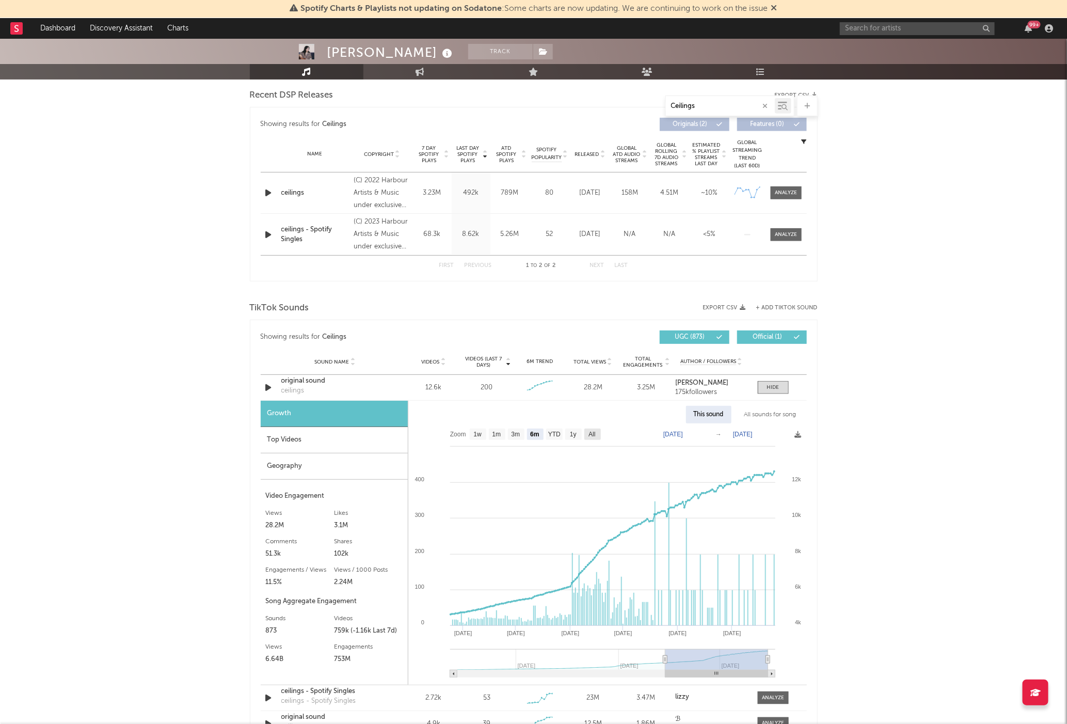
click at [590, 433] on text "All" at bounding box center [591, 434] width 7 height 7
select select "All"
type input "2024-03-18"
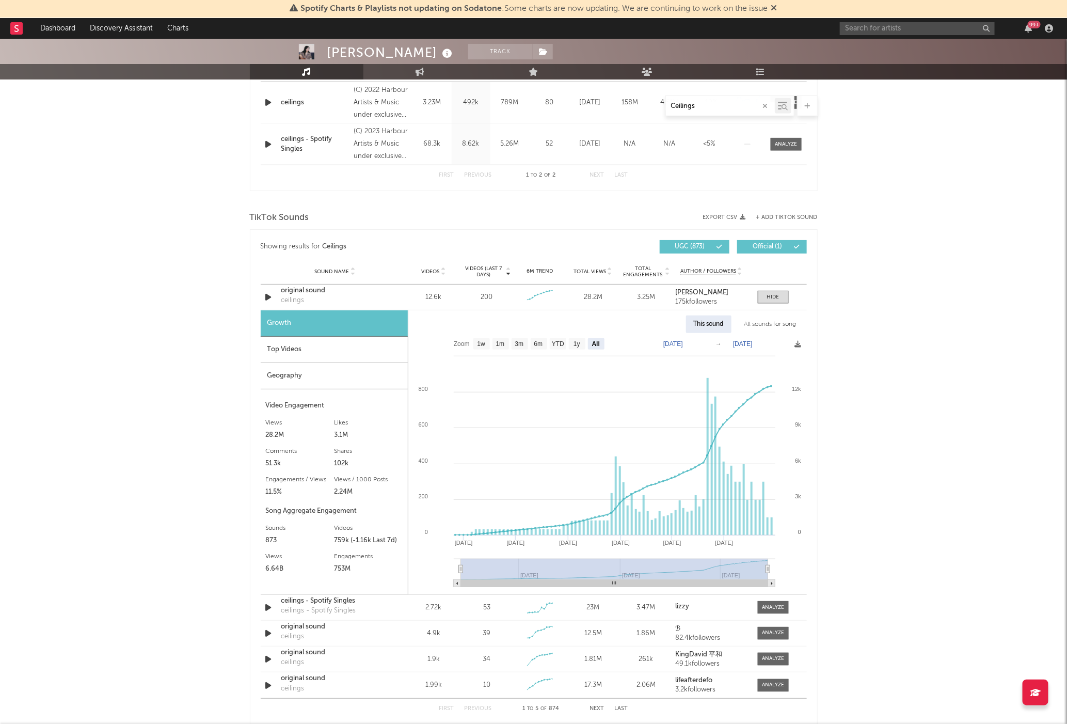
scroll to position [480, 0]
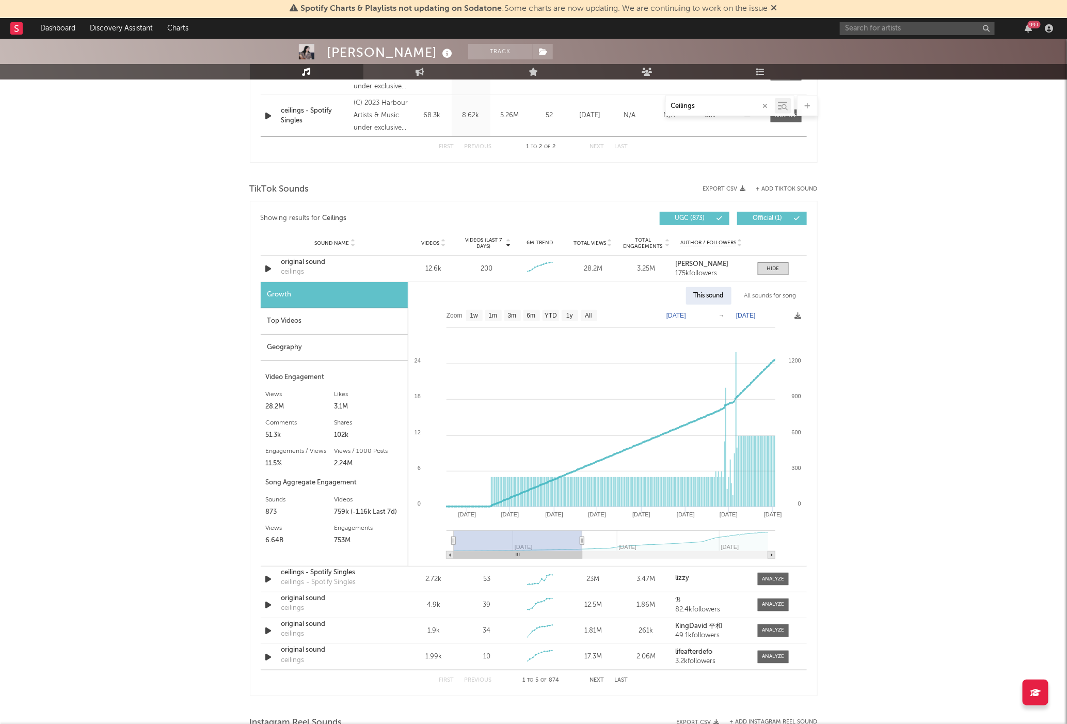
type input "2024-09-23"
select select "6m"
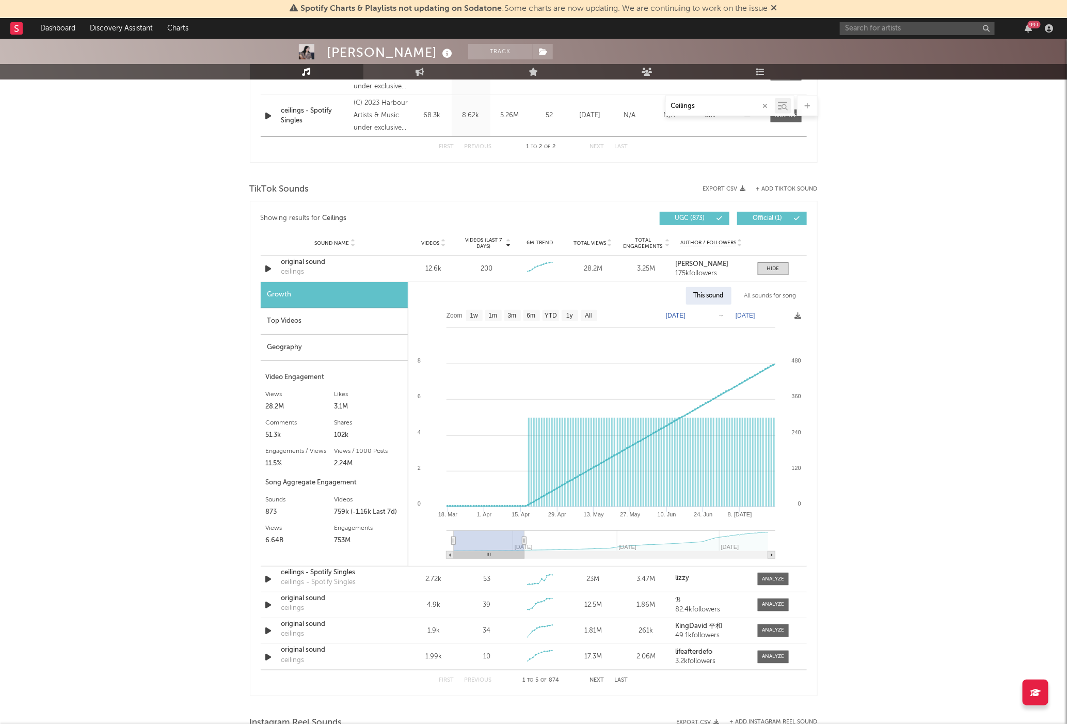
type input "2024-07-19"
drag, startPoint x: 770, startPoint y: 542, endPoint x: 523, endPoint y: 545, distance: 246.2
click at [523, 545] on g at bounding box center [611, 544] width 329 height 28
click at [714, 106] on input "Ceilings" at bounding box center [720, 106] width 109 height 8
click at [775, 272] on div at bounding box center [773, 269] width 12 height 8
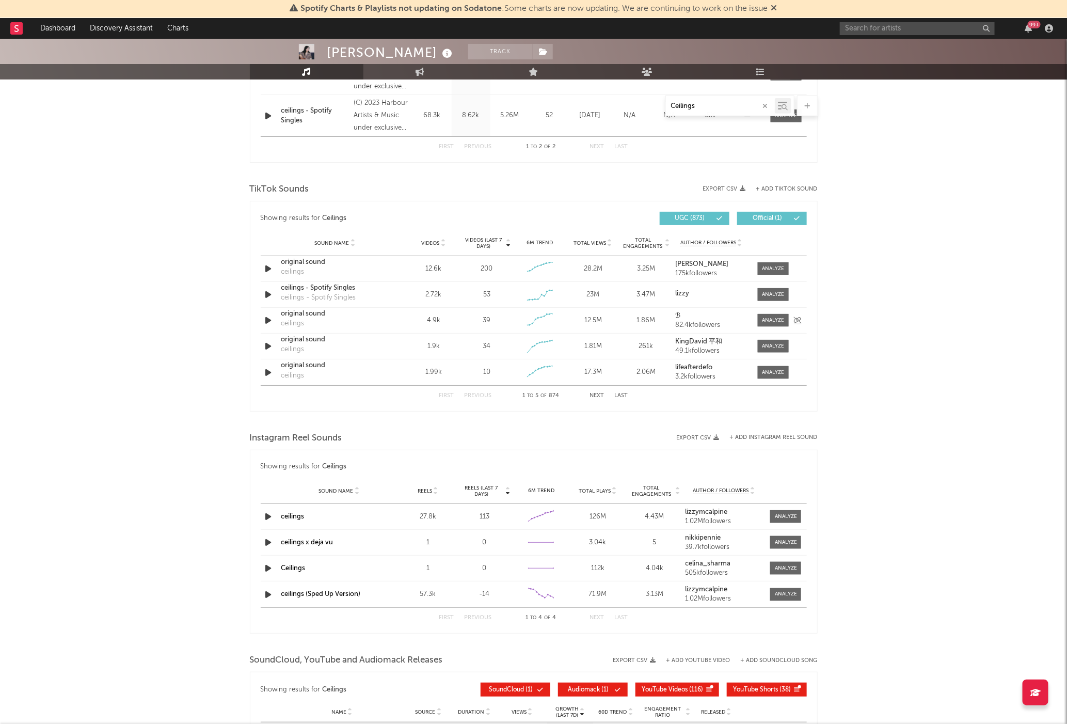
click at [347, 322] on div "original sound ceilings" at bounding box center [335, 321] width 108 height 24
click at [332, 314] on div "original sound" at bounding box center [335, 314] width 108 height 10
click at [340, 334] on div "original sound" at bounding box center [335, 339] width 108 height 10
drag, startPoint x: 152, startPoint y: 389, endPoint x: 291, endPoint y: 365, distance: 140.5
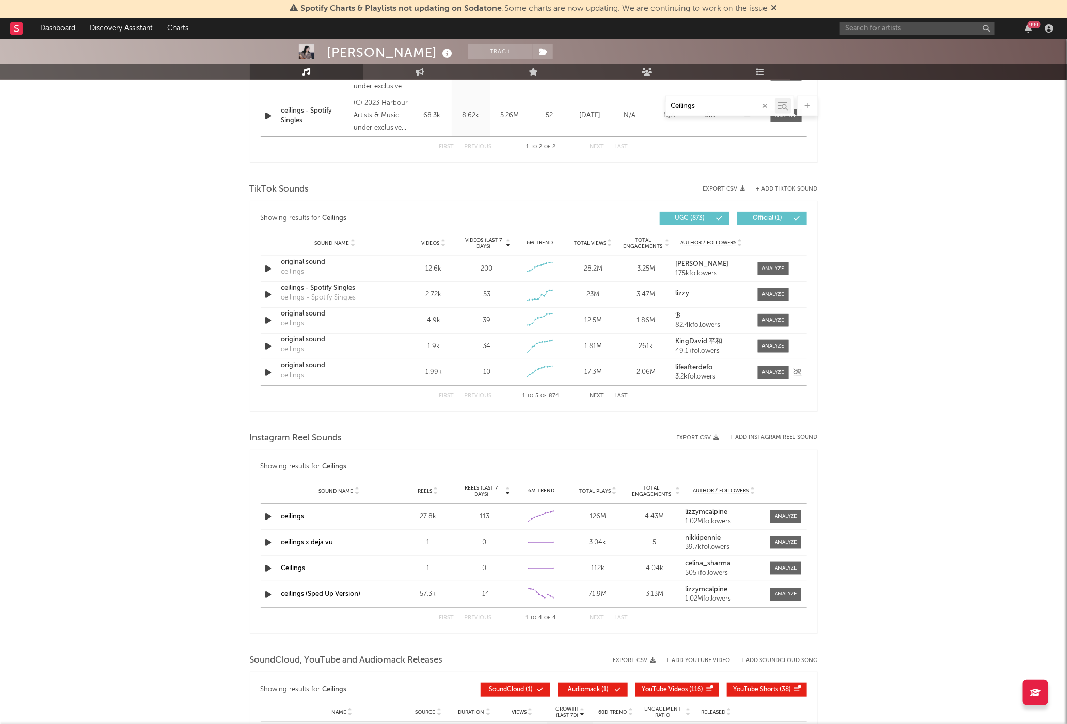
click at [157, 389] on div "Lizzy McAlpine Track United States | Alternative Edit Track Benchmark Summary 1…" at bounding box center [533, 270] width 1067 height 1422
click at [340, 348] on div "original sound ceilings" at bounding box center [335, 346] width 108 height 24
